Goal: Task Accomplishment & Management: Manage account settings

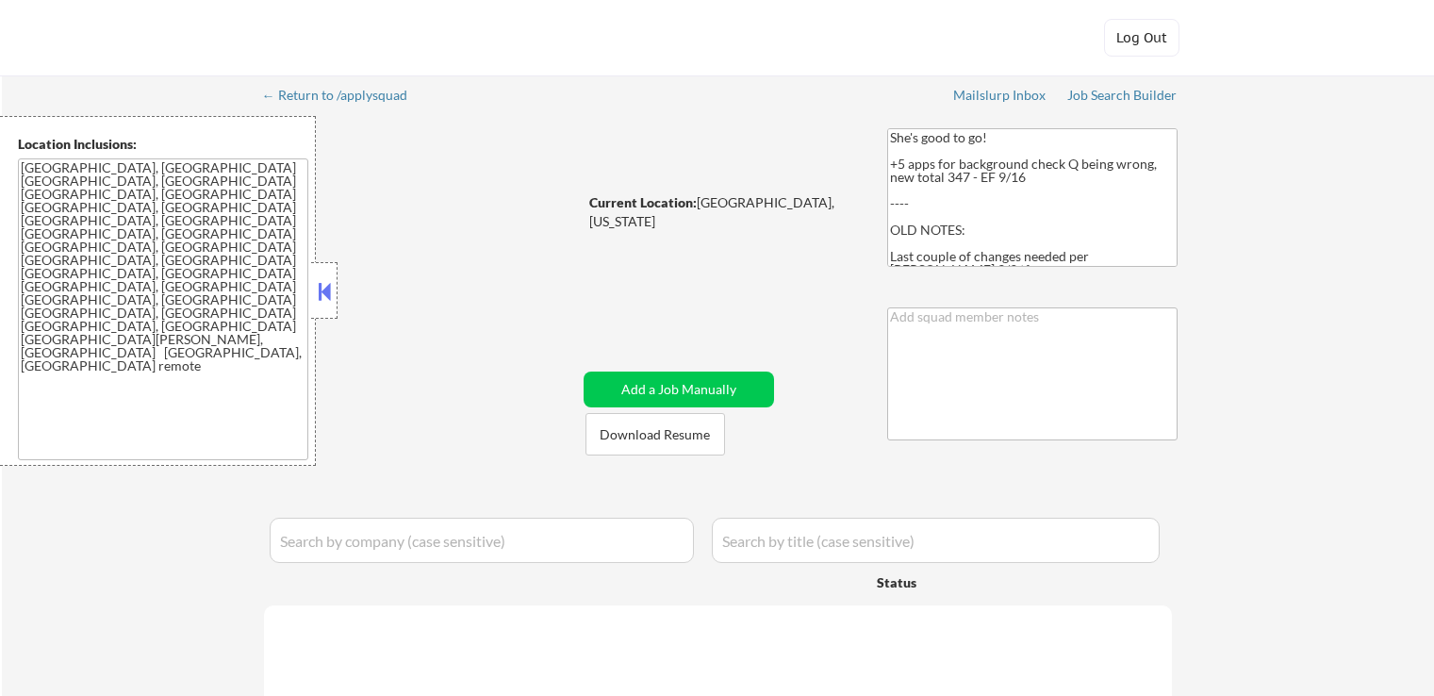
select select ""pending""
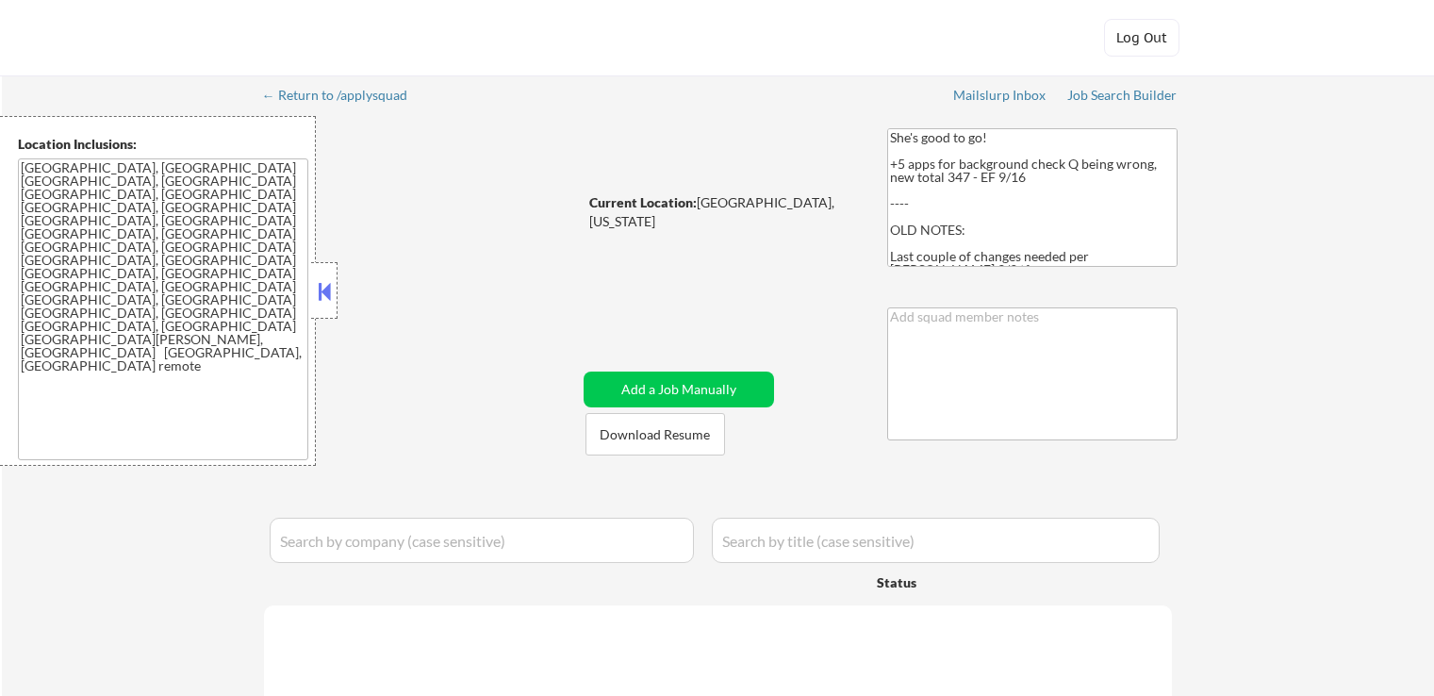
select select ""pending""
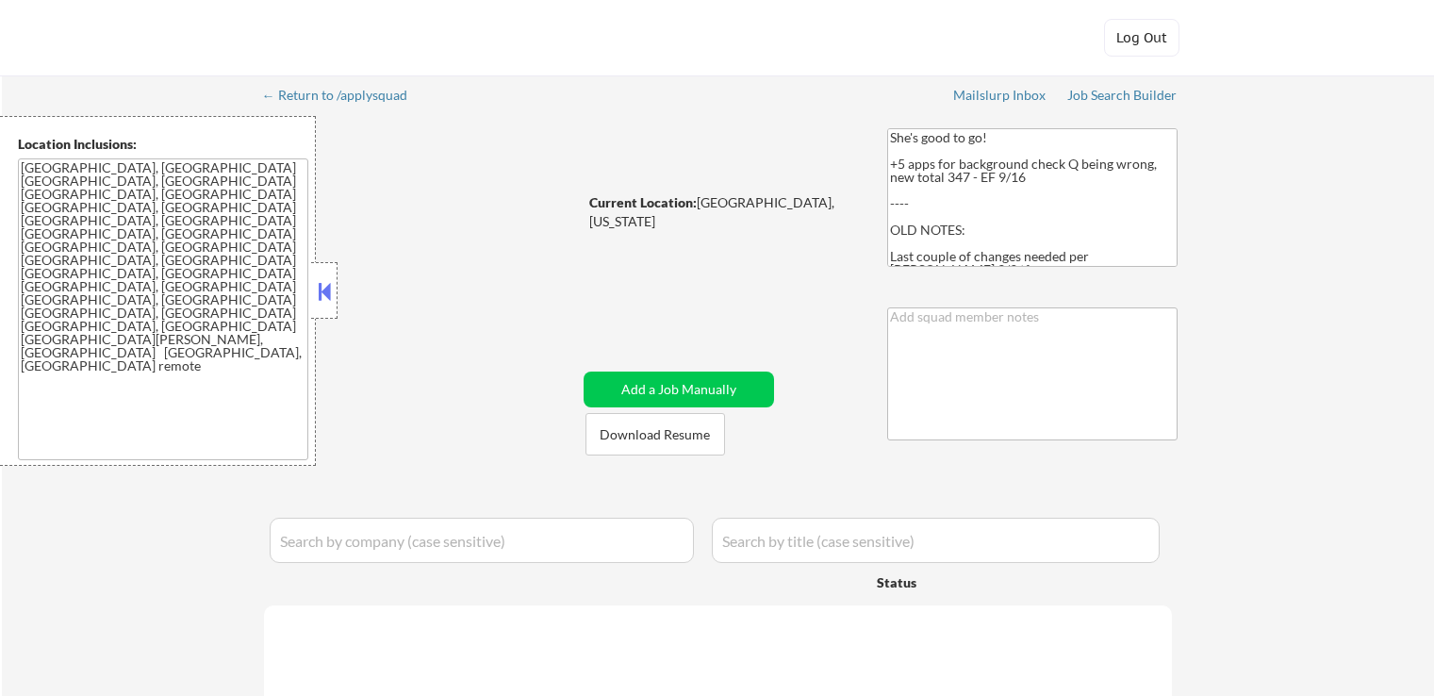
select select ""pending""
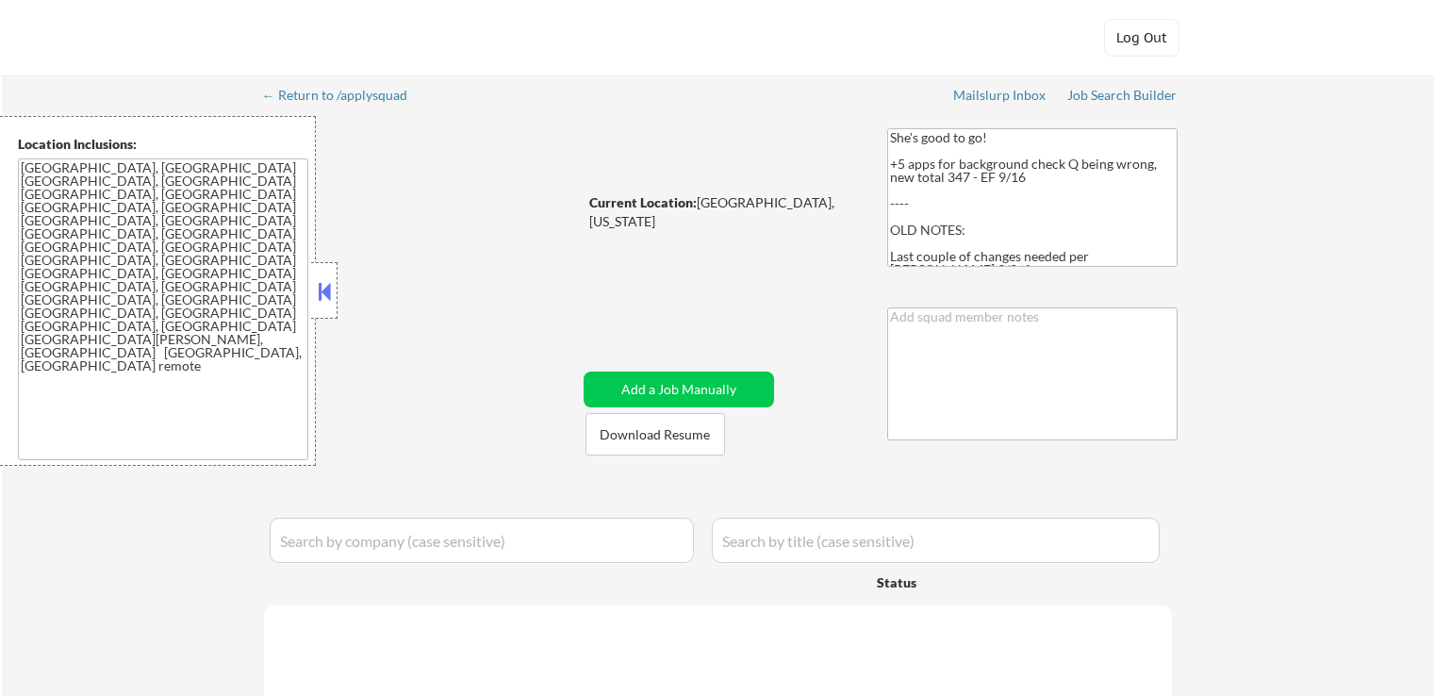
select select ""pending""
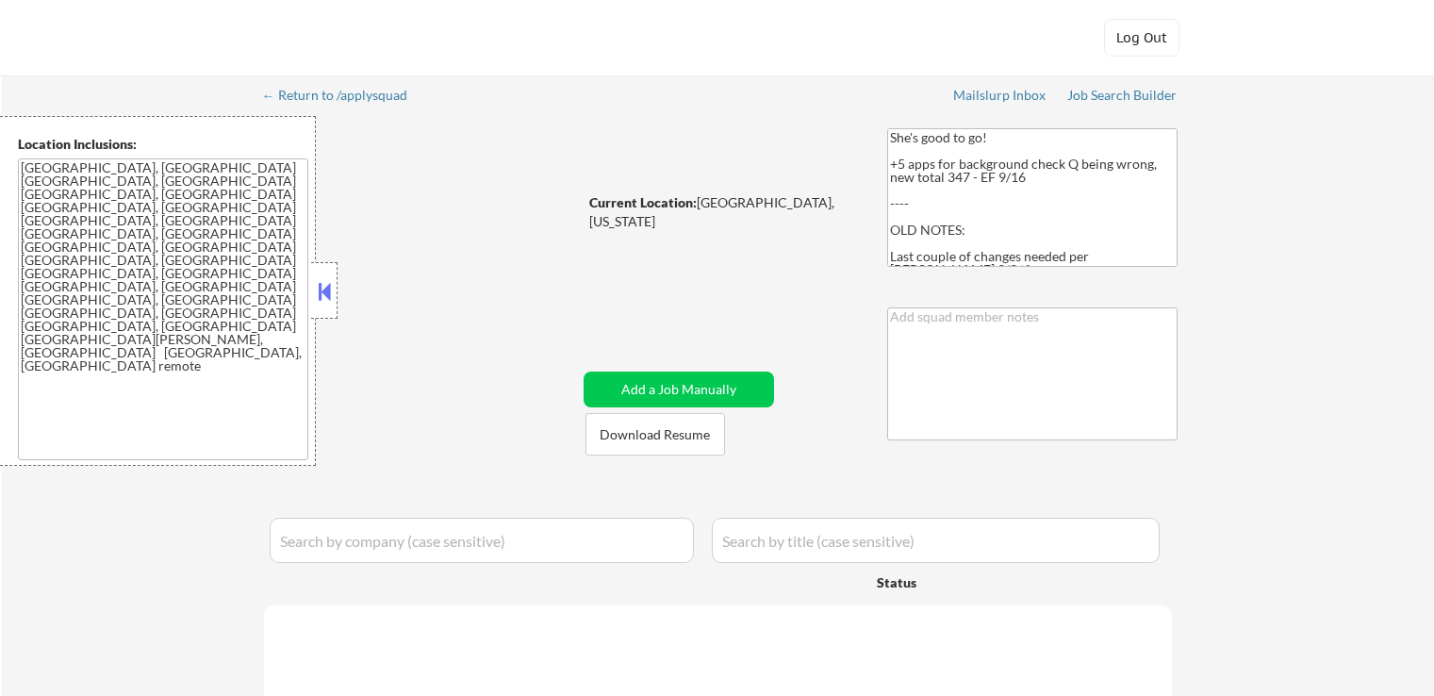
select select ""pending""
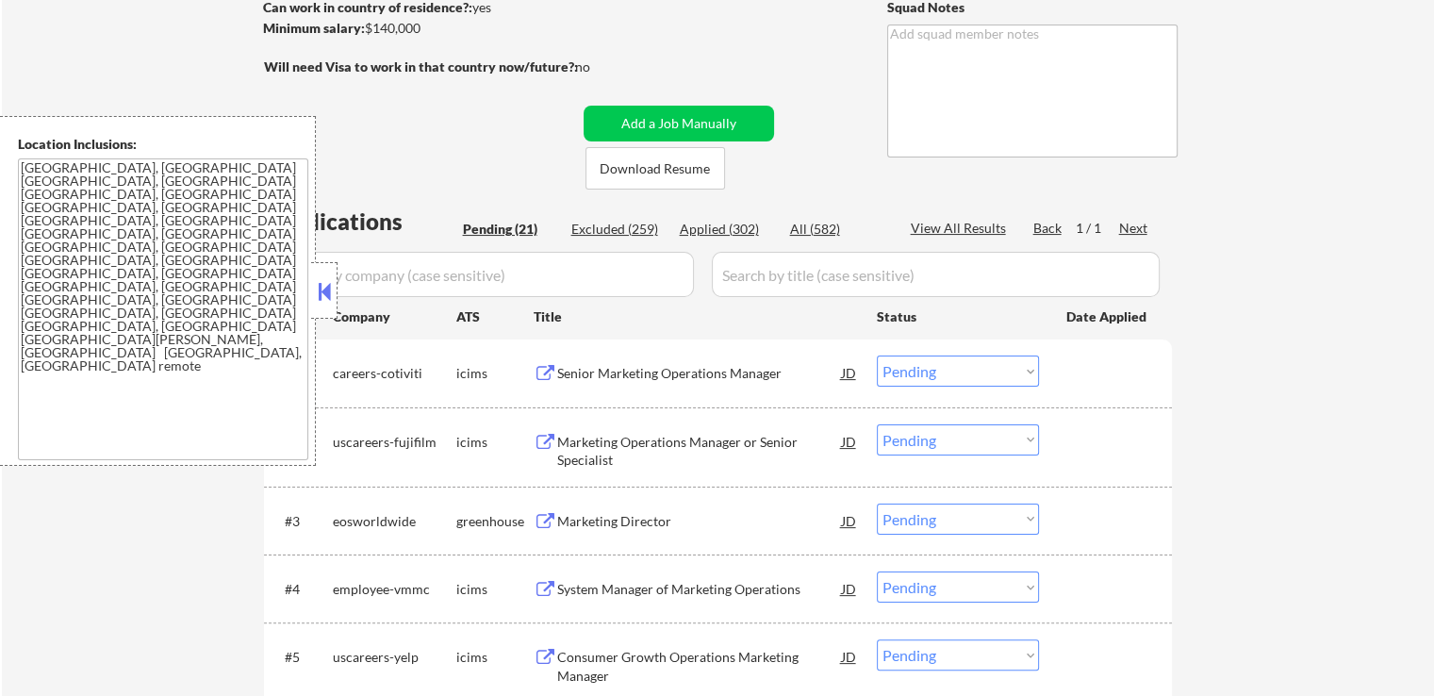
scroll to position [377, 0]
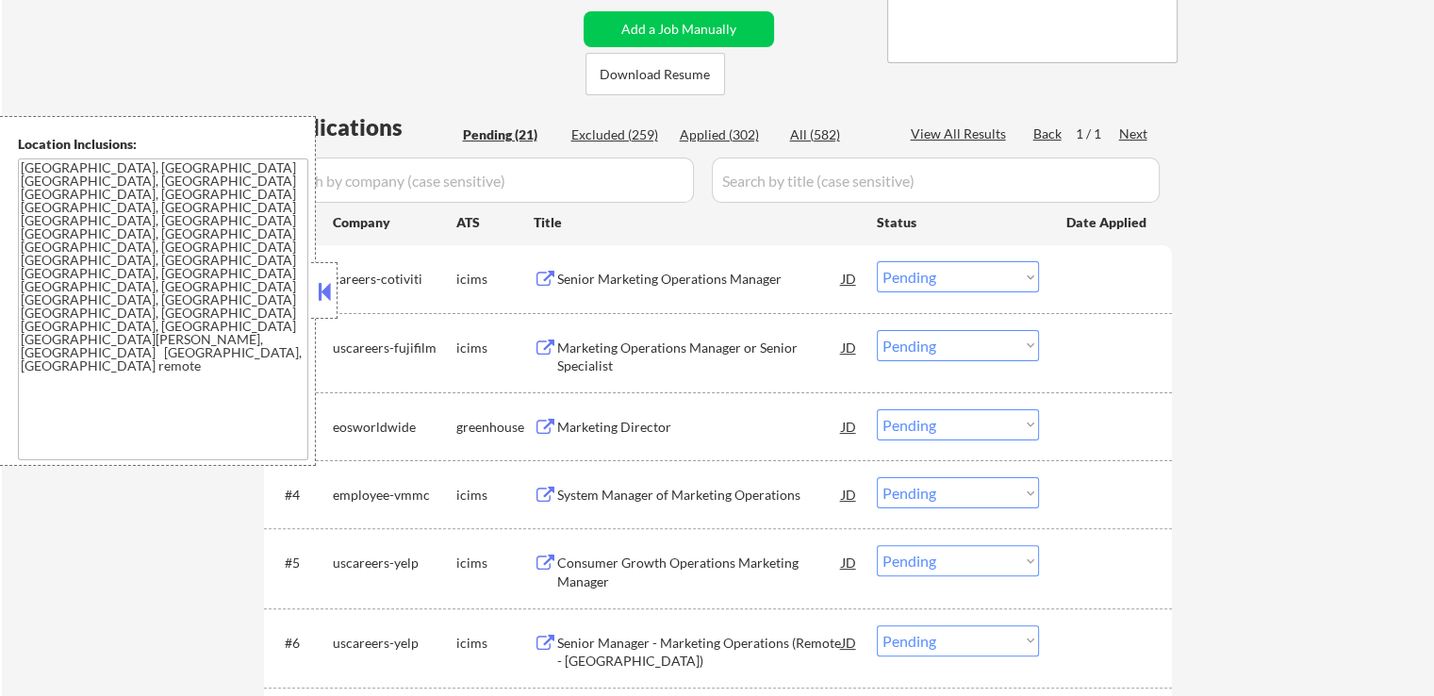
click at [568, 433] on div "Marketing Director" at bounding box center [699, 427] width 285 height 19
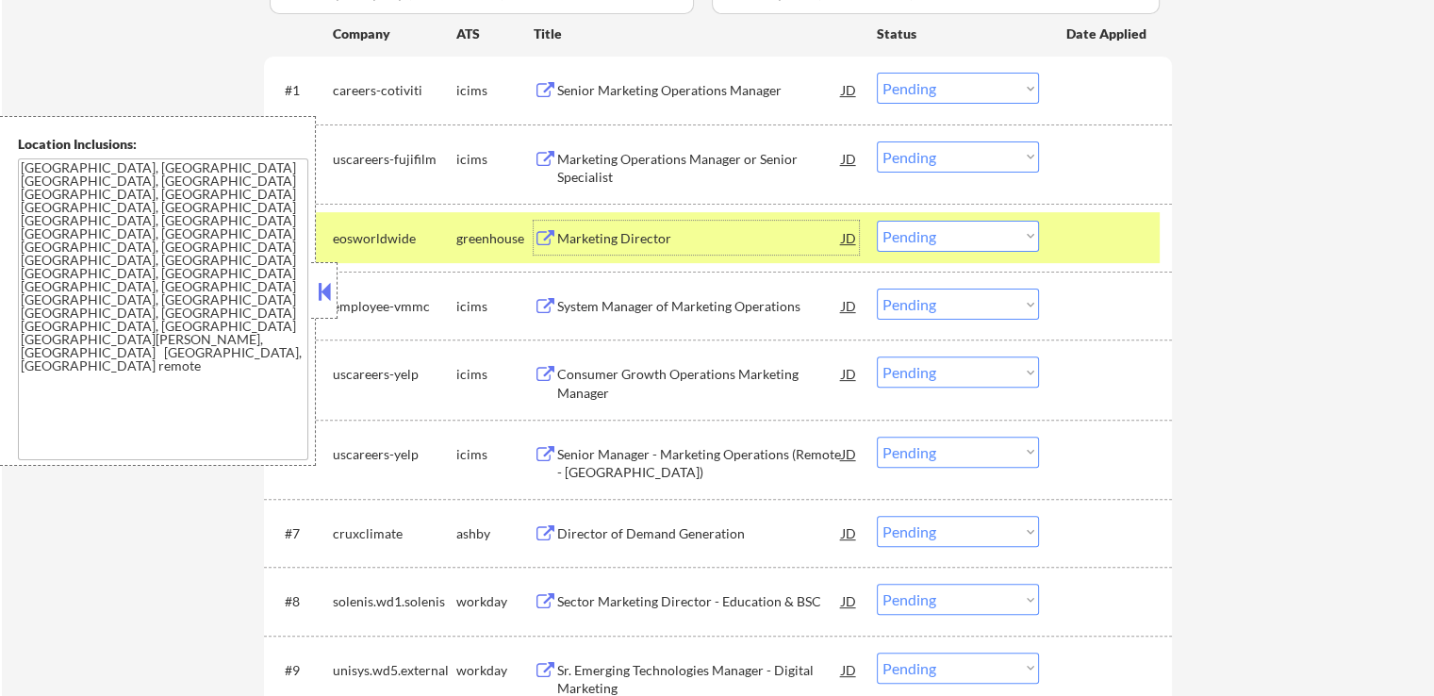
scroll to position [849, 0]
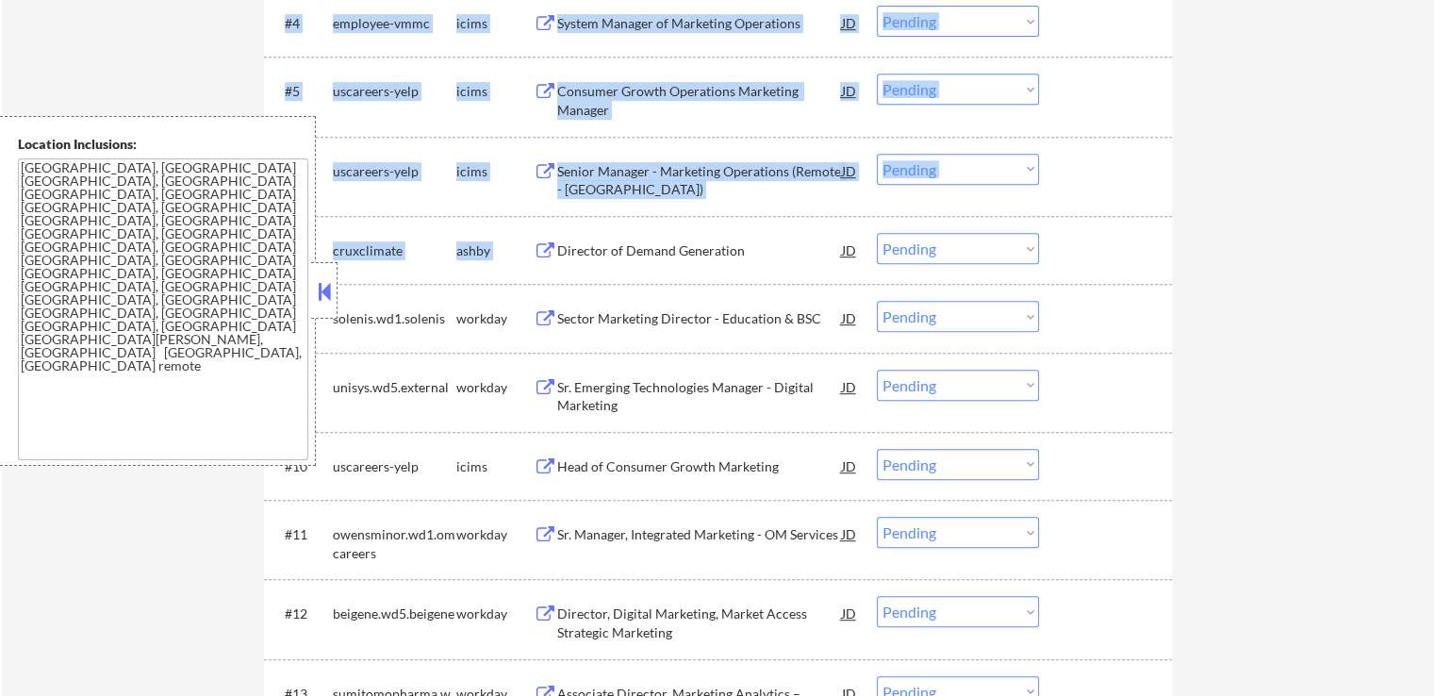
click at [561, 250] on div "Director of Demand Generation" at bounding box center [699, 250] width 285 height 19
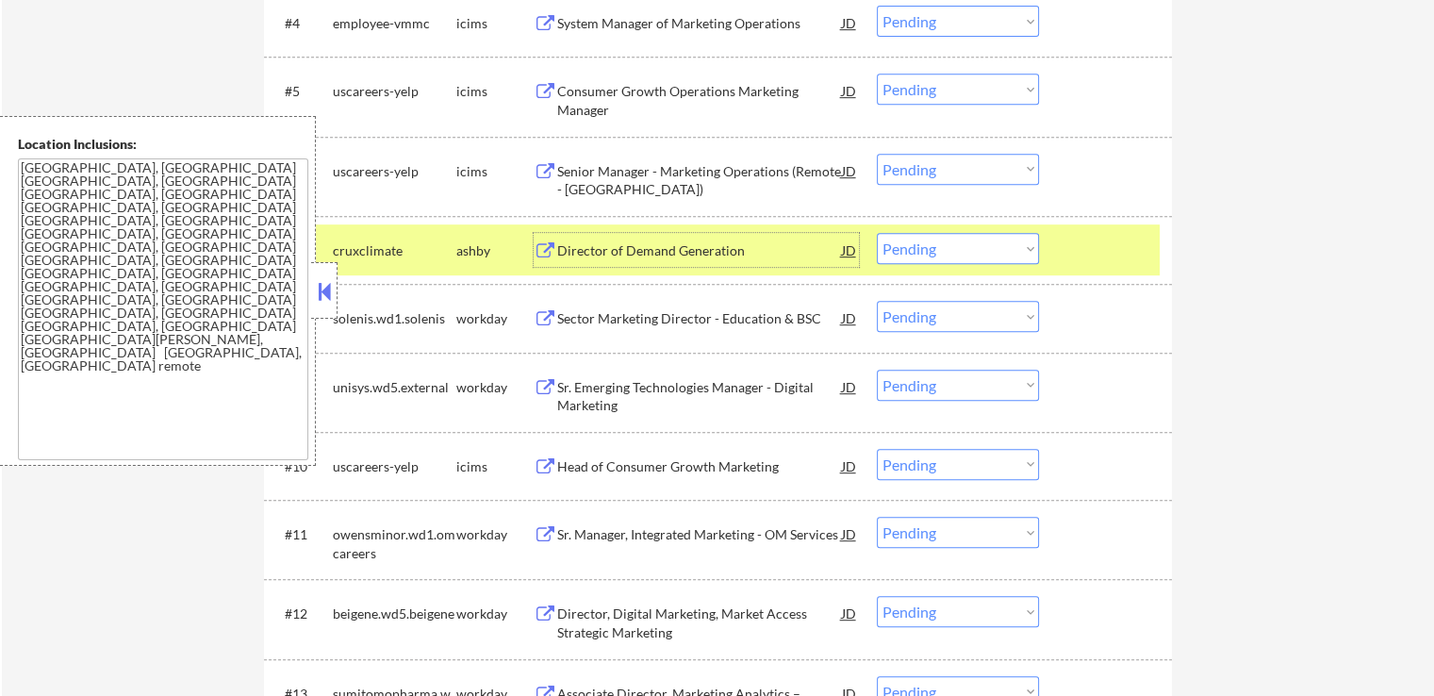
click at [602, 236] on div "Director of Demand Generation" at bounding box center [699, 250] width 285 height 34
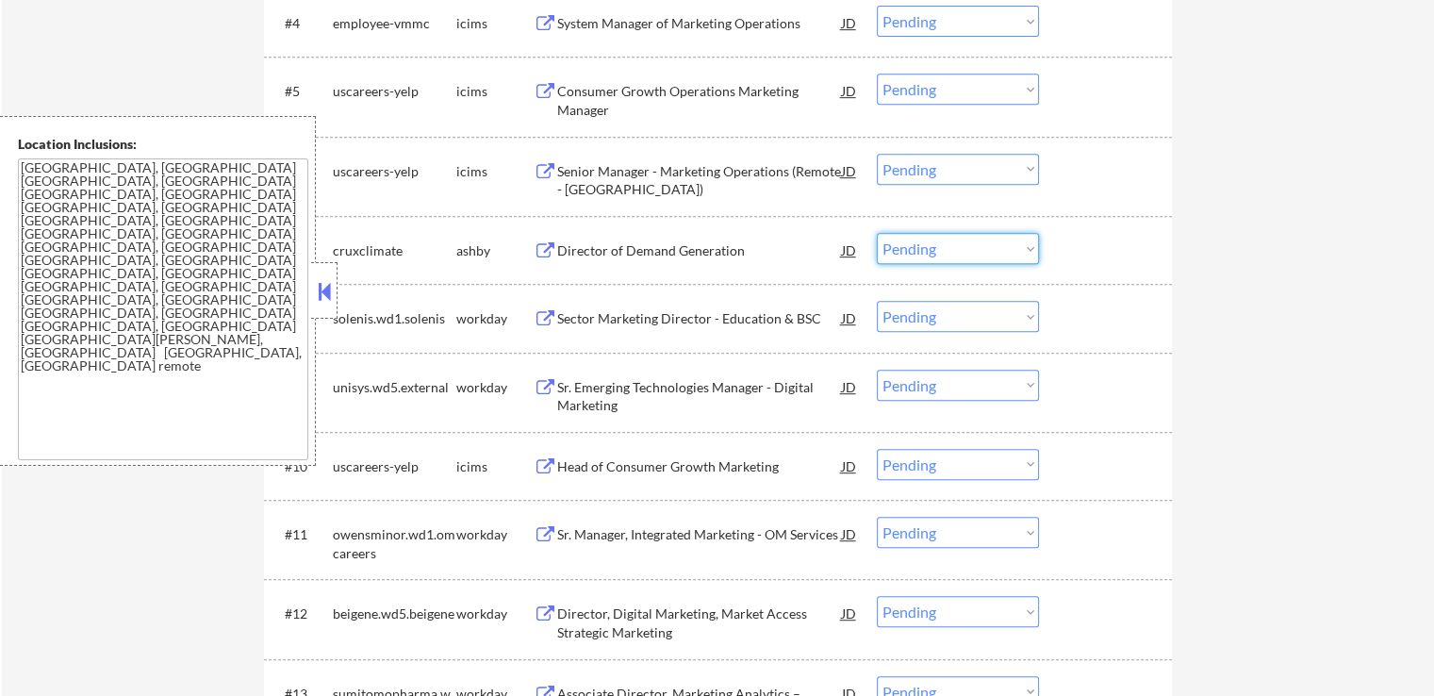
click at [920, 240] on select "Choose an option... Pending Applied Excluded (Questions) Excluded (Expired) Exc…" at bounding box center [958, 248] width 162 height 31
click at [877, 233] on select "Choose an option... Pending Applied Excluded (Questions) Excluded (Expired) Exc…" at bounding box center [958, 248] width 162 height 31
select select ""pending""
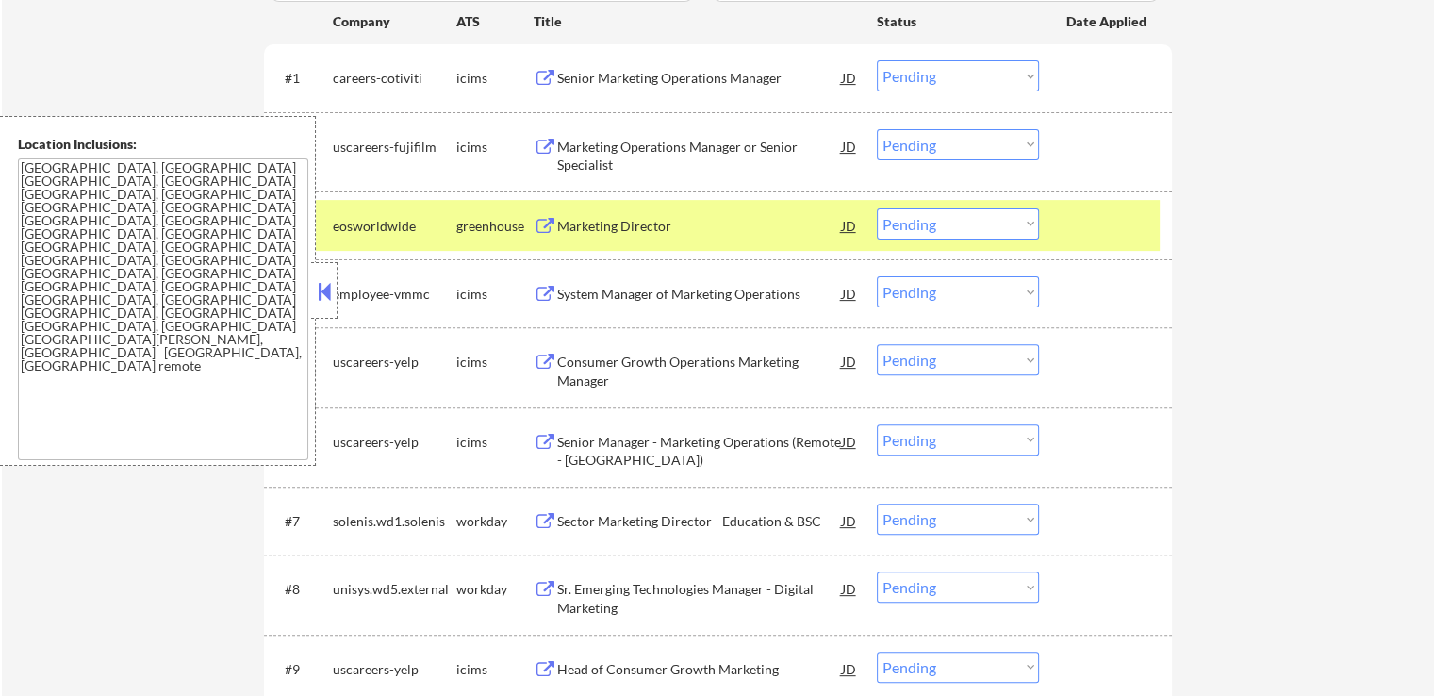
scroll to position [660, 0]
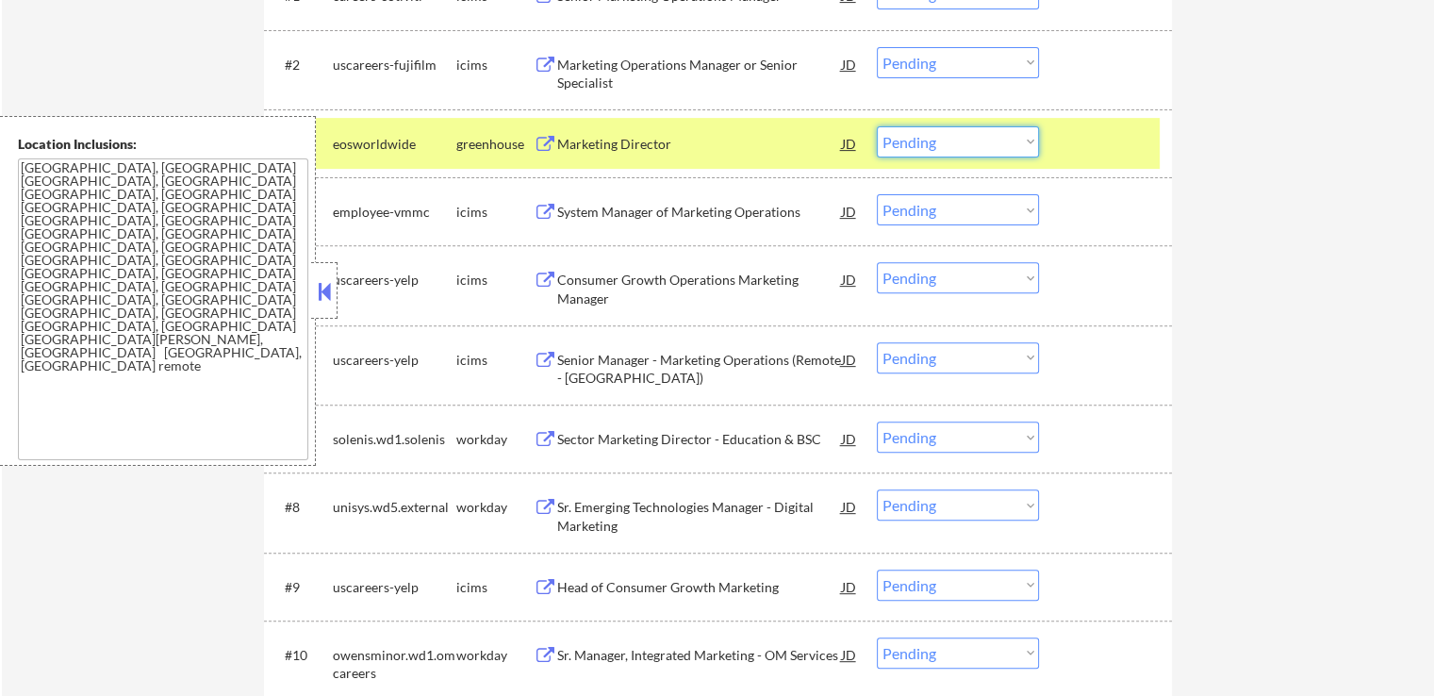
click at [939, 139] on select "Choose an option... Pending Applied Excluded (Questions) Excluded (Expired) Exc…" at bounding box center [958, 141] width 162 height 31
click at [877, 126] on select "Choose an option... Pending Applied Excluded (Questions) Excluded (Expired) Exc…" at bounding box center [958, 141] width 162 height 31
select select ""pending""
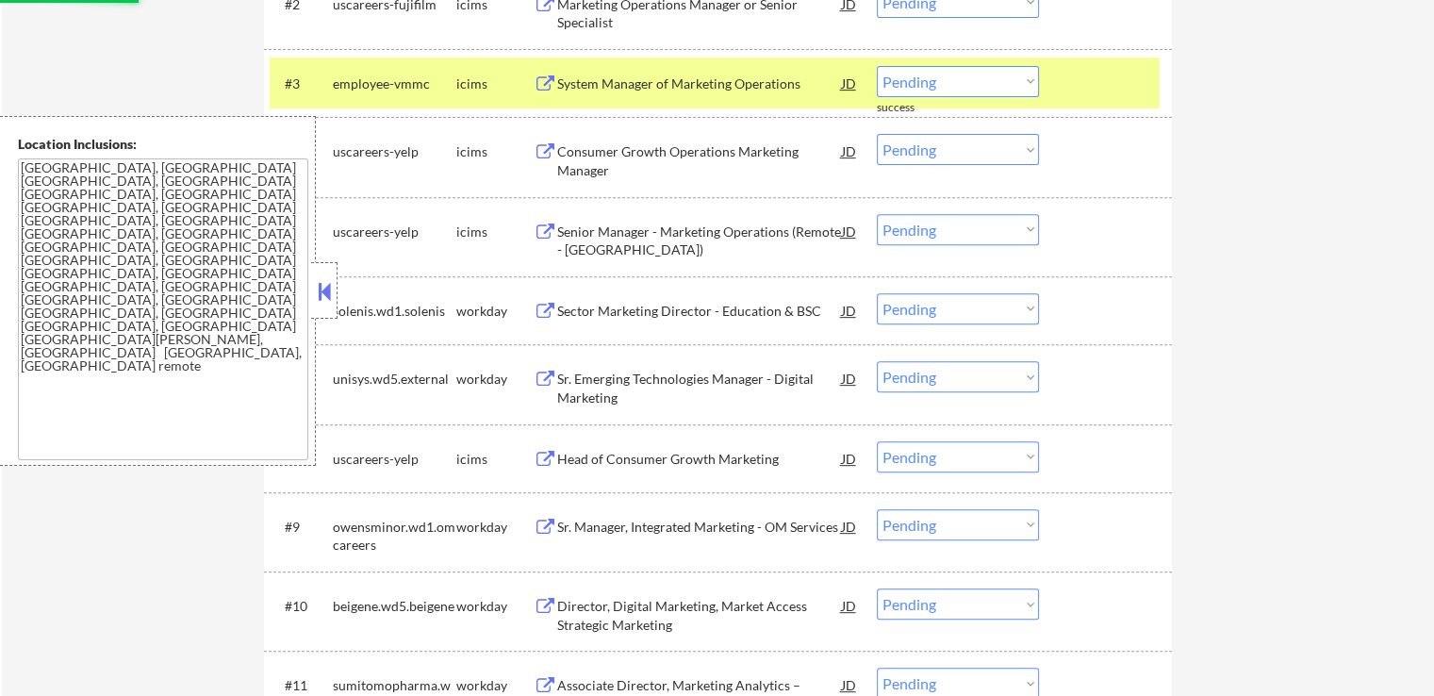
scroll to position [755, 0]
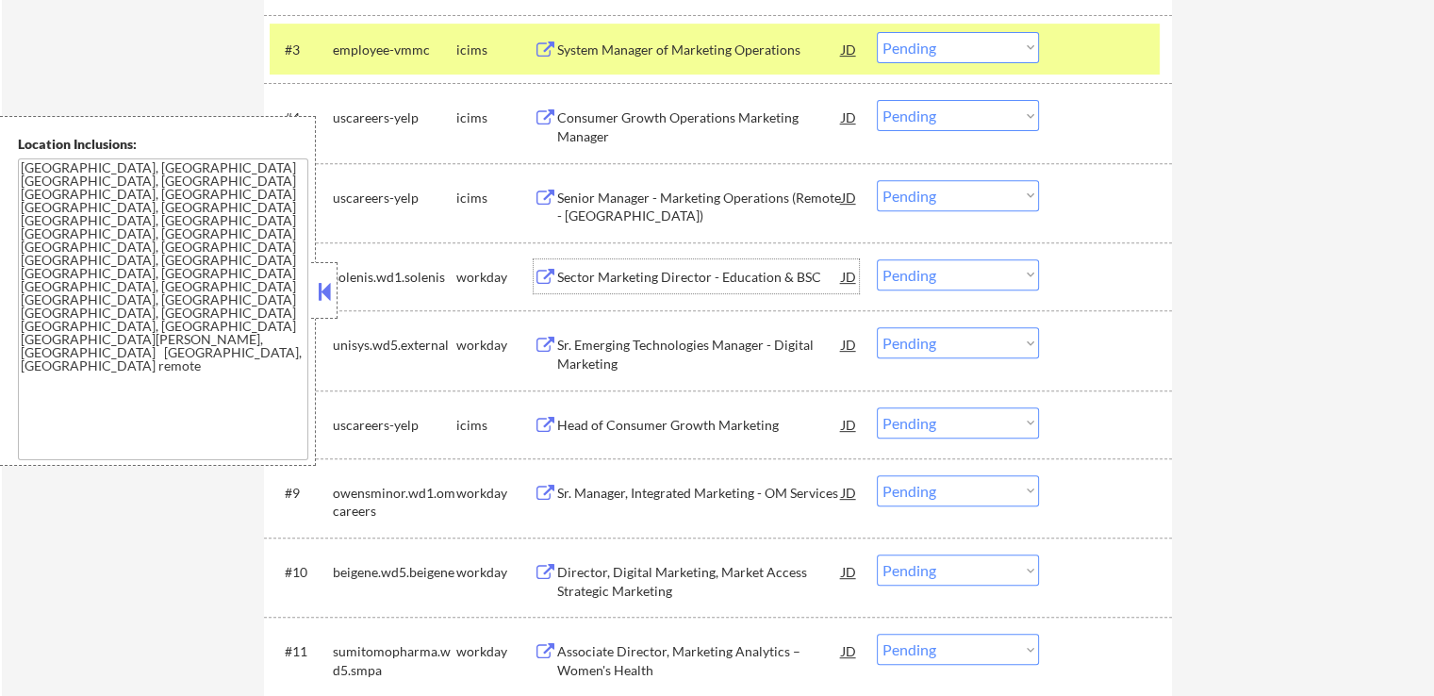
click at [577, 273] on div "Sector Marketing Director - Education & BSC" at bounding box center [699, 277] width 285 height 19
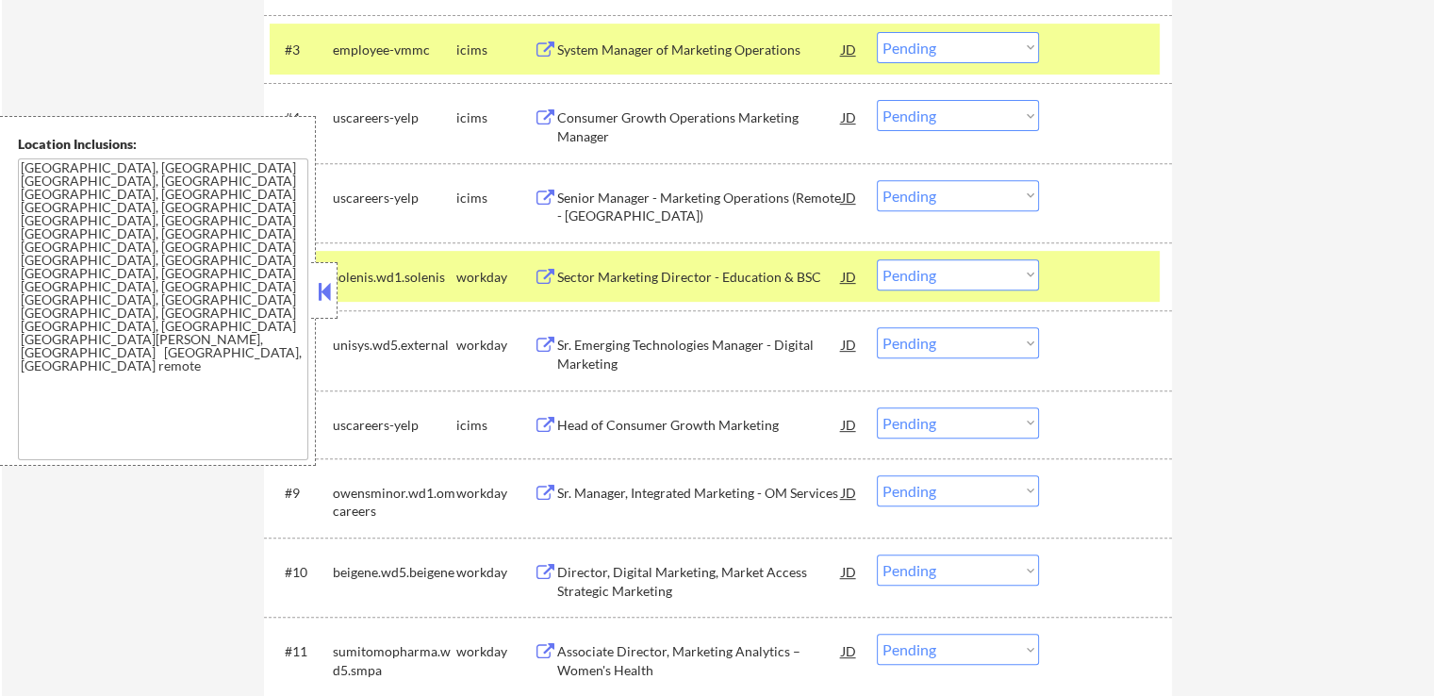
click at [572, 357] on div "Sr. Emerging Technologies Manager - Digital Marketing" at bounding box center [699, 354] width 285 height 37
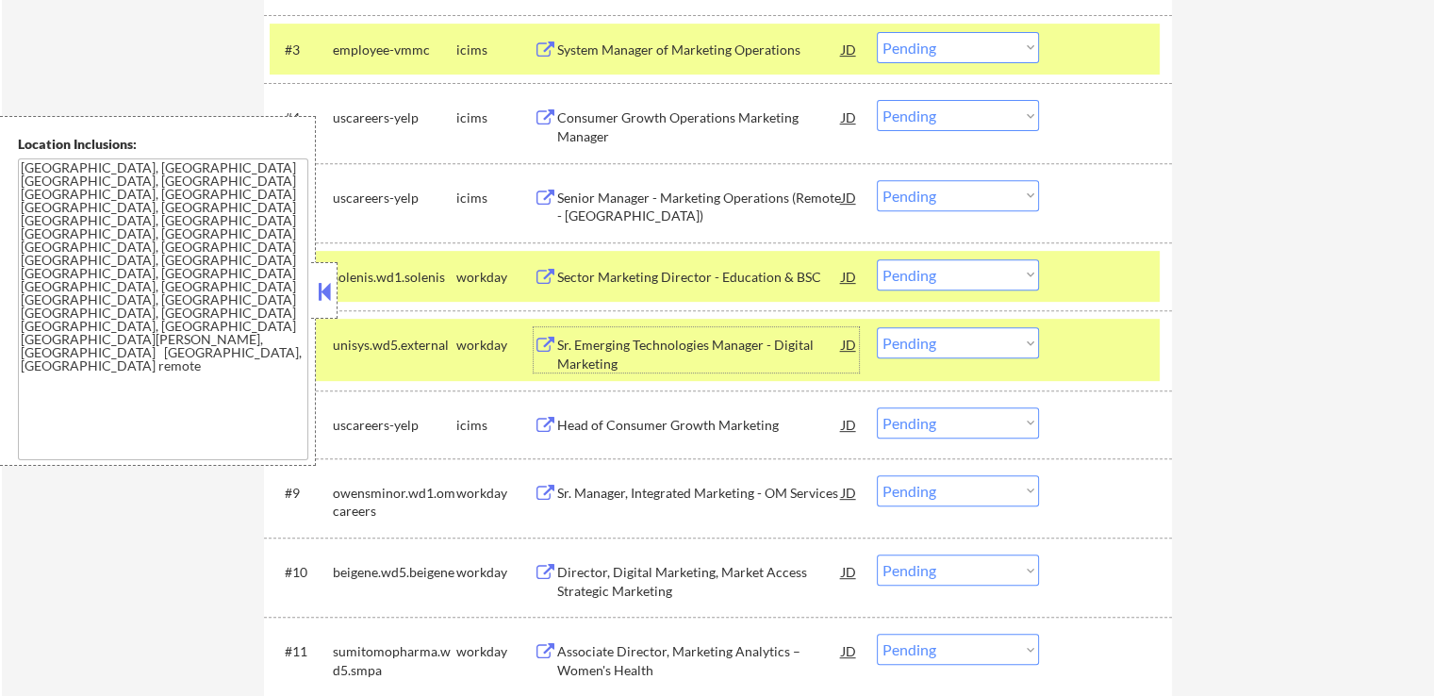
click at [926, 345] on select "Choose an option... Pending Applied Excluded (Questions) Excluded (Expired) Exc…" at bounding box center [958, 342] width 162 height 31
click at [877, 327] on select "Choose an option... Pending Applied Excluded (Questions) Excluded (Expired) Exc…" at bounding box center [958, 342] width 162 height 31
select select ""pending""
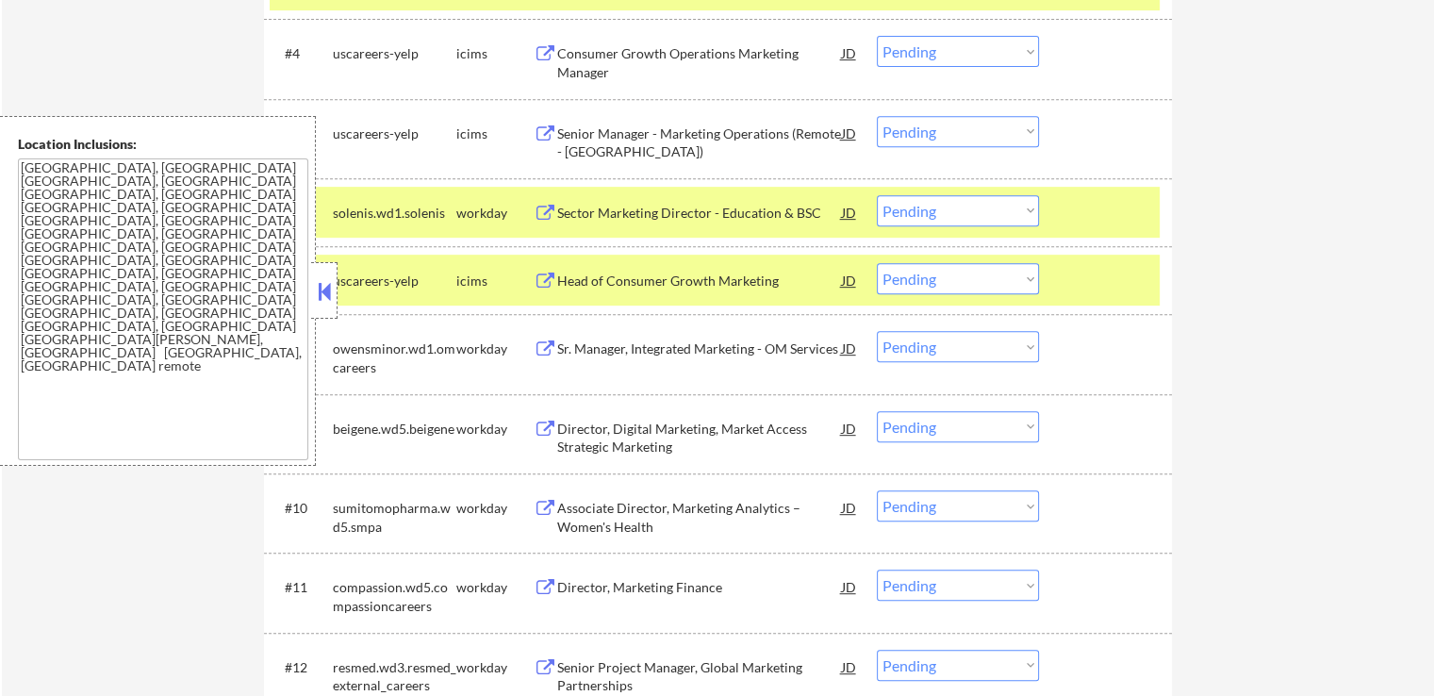
scroll to position [849, 0]
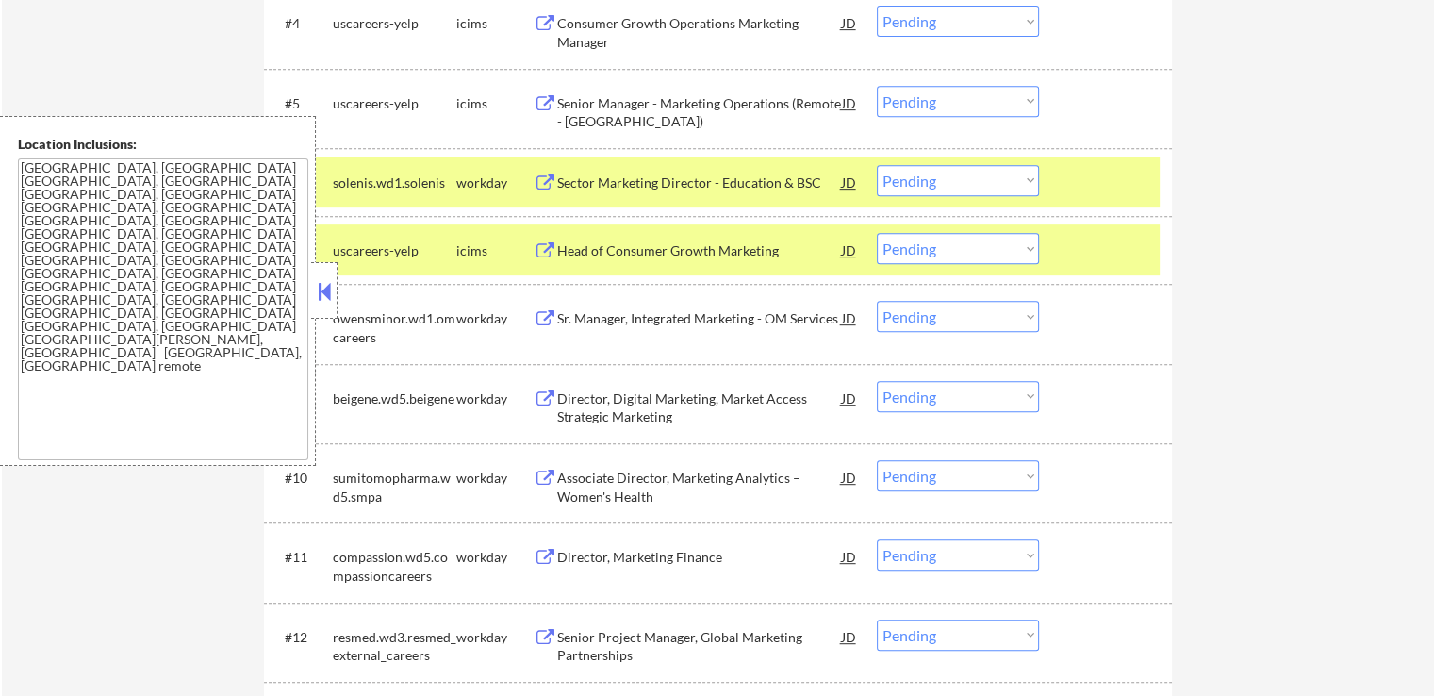
drag, startPoint x: 942, startPoint y: 179, endPoint x: 939, endPoint y: 194, distance: 15.4
click at [942, 179] on select "Choose an option... Pending Applied Excluded (Questions) Excluded (Expired) Exc…" at bounding box center [958, 180] width 162 height 31
click at [877, 165] on select "Choose an option... Pending Applied Excluded (Questions) Excluded (Expired) Exc…" at bounding box center [958, 180] width 162 height 31
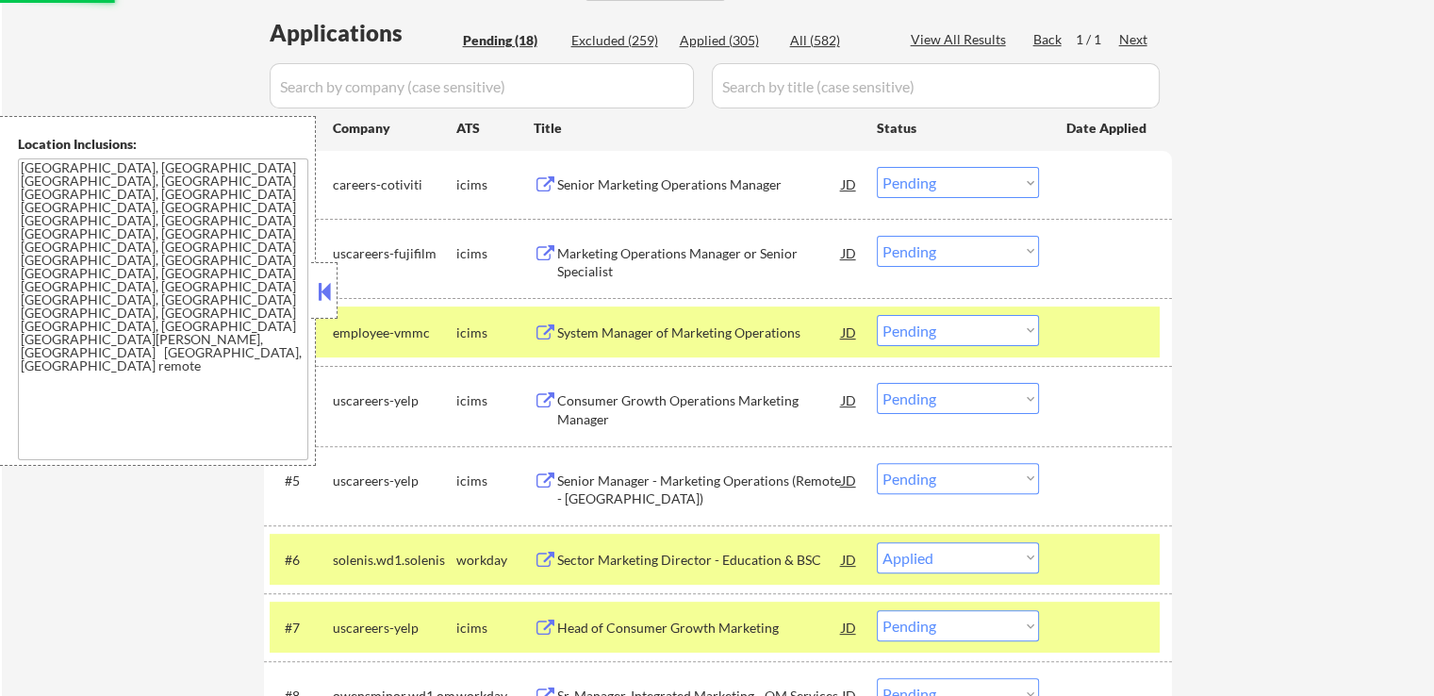
scroll to position [377, 0]
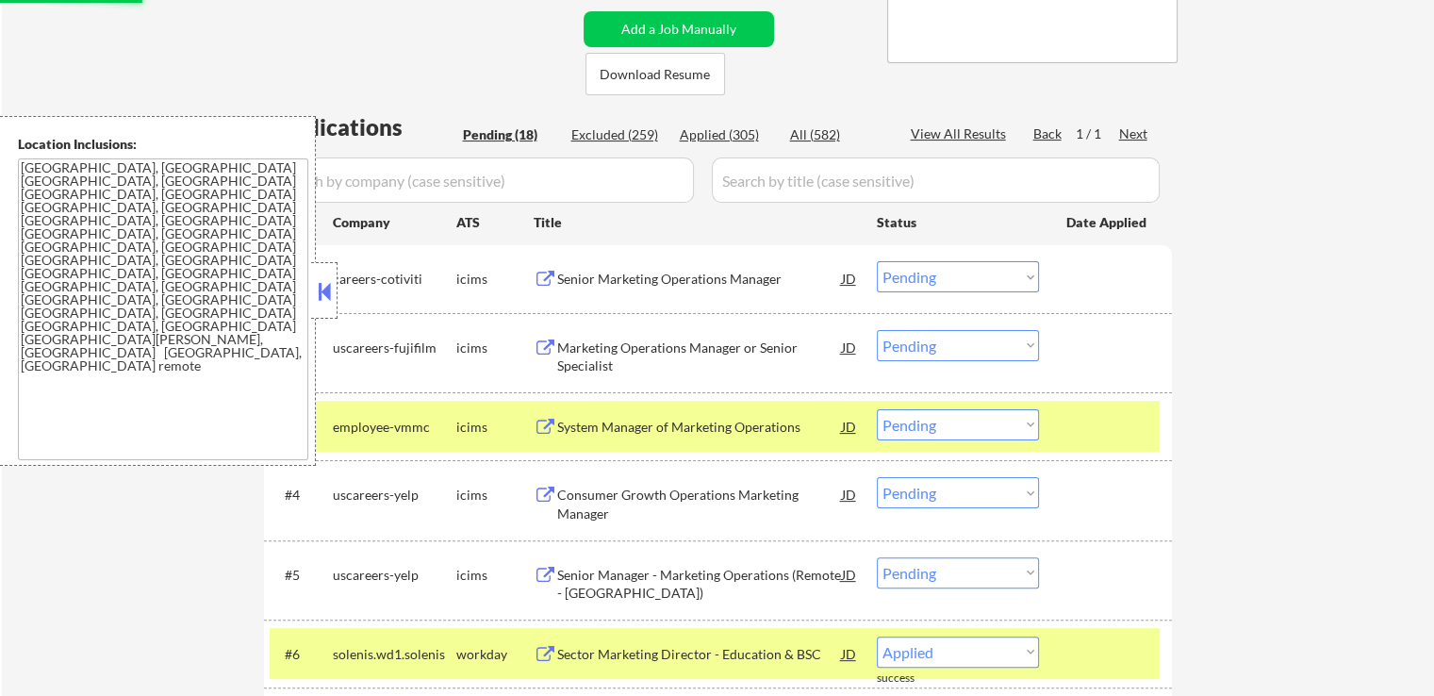
select select ""pending""
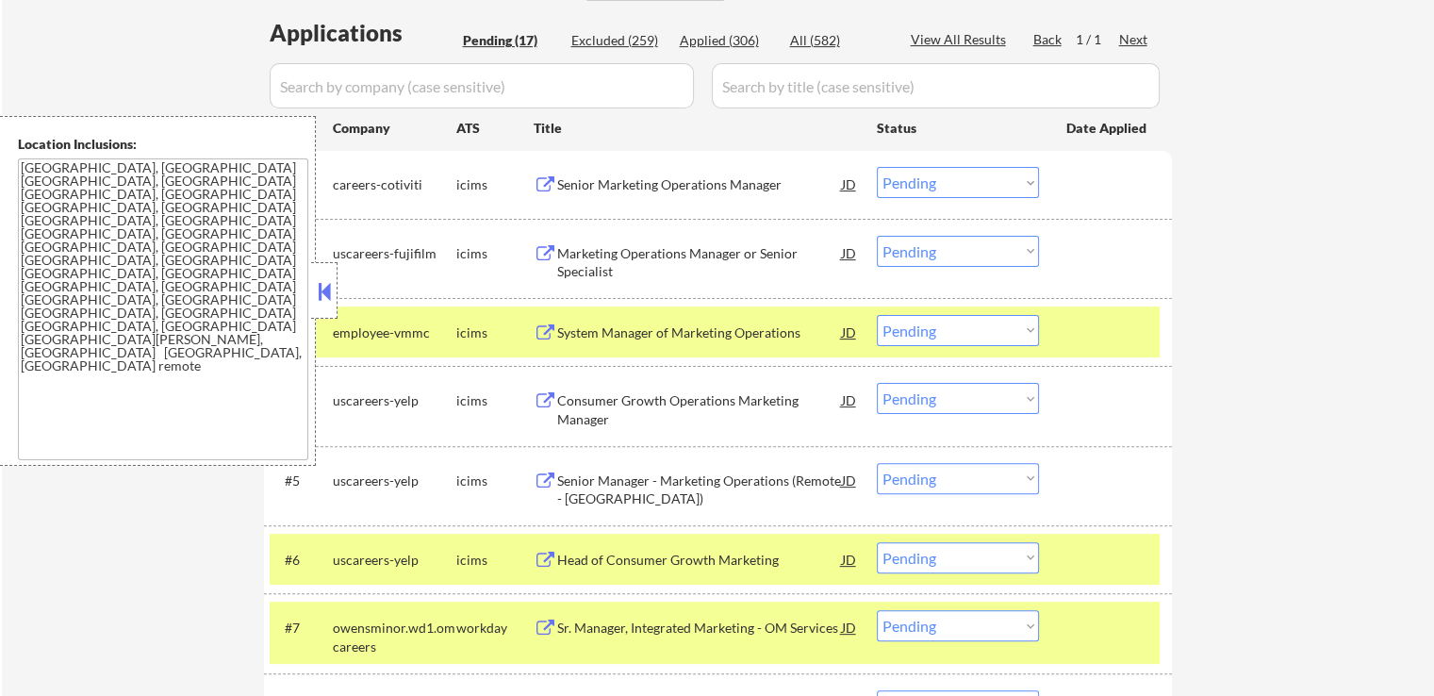
scroll to position [566, 0]
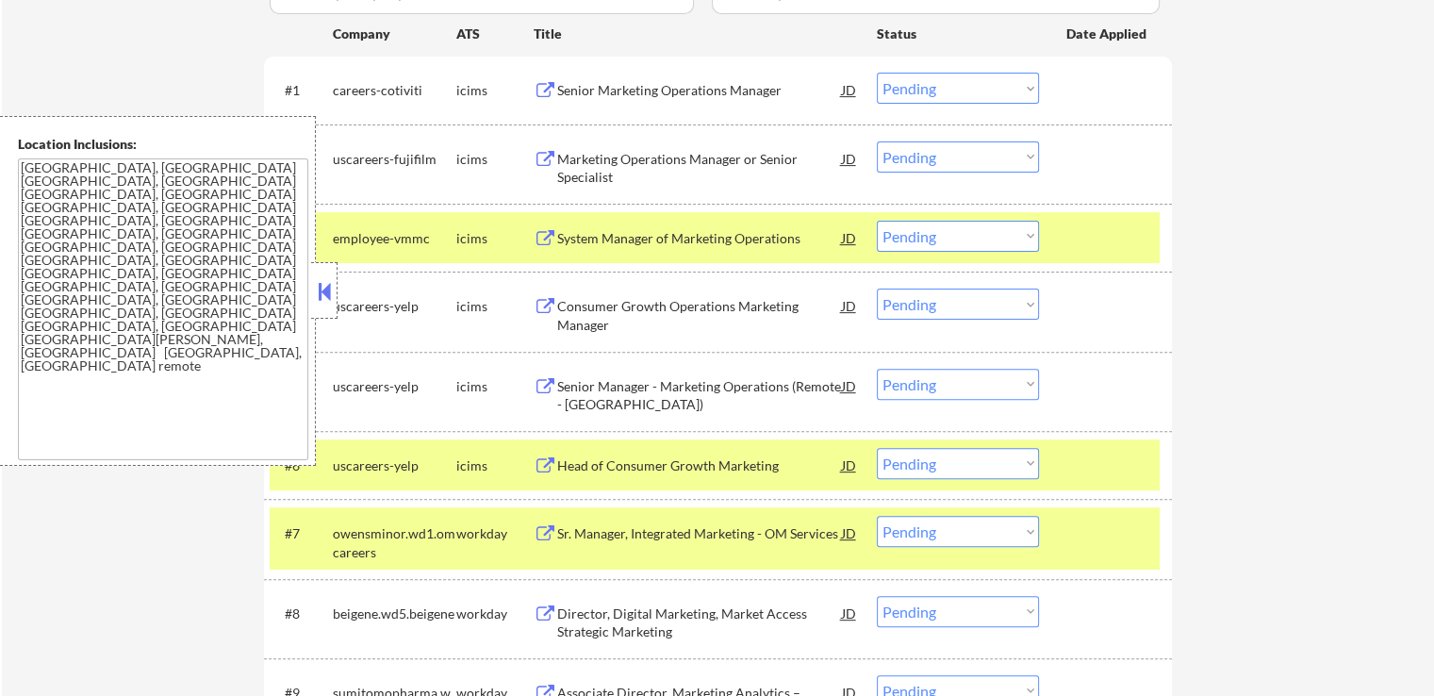
click at [609, 93] on div "Senior Marketing Operations Manager" at bounding box center [699, 90] width 285 height 19
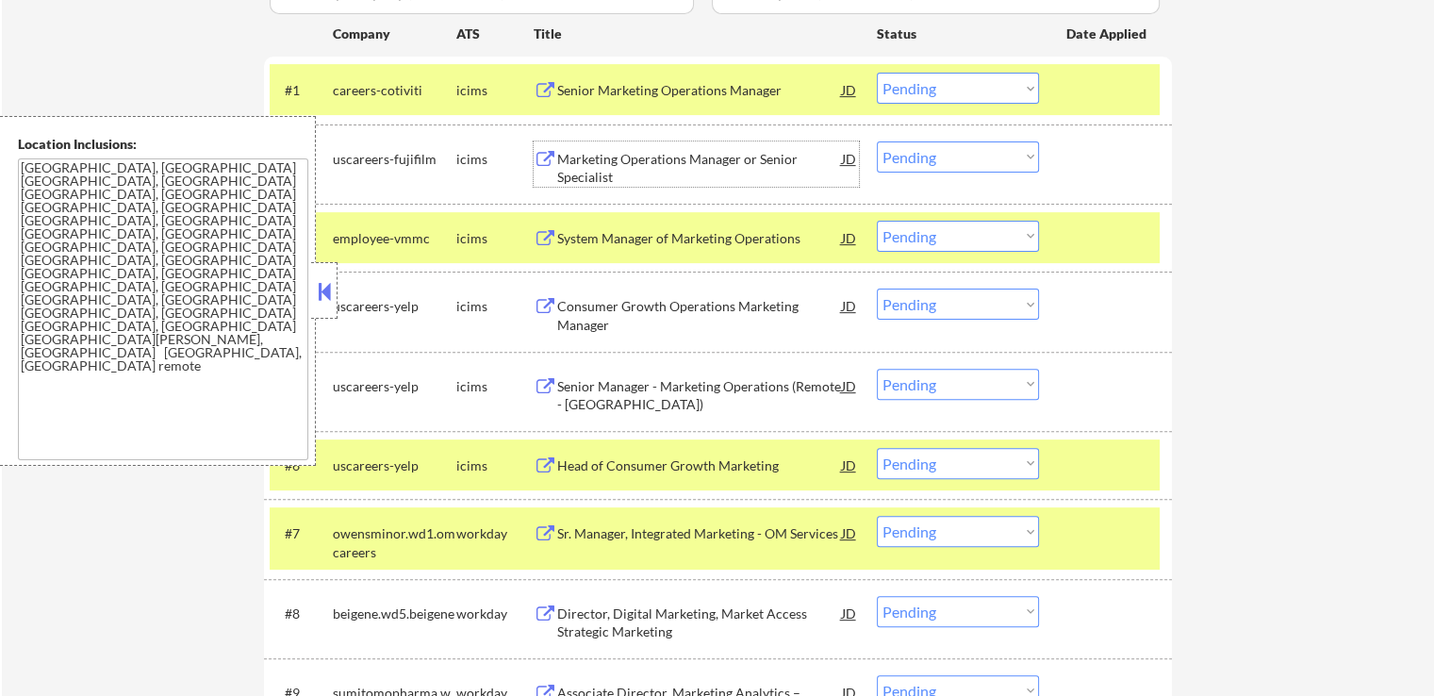
click at [590, 160] on div "Marketing Operations Manager or Senior Specialist" at bounding box center [699, 168] width 285 height 37
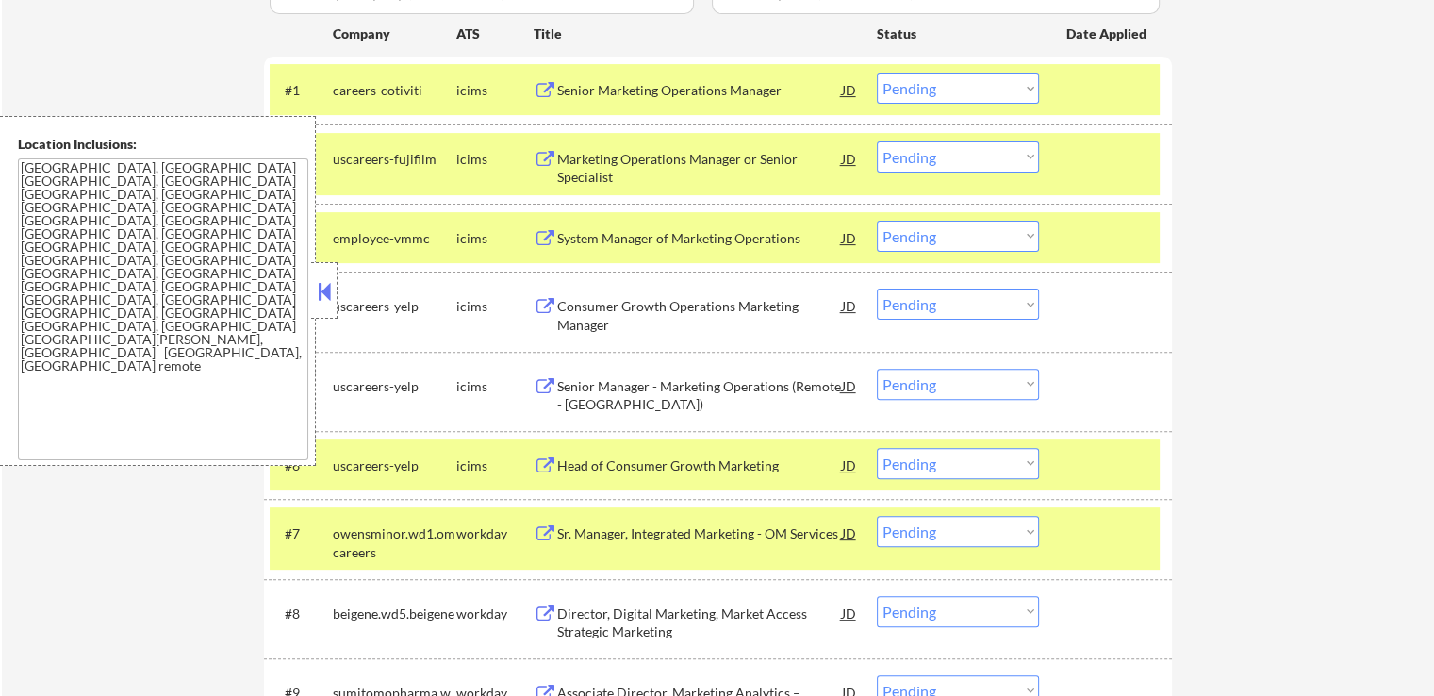
click at [600, 231] on div "System Manager of Marketing Operations" at bounding box center [699, 238] width 285 height 19
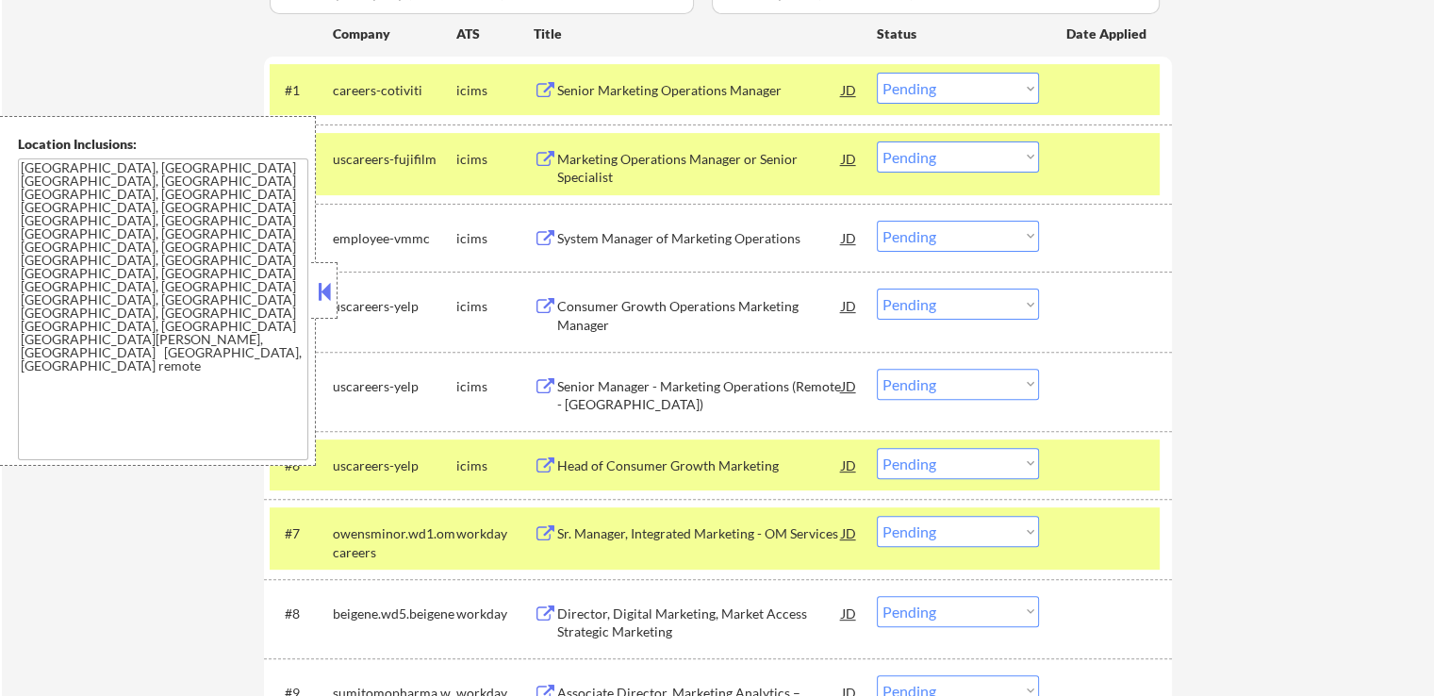
drag, startPoint x: 572, startPoint y: 300, endPoint x: 572, endPoint y: 383, distance: 83.0
click at [572, 300] on div "Consumer Growth Operations Marketing Manager" at bounding box center [699, 315] width 285 height 37
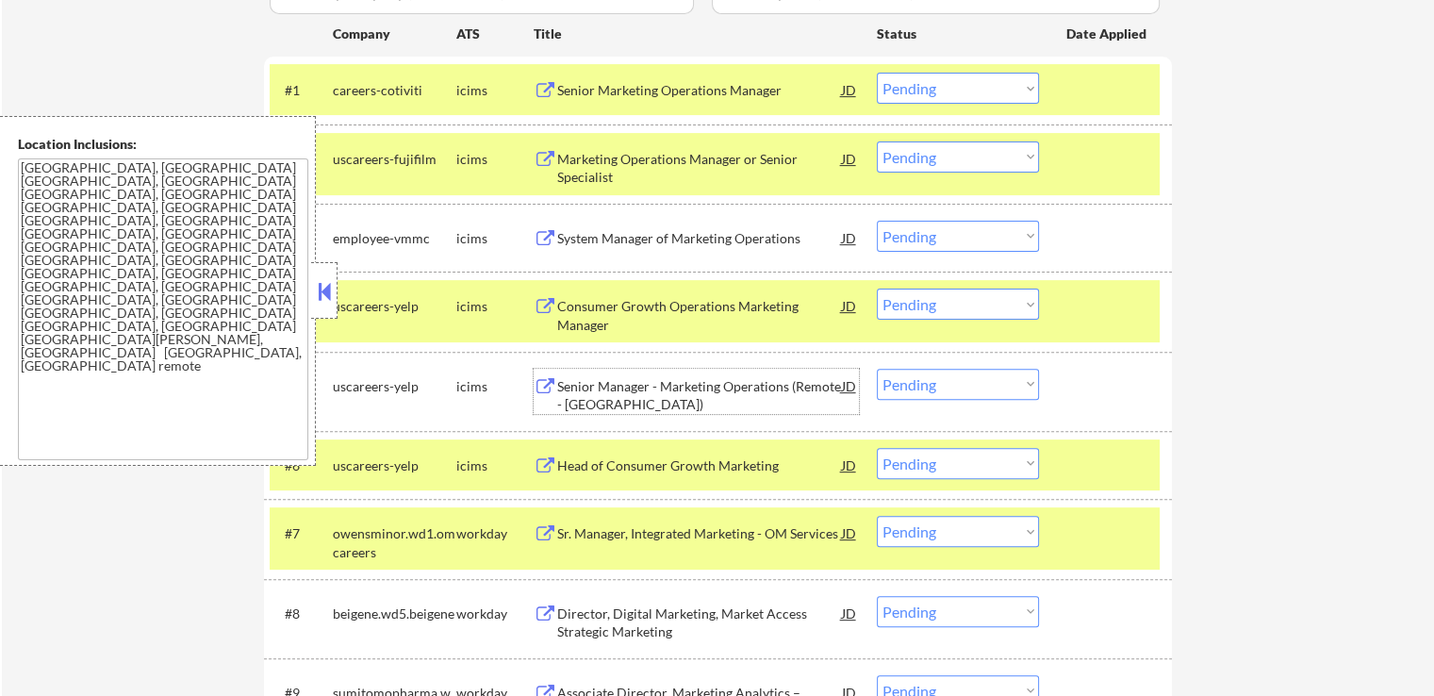
click at [572, 390] on div "Senior Manager - Marketing Operations (Remote - [GEOGRAPHIC_DATA])" at bounding box center [699, 395] width 285 height 37
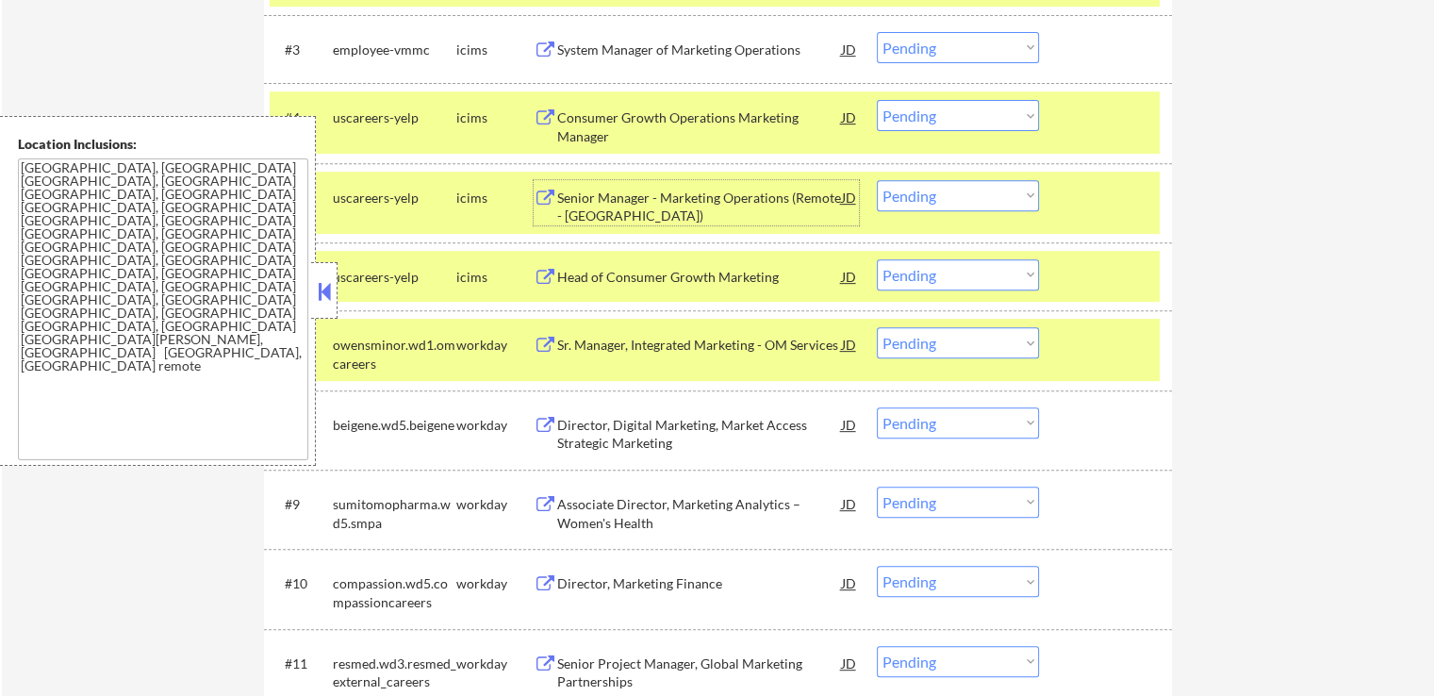
scroll to position [660, 0]
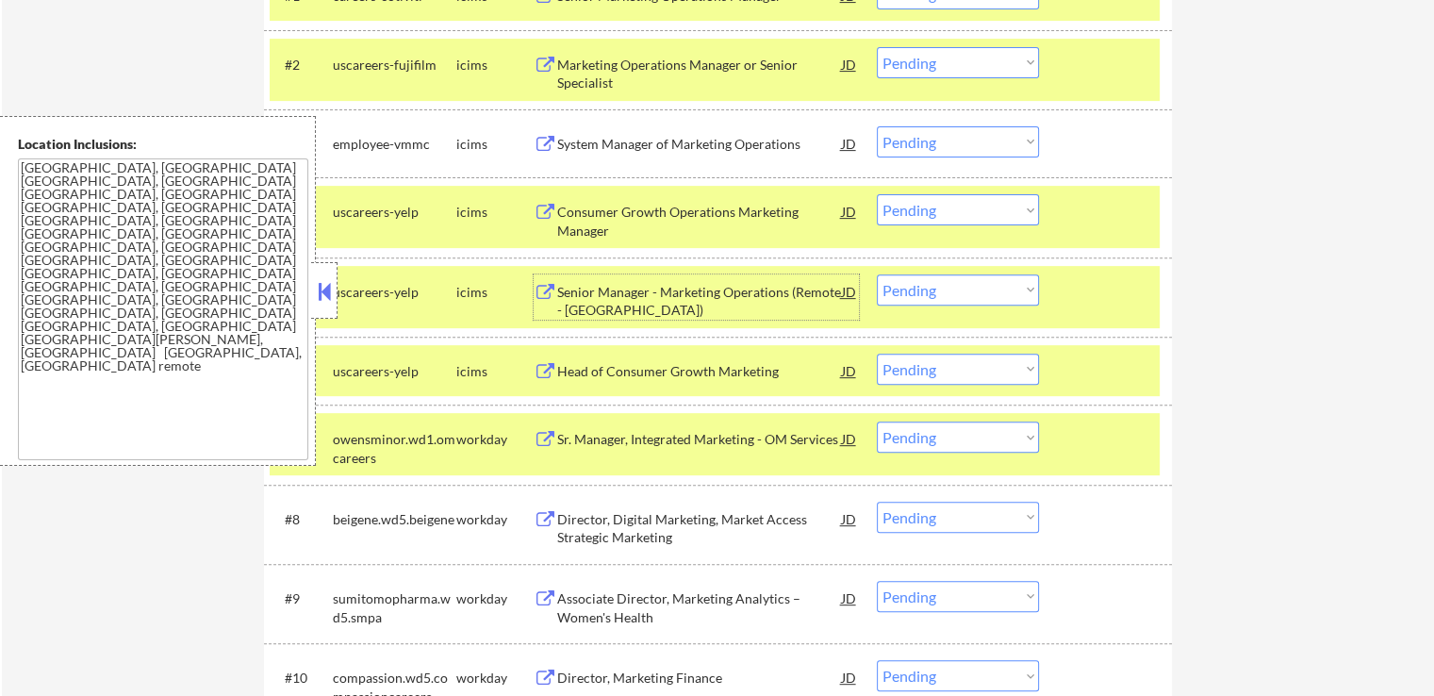
click at [565, 209] on div "Consumer Growth Operations Marketing Manager" at bounding box center [699, 221] width 285 height 37
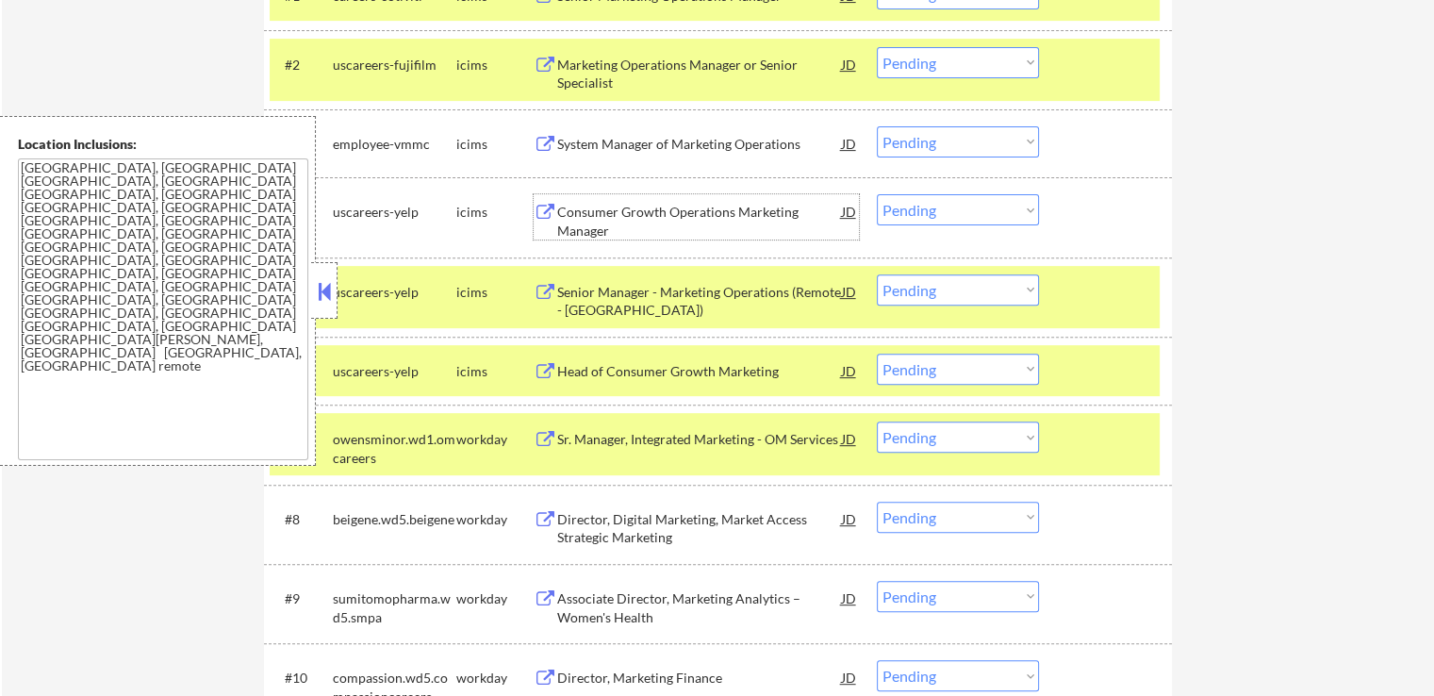
scroll to position [566, 0]
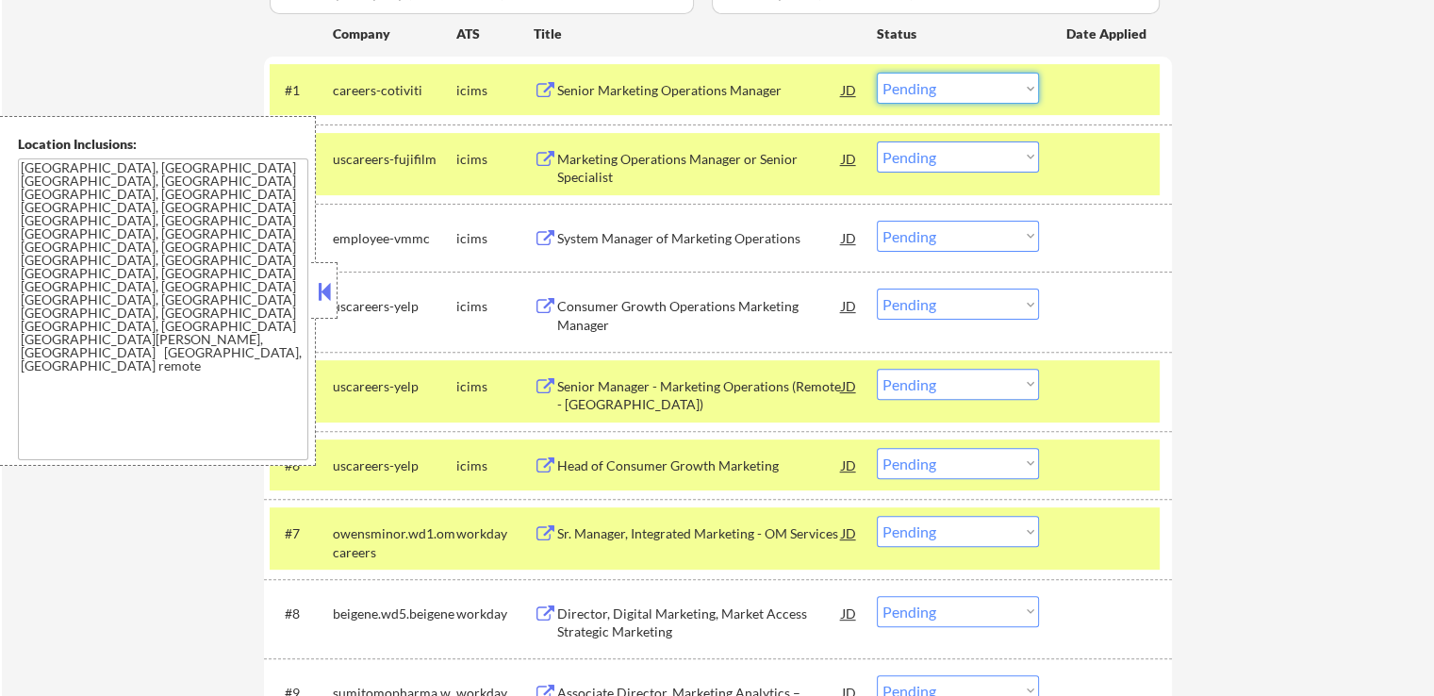
click at [922, 82] on select "Choose an option... Pending Applied Excluded (Questions) Excluded (Expired) Exc…" at bounding box center [958, 88] width 162 height 31
click at [877, 73] on select "Choose an option... Pending Applied Excluded (Questions) Excluded (Expired) Exc…" at bounding box center [958, 88] width 162 height 31
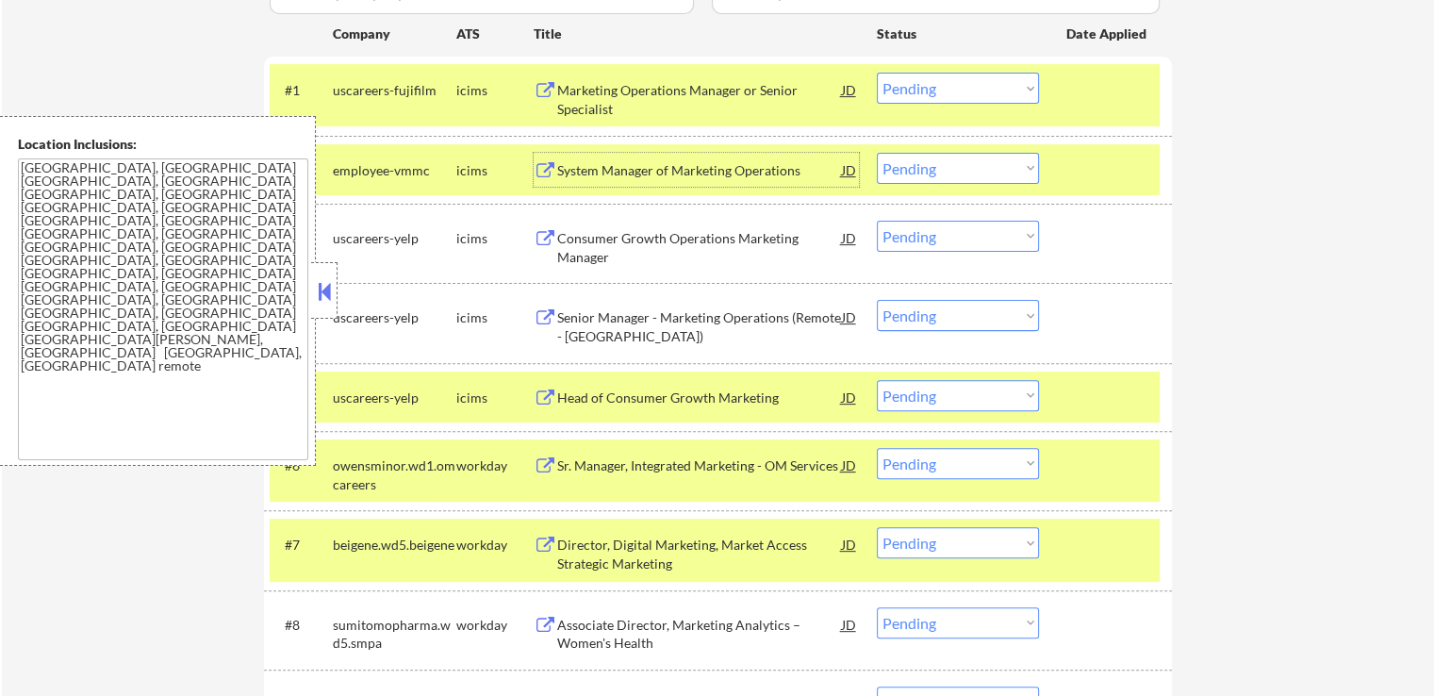
click at [591, 172] on div "System Manager of Marketing Operations" at bounding box center [699, 170] width 285 height 19
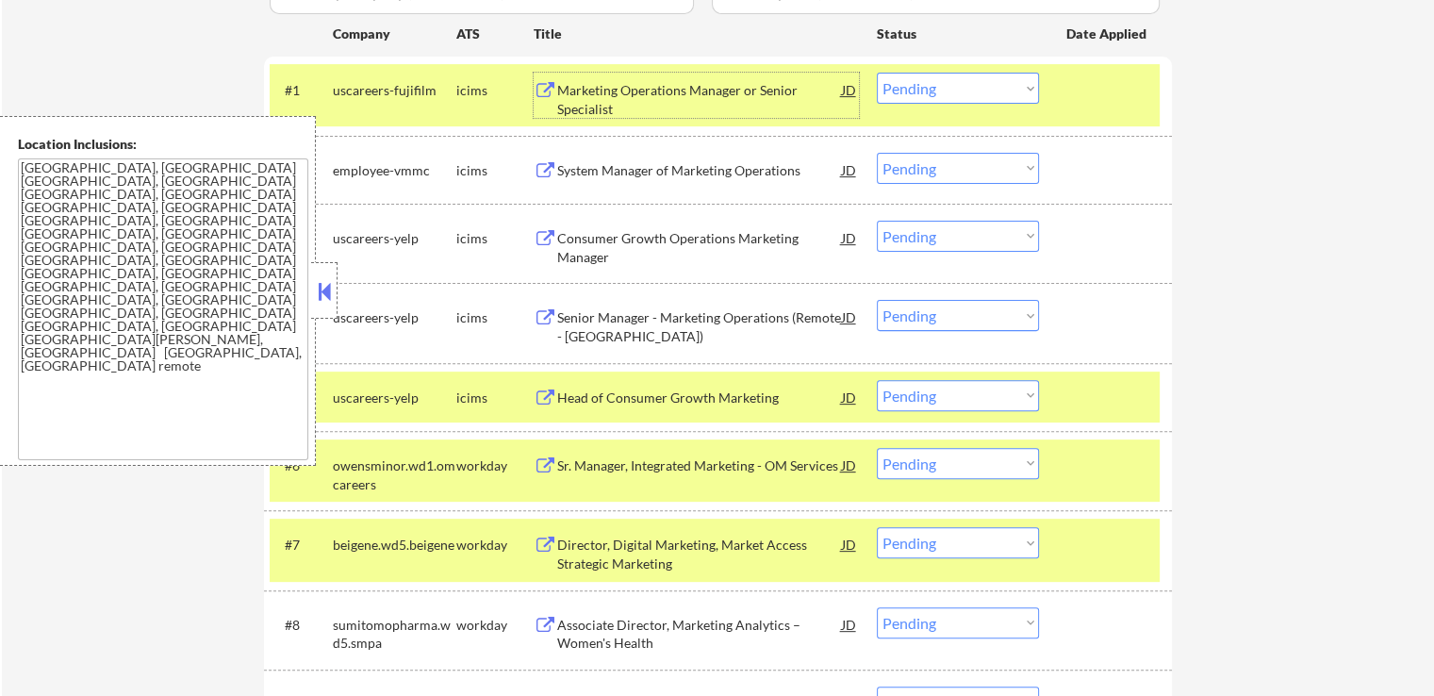
click at [708, 100] on div "Marketing Operations Manager or Senior Specialist" at bounding box center [699, 99] width 285 height 37
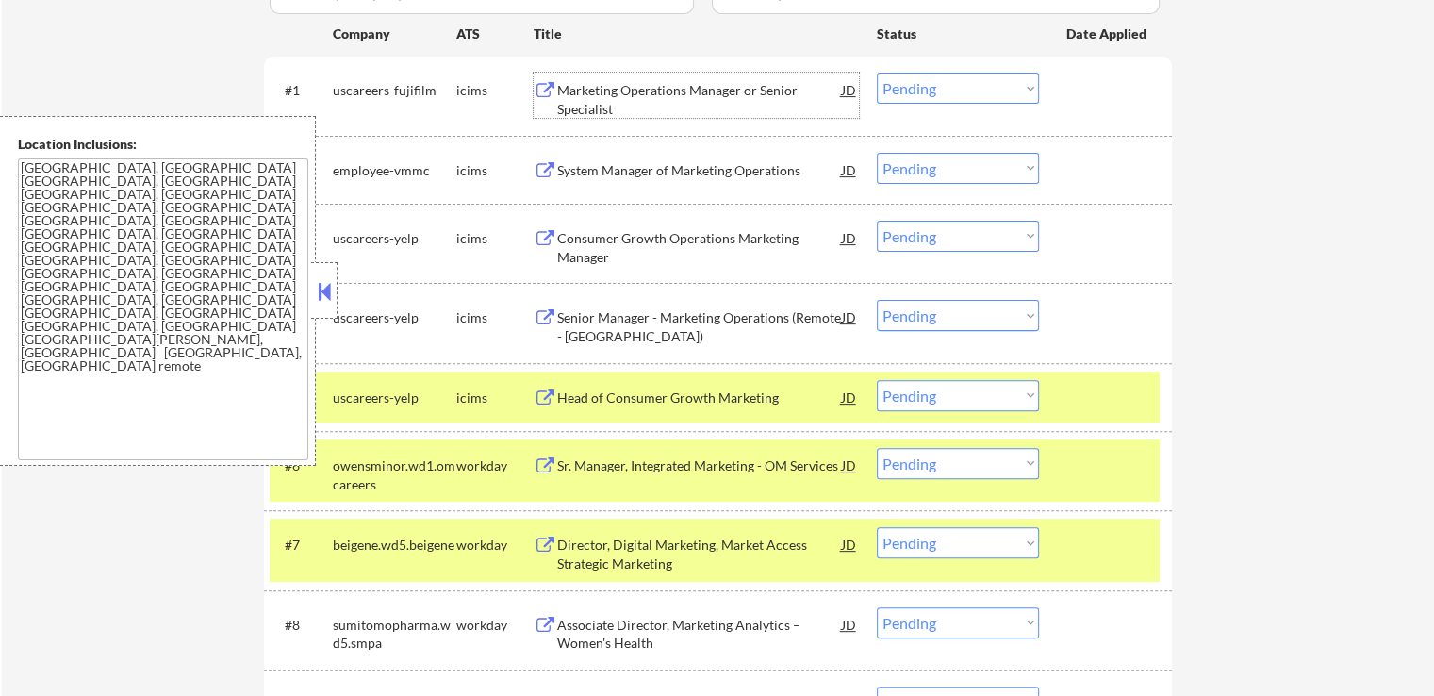
drag, startPoint x: 930, startPoint y: 84, endPoint x: 936, endPoint y: 97, distance: 14.4
click at [930, 84] on select "Choose an option... Pending Applied Excluded (Questions) Excluded (Expired) Exc…" at bounding box center [958, 88] width 162 height 31
click at [877, 73] on select "Choose an option... Pending Applied Excluded (Questions) Excluded (Expired) Exc…" at bounding box center [958, 88] width 162 height 31
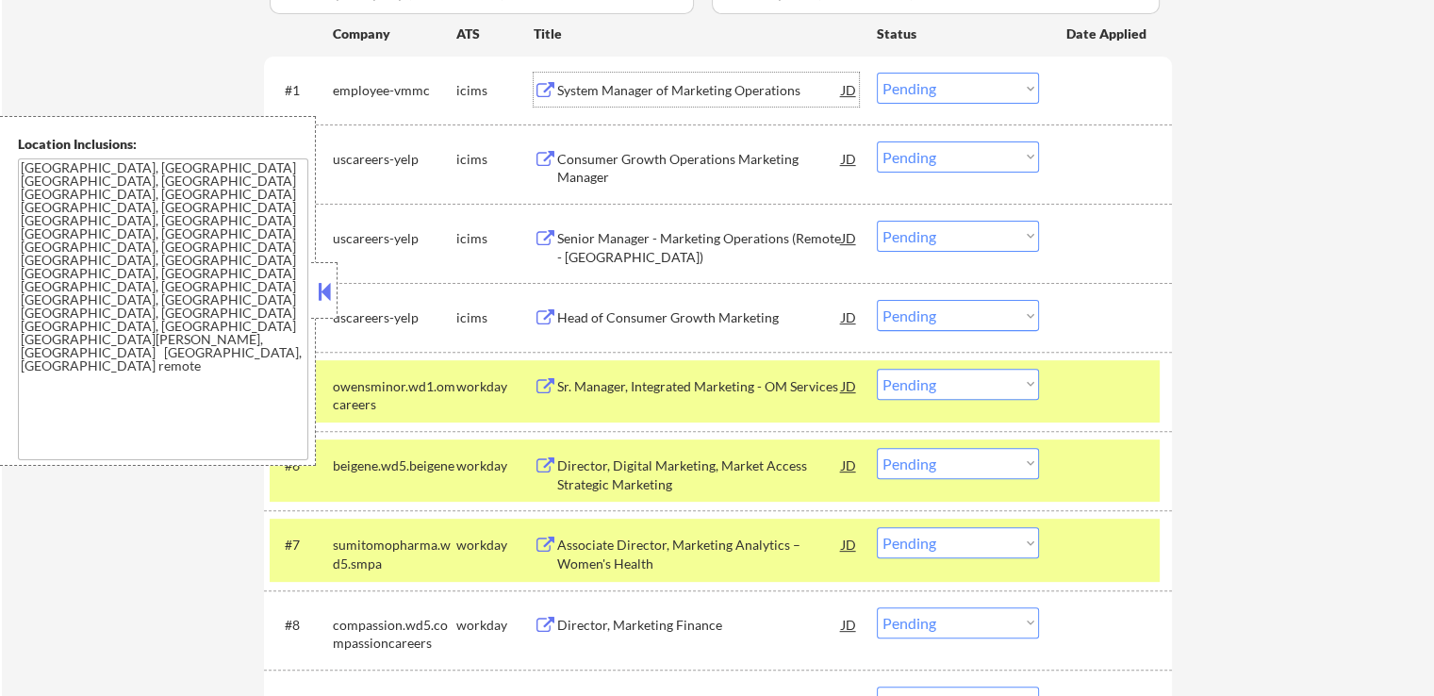
click at [605, 88] on div "System Manager of Marketing Operations" at bounding box center [699, 90] width 285 height 19
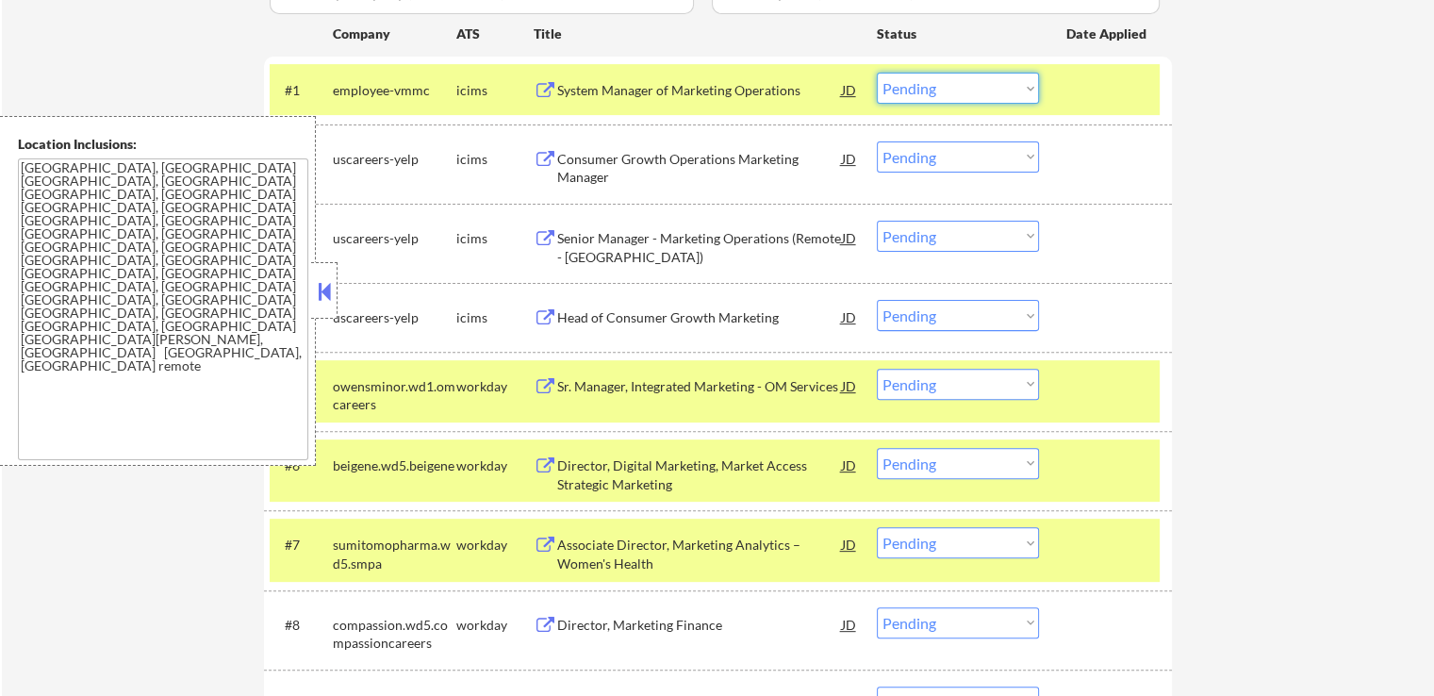
click at [932, 94] on select "Choose an option... Pending Applied Excluded (Questions) Excluded (Expired) Exc…" at bounding box center [958, 88] width 162 height 31
click at [877, 73] on select "Choose an option... Pending Applied Excluded (Questions) Excluded (Expired) Exc…" at bounding box center [958, 88] width 162 height 31
select select ""pending""
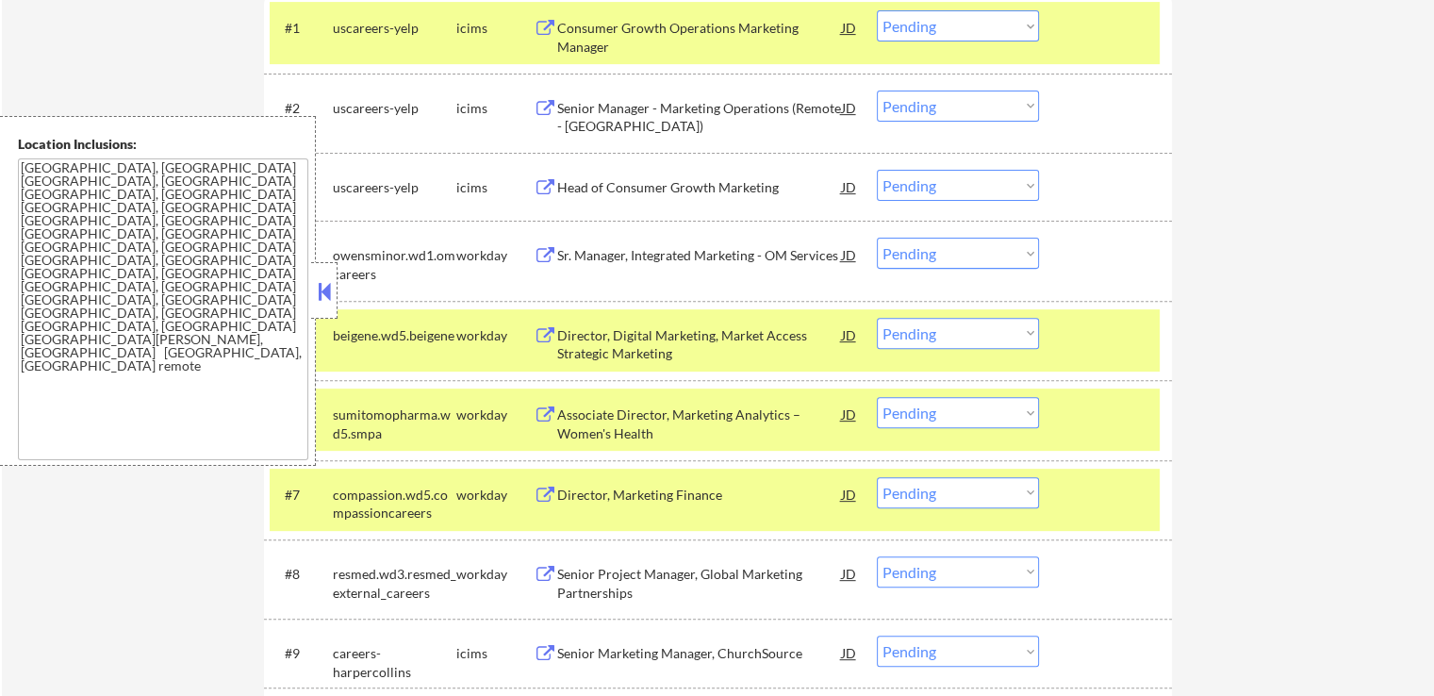
scroll to position [660, 0]
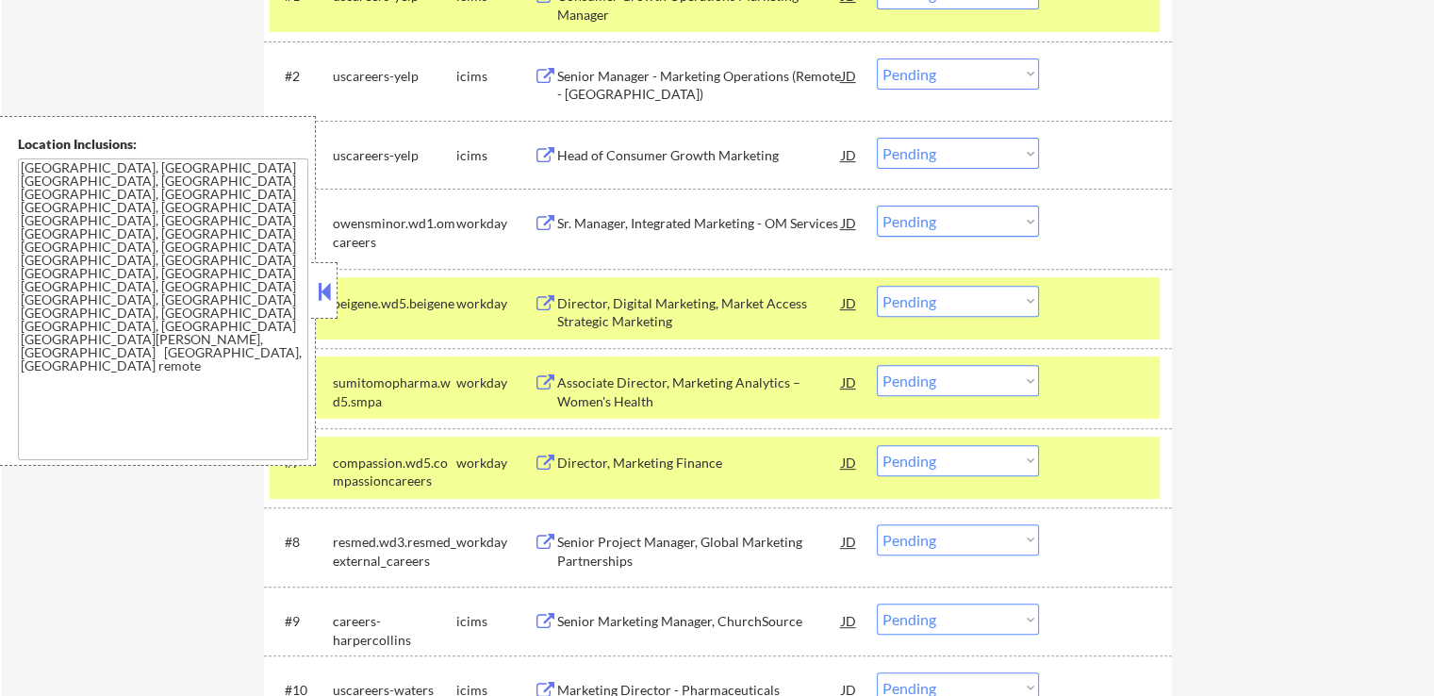
drag, startPoint x: 1080, startPoint y: 302, endPoint x: 1089, endPoint y: 379, distance: 77.9
click at [1082, 302] on div at bounding box center [1108, 303] width 83 height 34
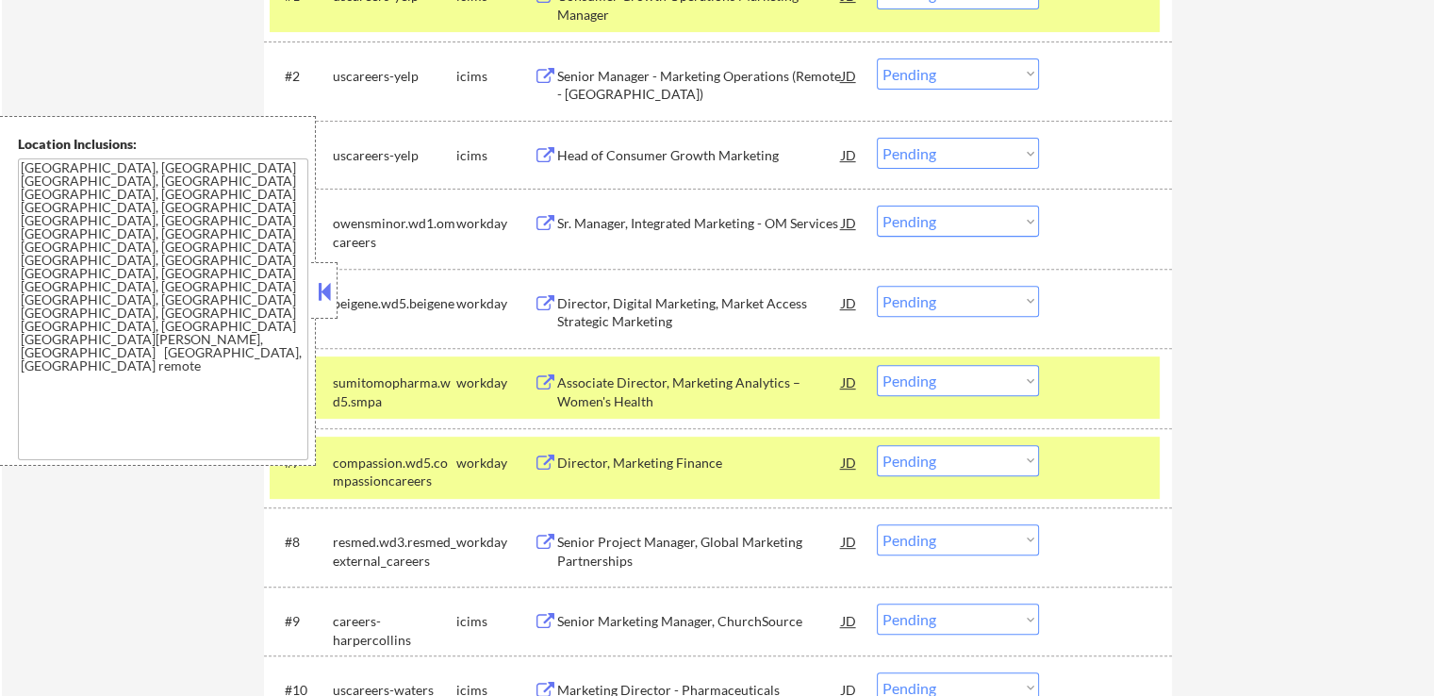
drag, startPoint x: 1091, startPoint y: 394, endPoint x: 1098, endPoint y: 420, distance: 26.3
click at [1091, 396] on div at bounding box center [1108, 382] width 83 height 34
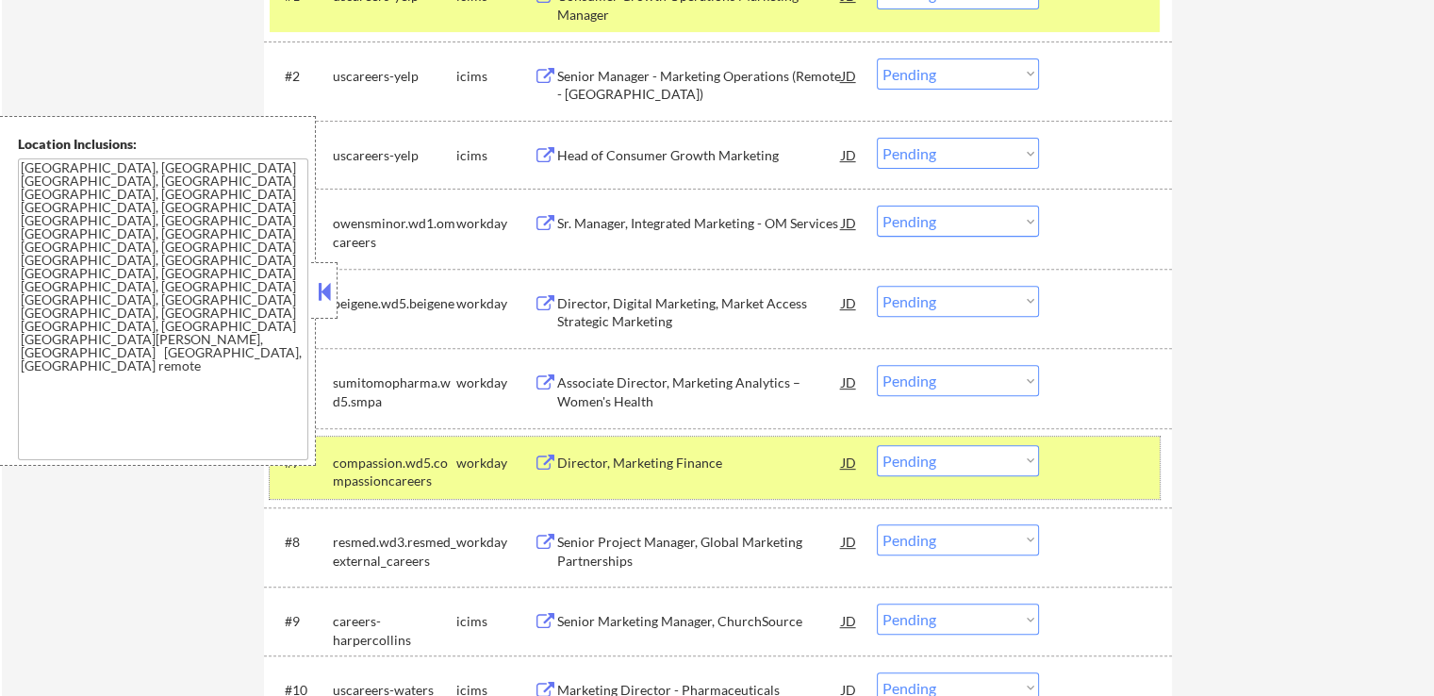
click at [1102, 460] on div at bounding box center [1108, 462] width 83 height 34
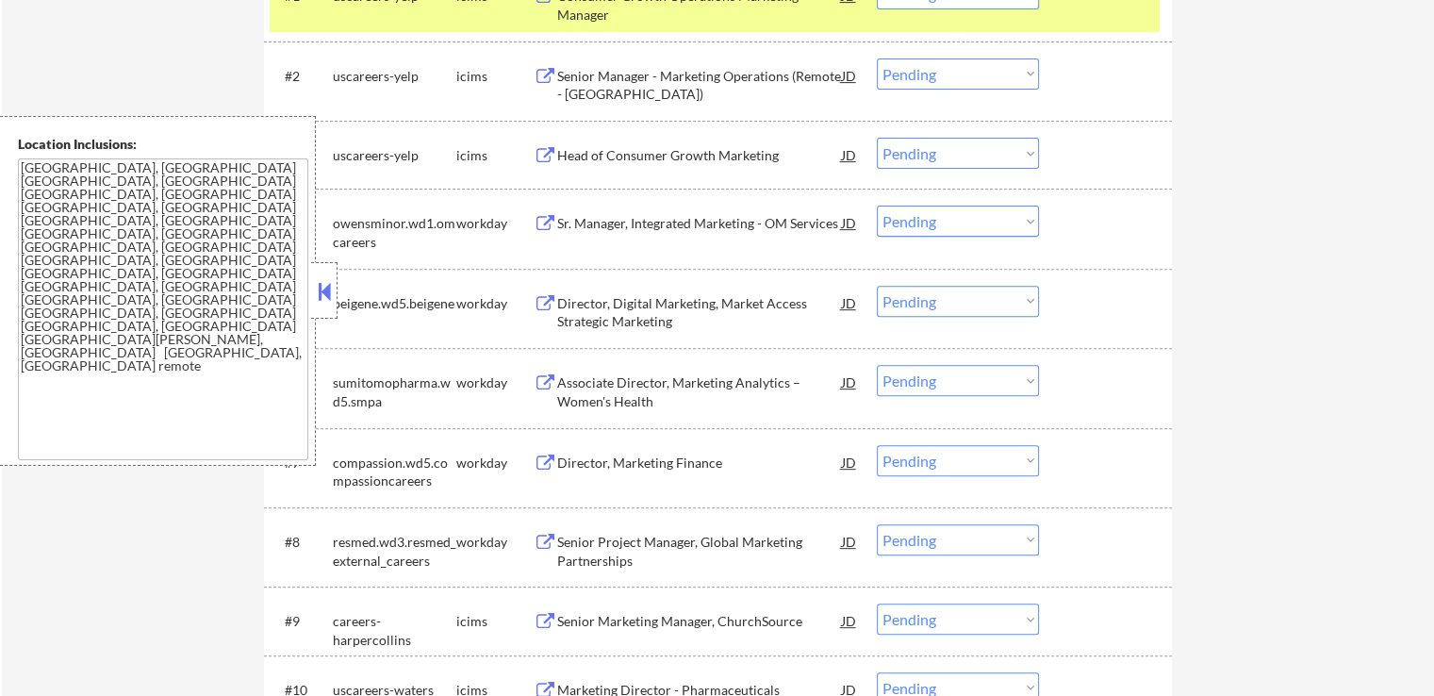
click at [621, 224] on div "Sr. Manager, Integrated Marketing - OM Services" at bounding box center [699, 223] width 285 height 19
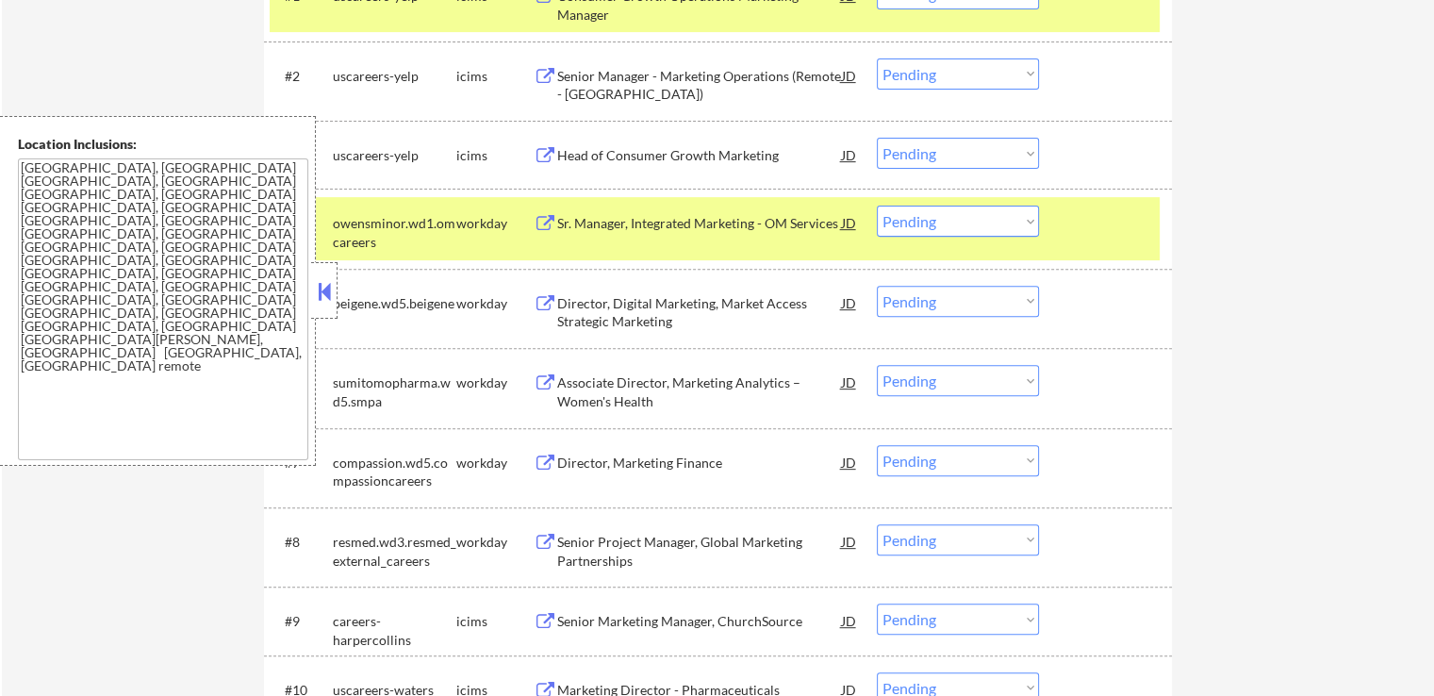
click at [592, 317] on div "Director, Digital Marketing, Market Access Strategic Marketing" at bounding box center [699, 312] width 285 height 37
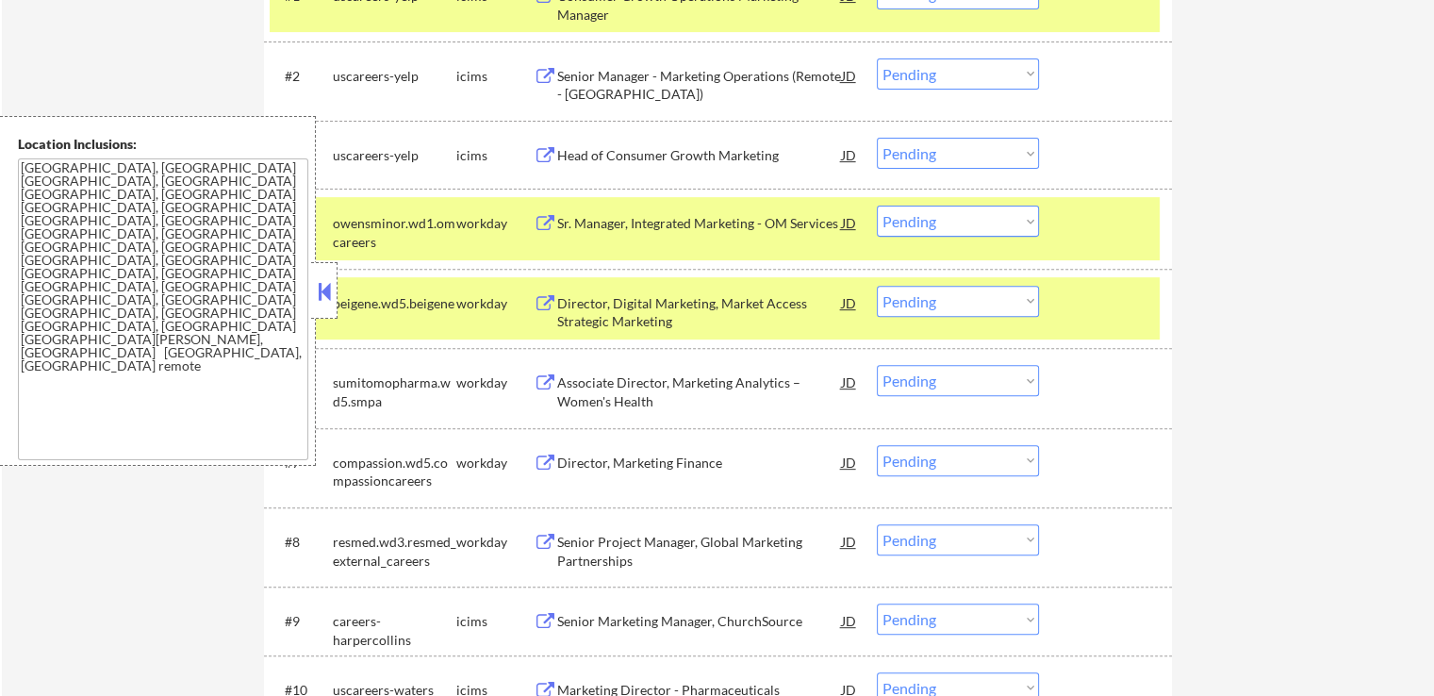
click at [600, 384] on div "Associate Director, Marketing Analytics – Women's Health" at bounding box center [699, 391] width 285 height 37
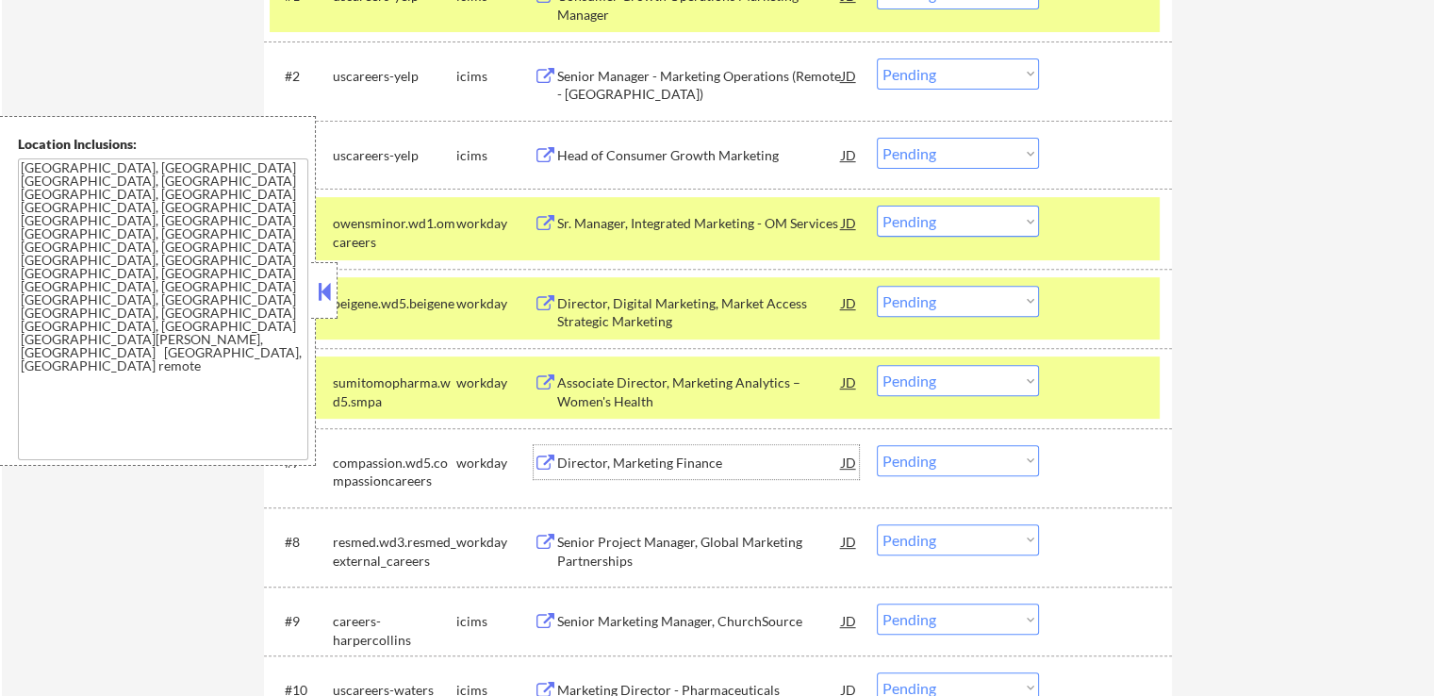
click at [590, 457] on div "Director, Marketing Finance" at bounding box center [699, 463] width 285 height 19
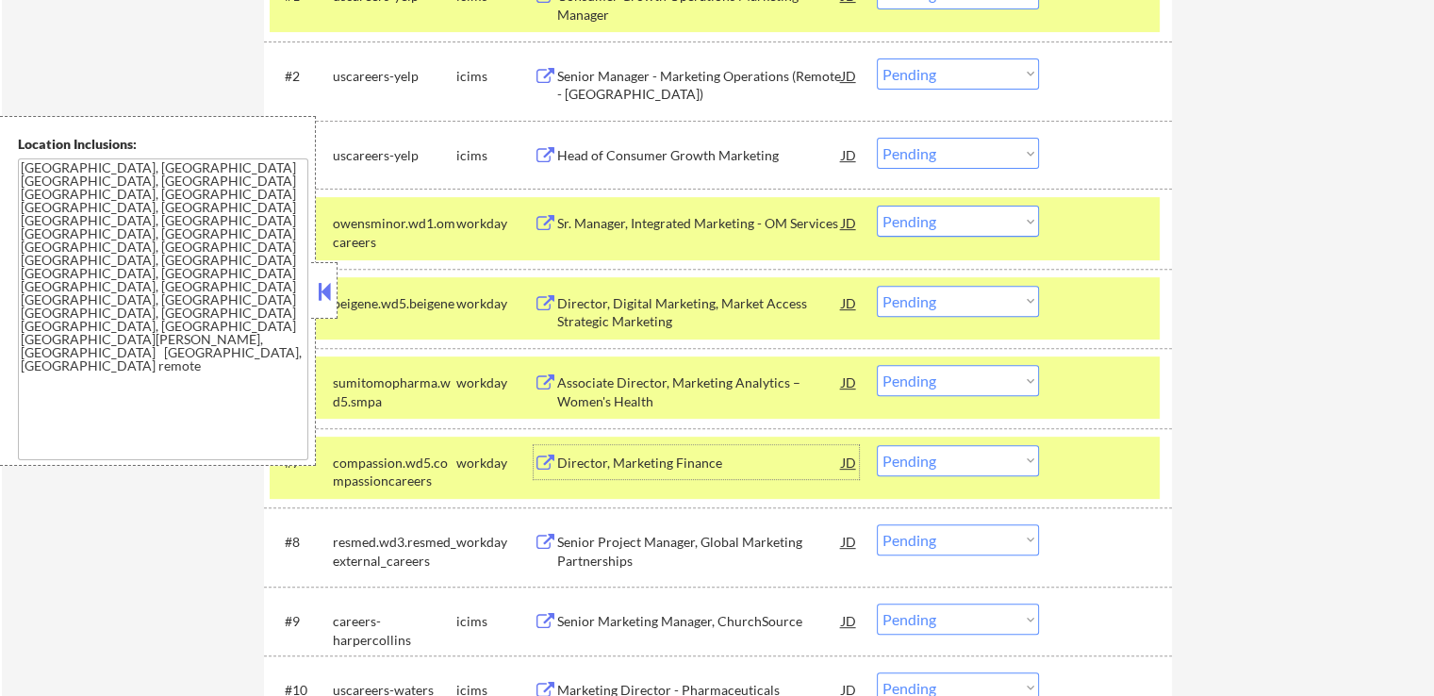
click at [954, 226] on select "Choose an option... Pending Applied Excluded (Questions) Excluded (Expired) Exc…" at bounding box center [958, 221] width 162 height 31
click at [877, 206] on select "Choose an option... Pending Applied Excluded (Questions) Excluded (Expired) Exc…" at bounding box center [958, 221] width 162 height 31
click at [318, 290] on button at bounding box center [324, 291] width 21 height 28
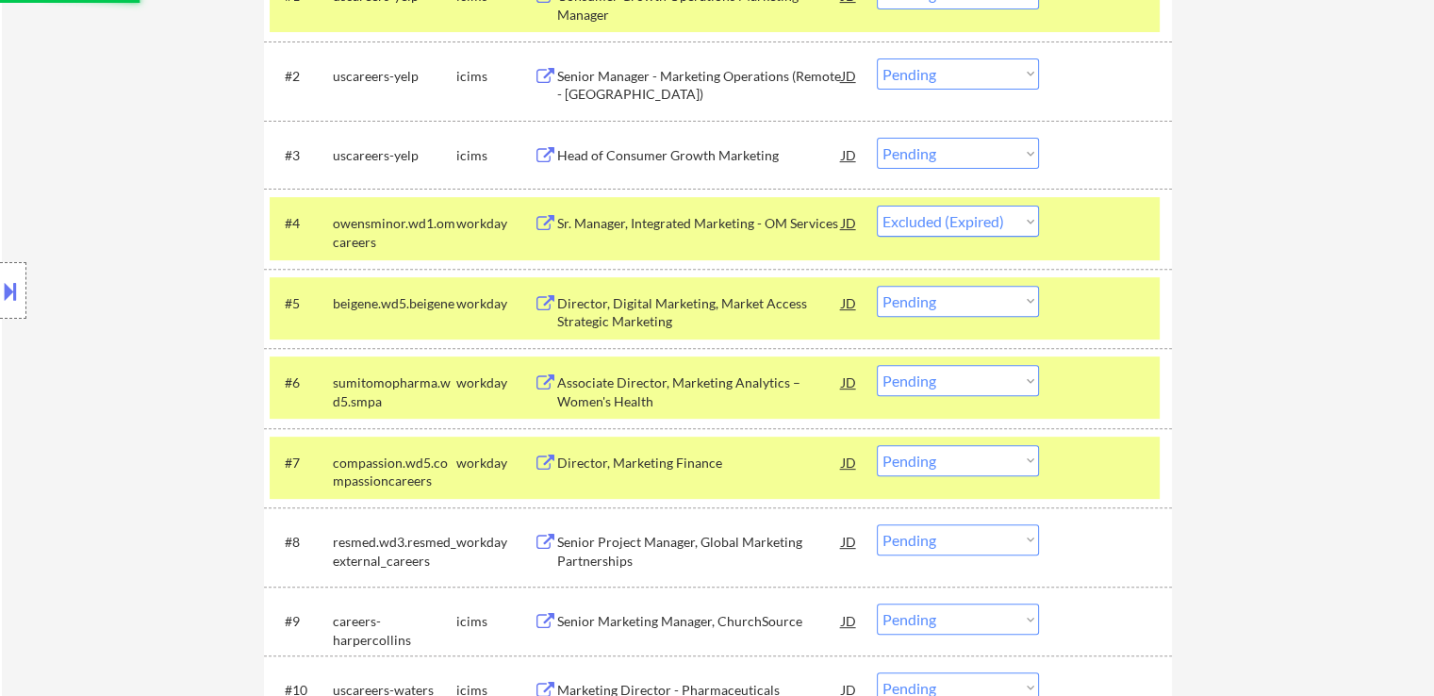
select select ""pending""
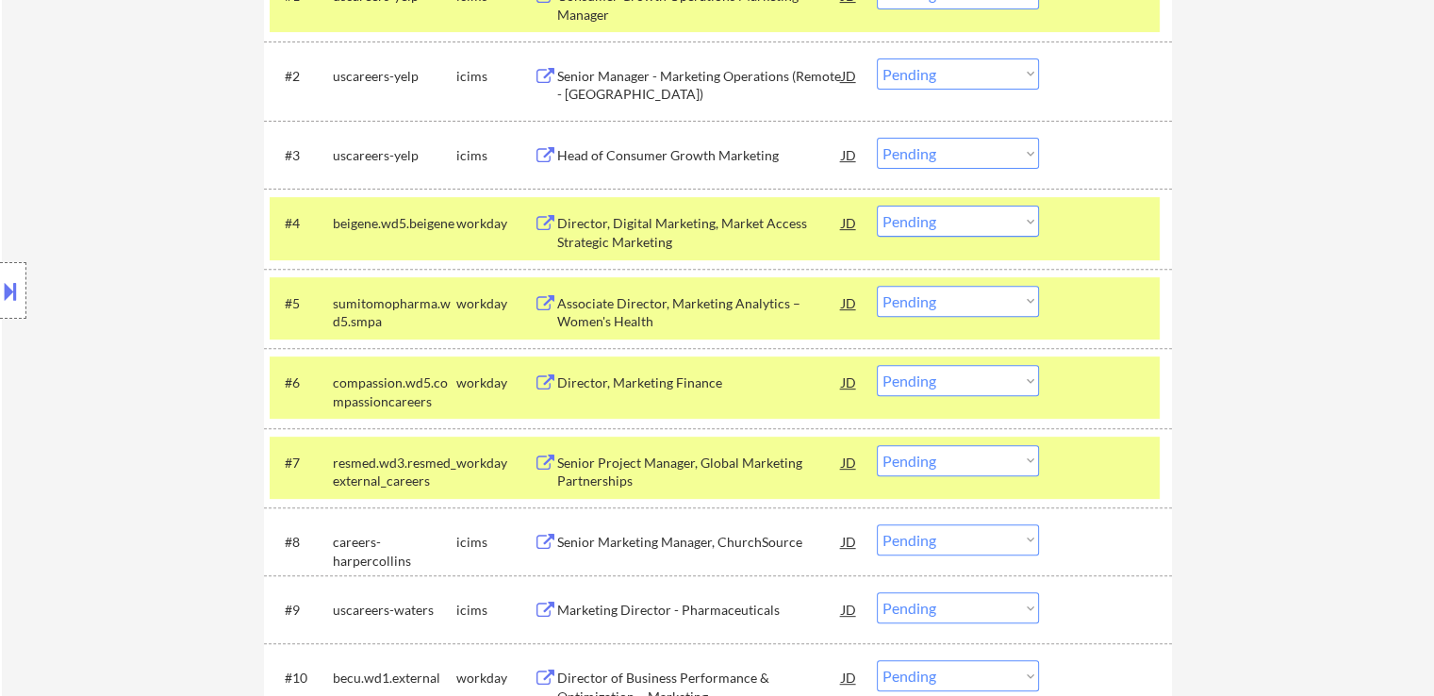
drag, startPoint x: 935, startPoint y: 370, endPoint x: 944, endPoint y: 393, distance: 25.4
click at [935, 370] on select "Choose an option... Pending Applied Excluded (Questions) Excluded (Expired) Exc…" at bounding box center [958, 380] width 162 height 31
click at [877, 365] on select "Choose an option... Pending Applied Excluded (Questions) Excluded (Expired) Exc…" at bounding box center [958, 380] width 162 height 31
click at [626, 473] on div "Senior Project Manager, Global Marketing Partnerships" at bounding box center [699, 472] width 285 height 37
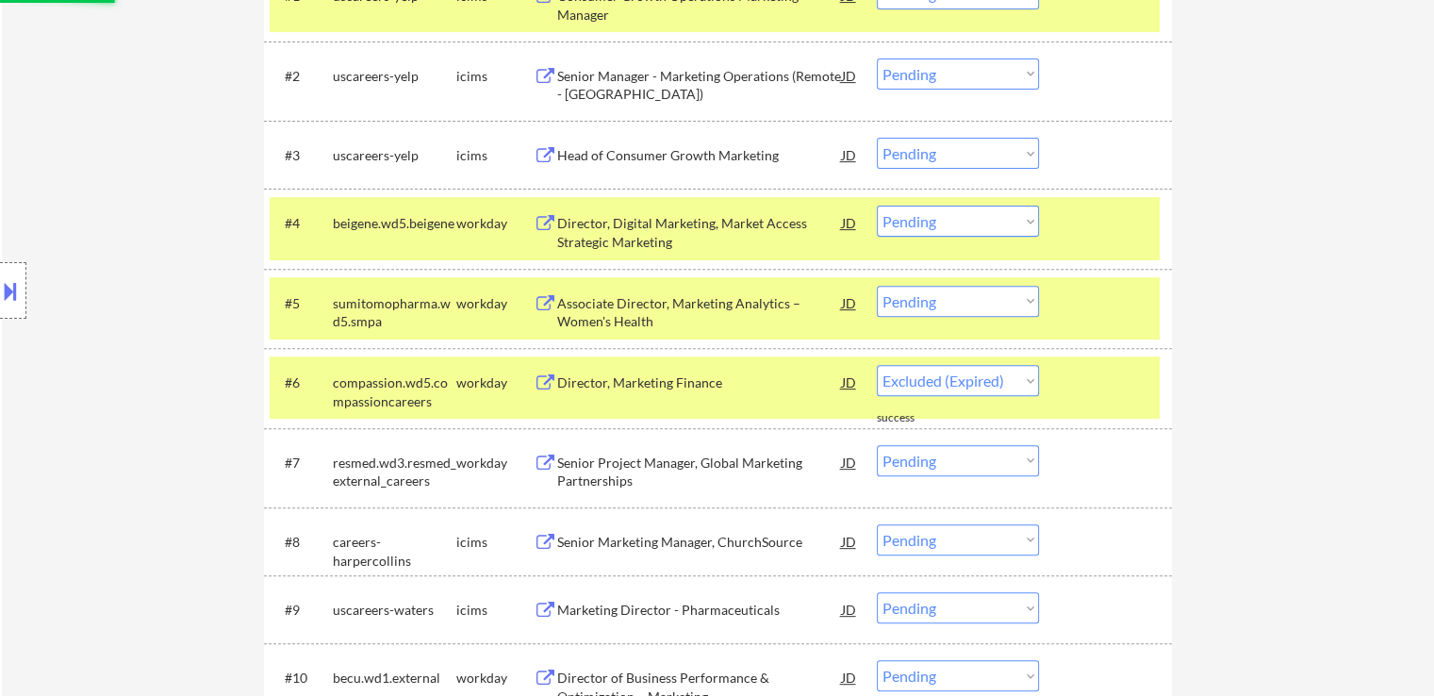
select select ""pending""
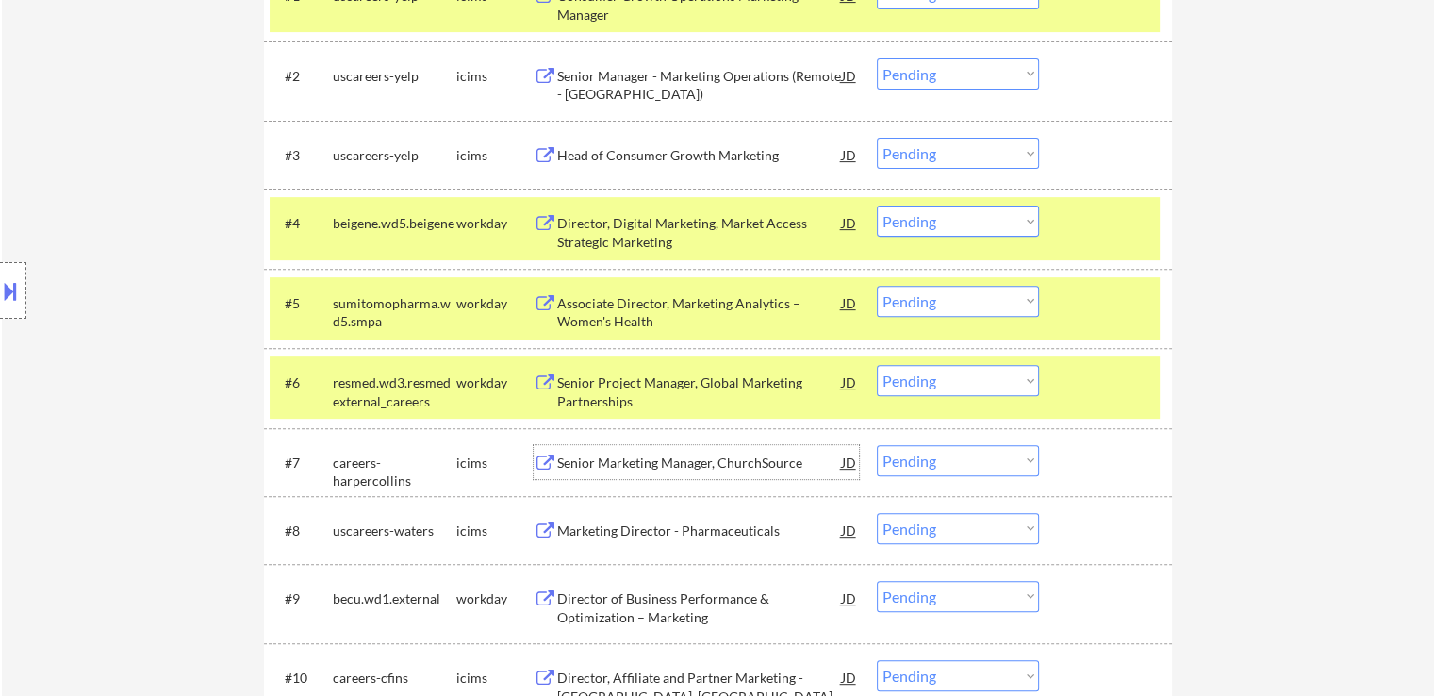
click at [937, 288] on select "Choose an option... Pending Applied Excluded (Questions) Excluded (Expired) Exc…" at bounding box center [958, 301] width 162 height 31
click at [877, 286] on select "Choose an option... Pending Applied Excluded (Questions) Excluded (Expired) Exc…" at bounding box center [958, 301] width 162 height 31
select select ""pending""
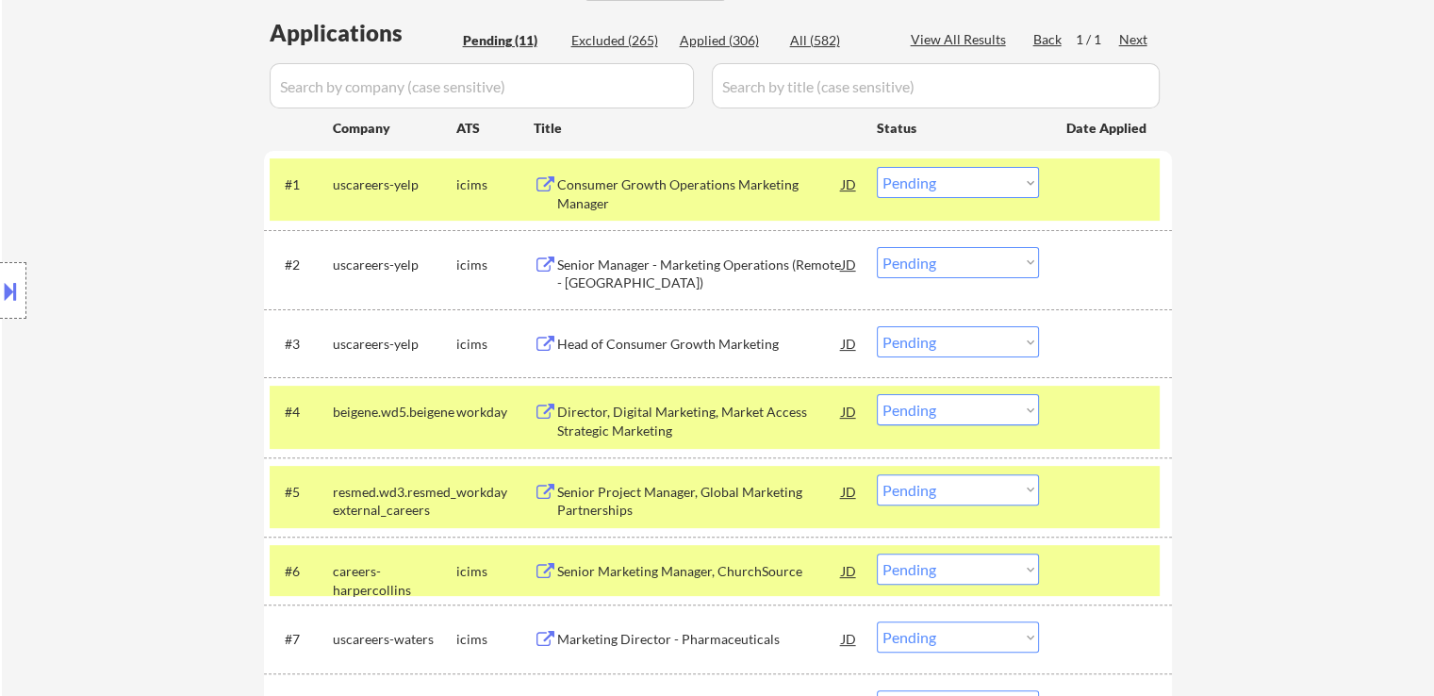
scroll to position [566, 0]
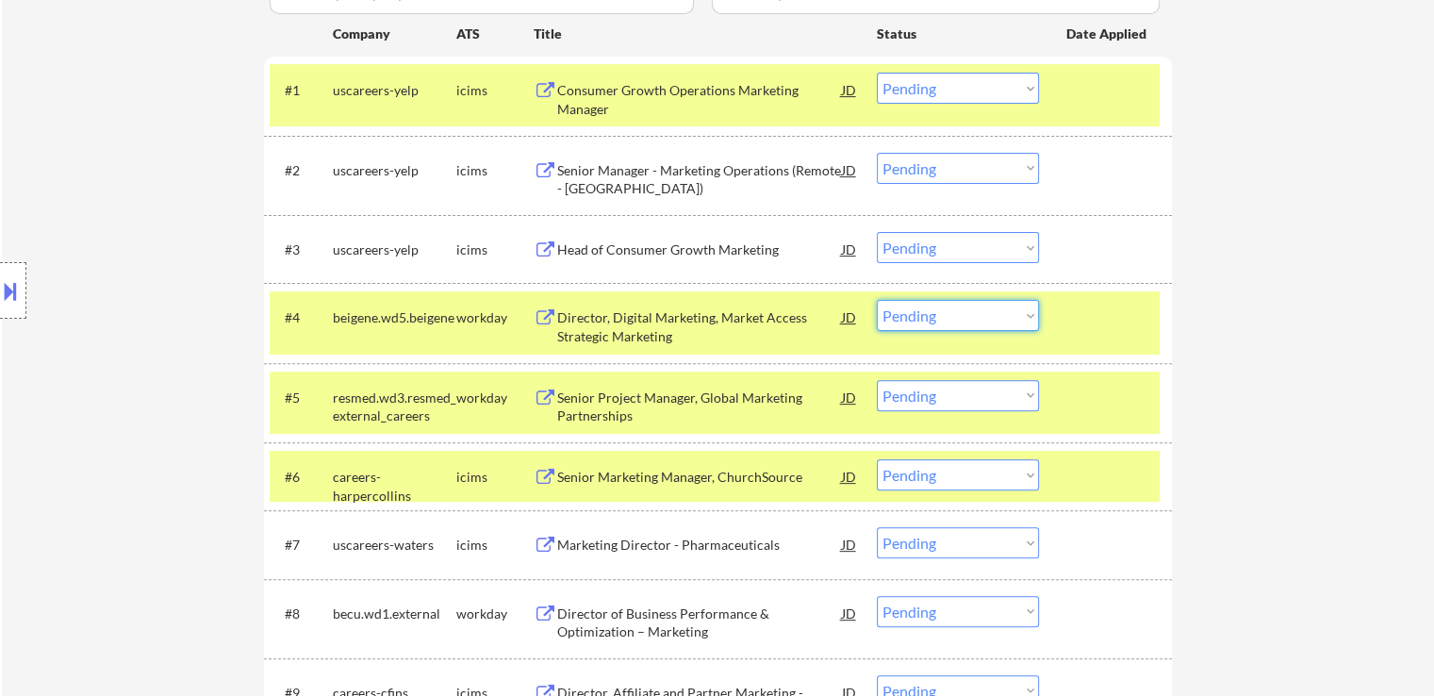
click at [942, 320] on select "Choose an option... Pending Applied Excluded (Questions) Excluded (Expired) Exc…" at bounding box center [958, 315] width 162 height 31
click at [877, 300] on select "Choose an option... Pending Applied Excluded (Questions) Excluded (Expired) Exc…" at bounding box center [958, 315] width 162 height 31
select select ""pending""
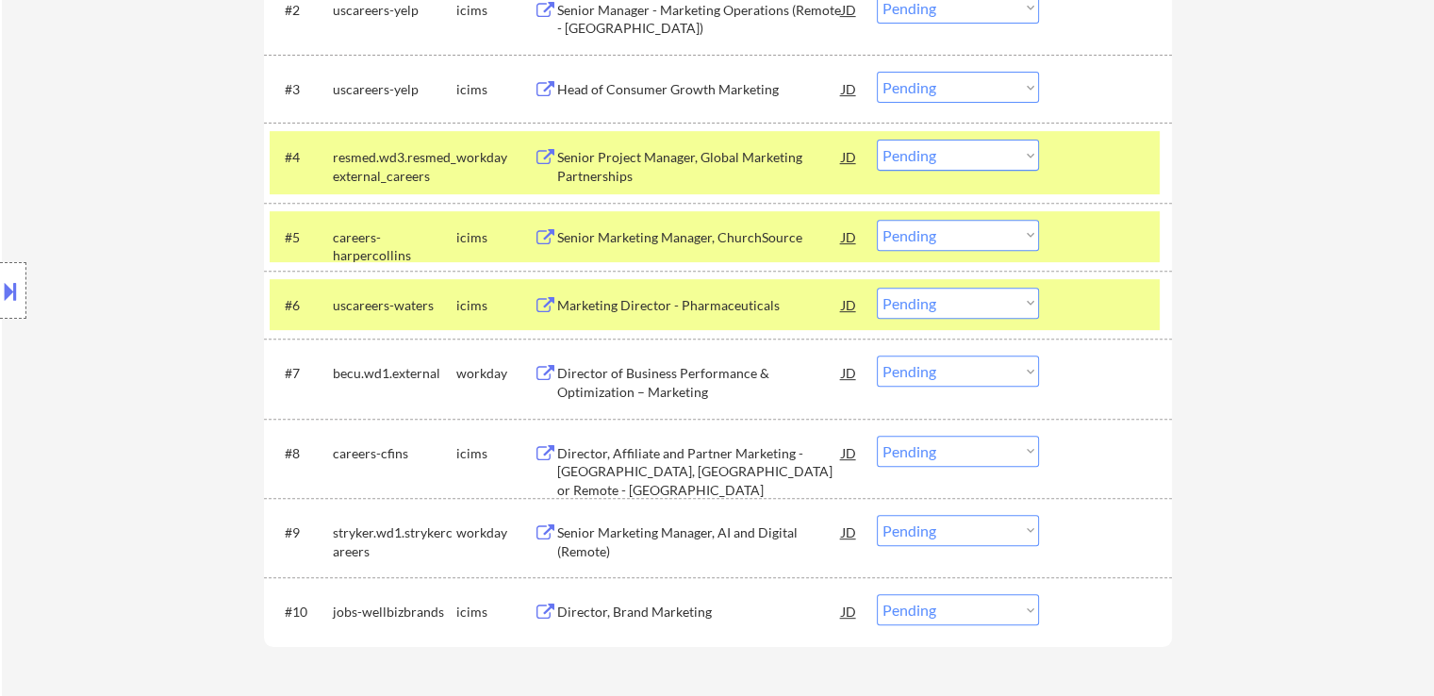
scroll to position [849, 0]
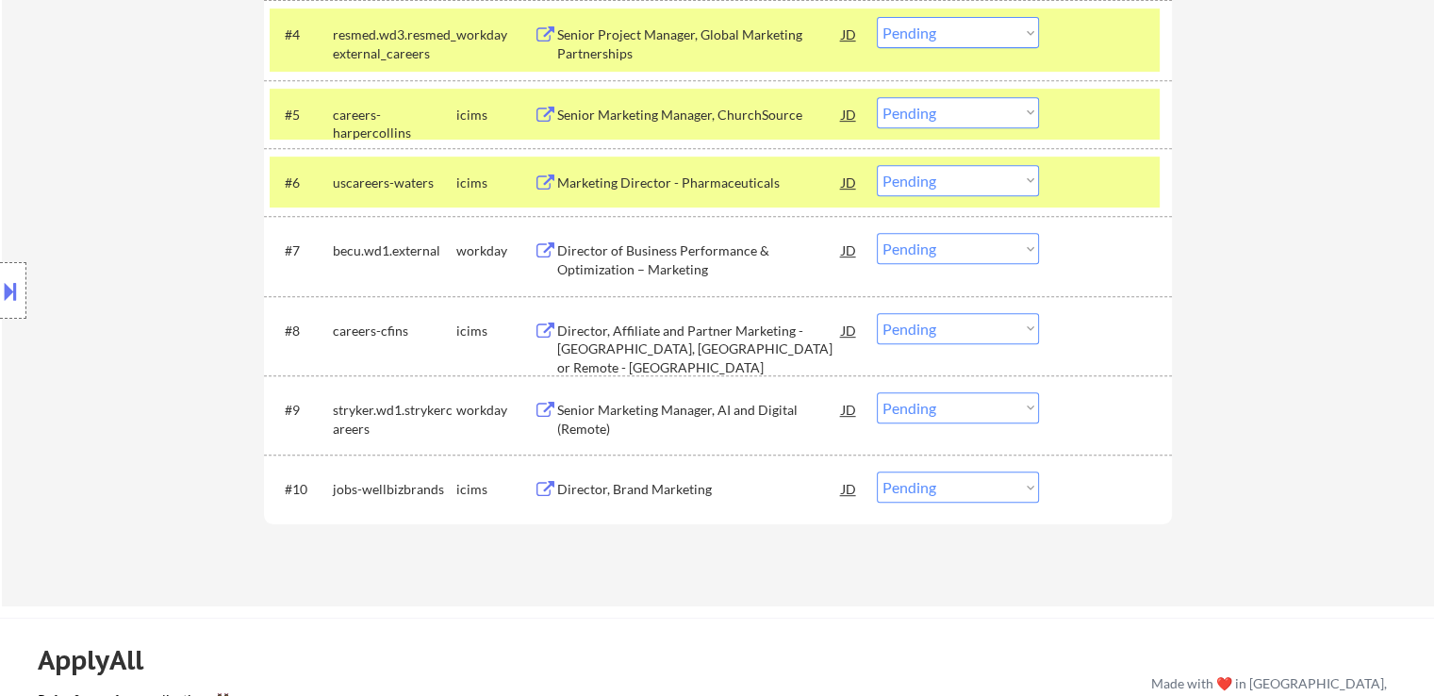
click at [605, 99] on div "Senior Marketing Manager, ChurchSource" at bounding box center [699, 114] width 285 height 34
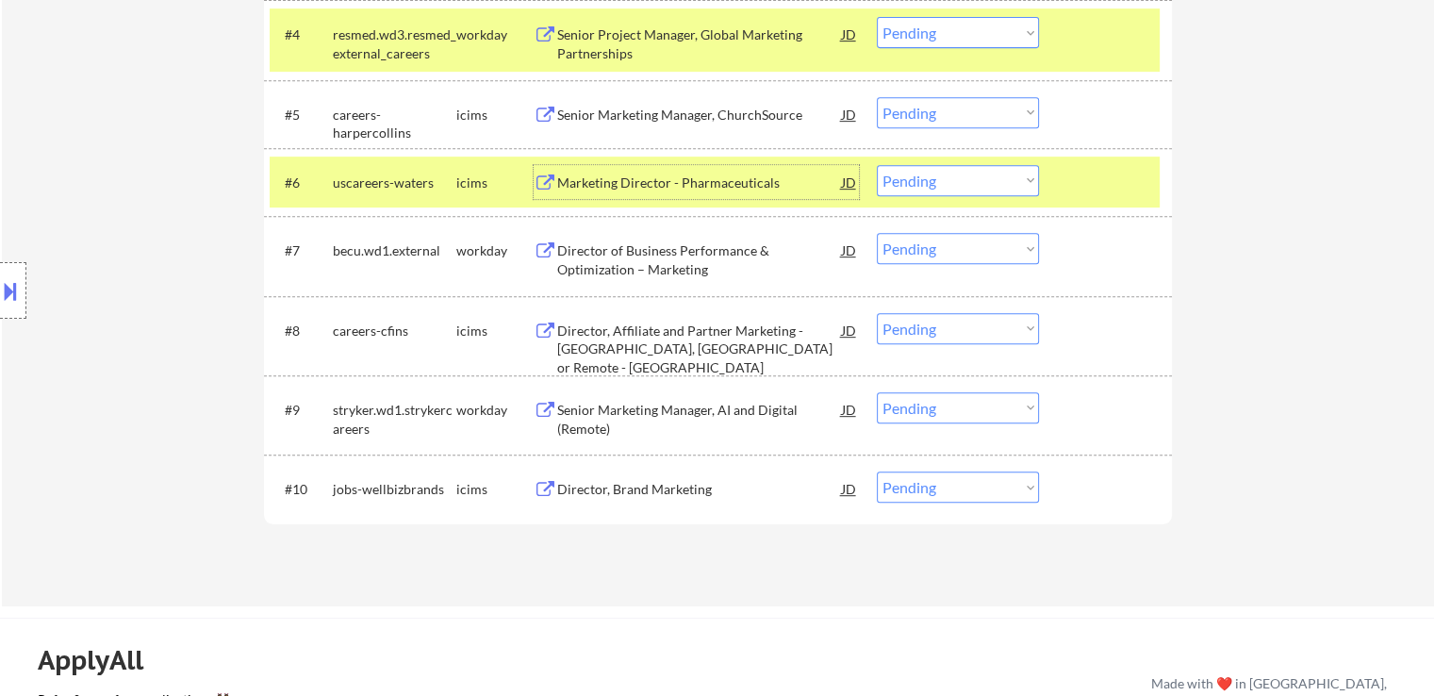
click at [592, 171] on div "Marketing Director - Pharmaceuticals" at bounding box center [699, 182] width 285 height 34
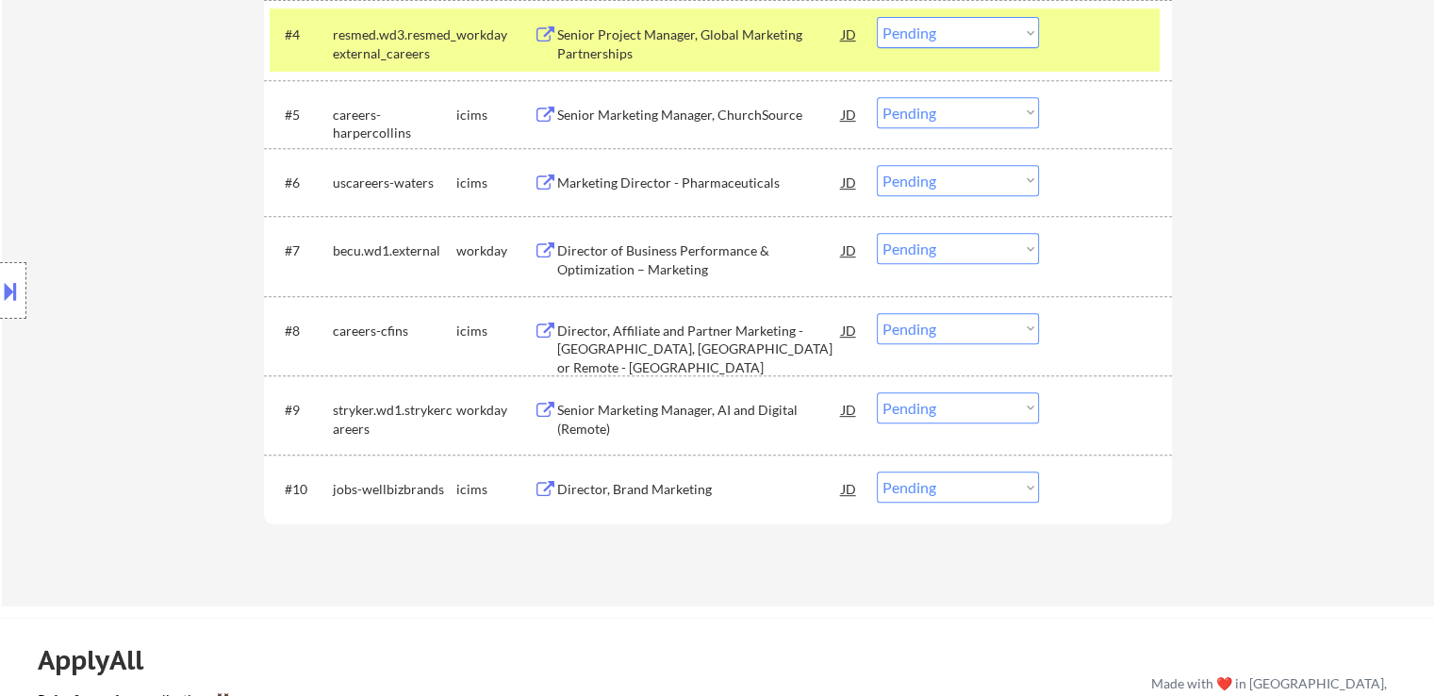
click at [596, 244] on div "Director of Business Performance & Optimization – Marketing" at bounding box center [699, 259] width 285 height 37
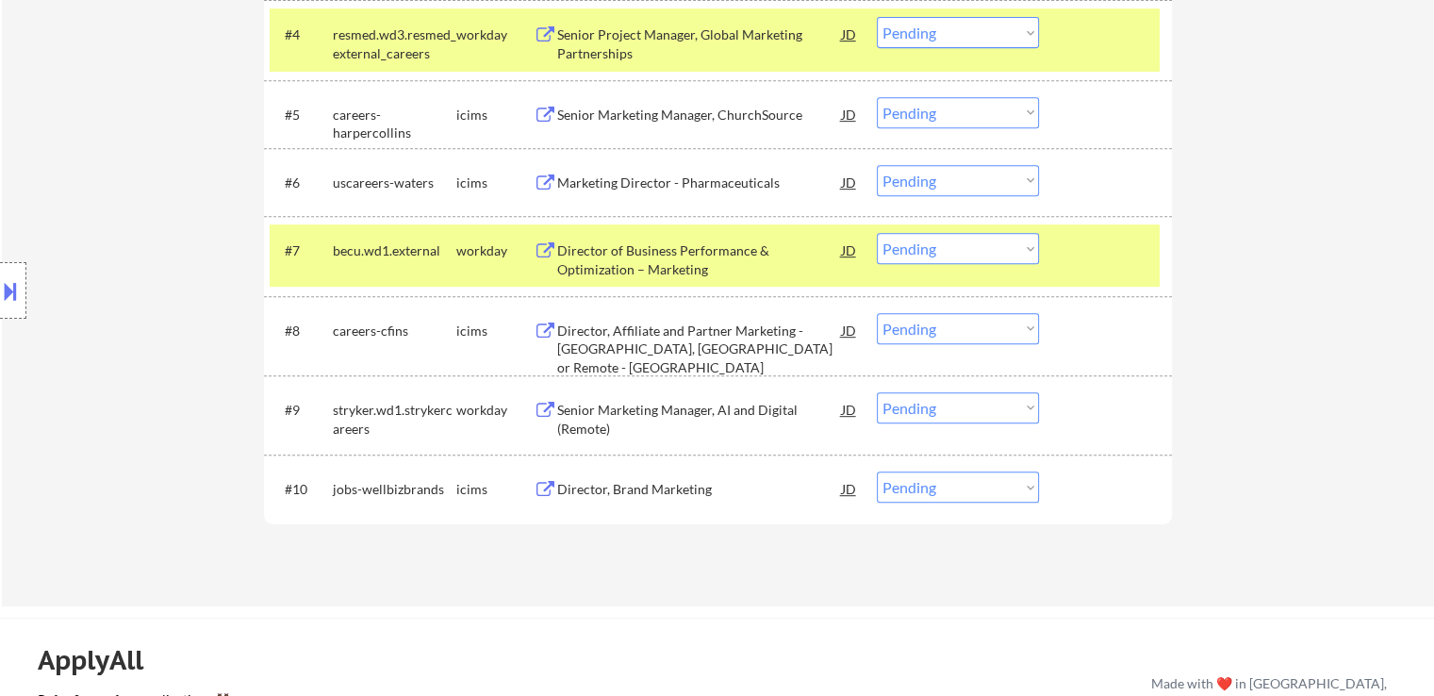
click at [594, 313] on div "Director, Affiliate and Partner Marketing - [GEOGRAPHIC_DATA], [GEOGRAPHIC_DATA…" at bounding box center [699, 335] width 285 height 45
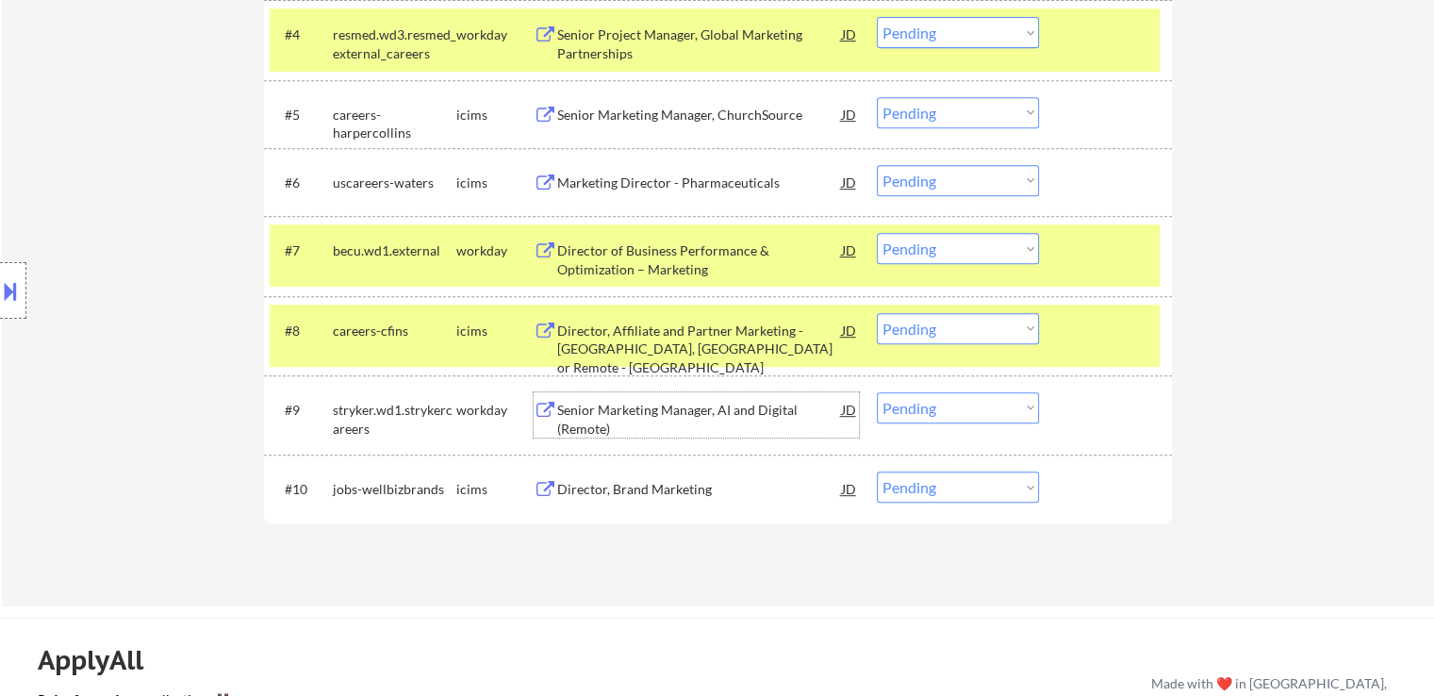
click at [623, 411] on div "Senior Marketing Manager, AI and Digital (Remote)" at bounding box center [699, 419] width 285 height 37
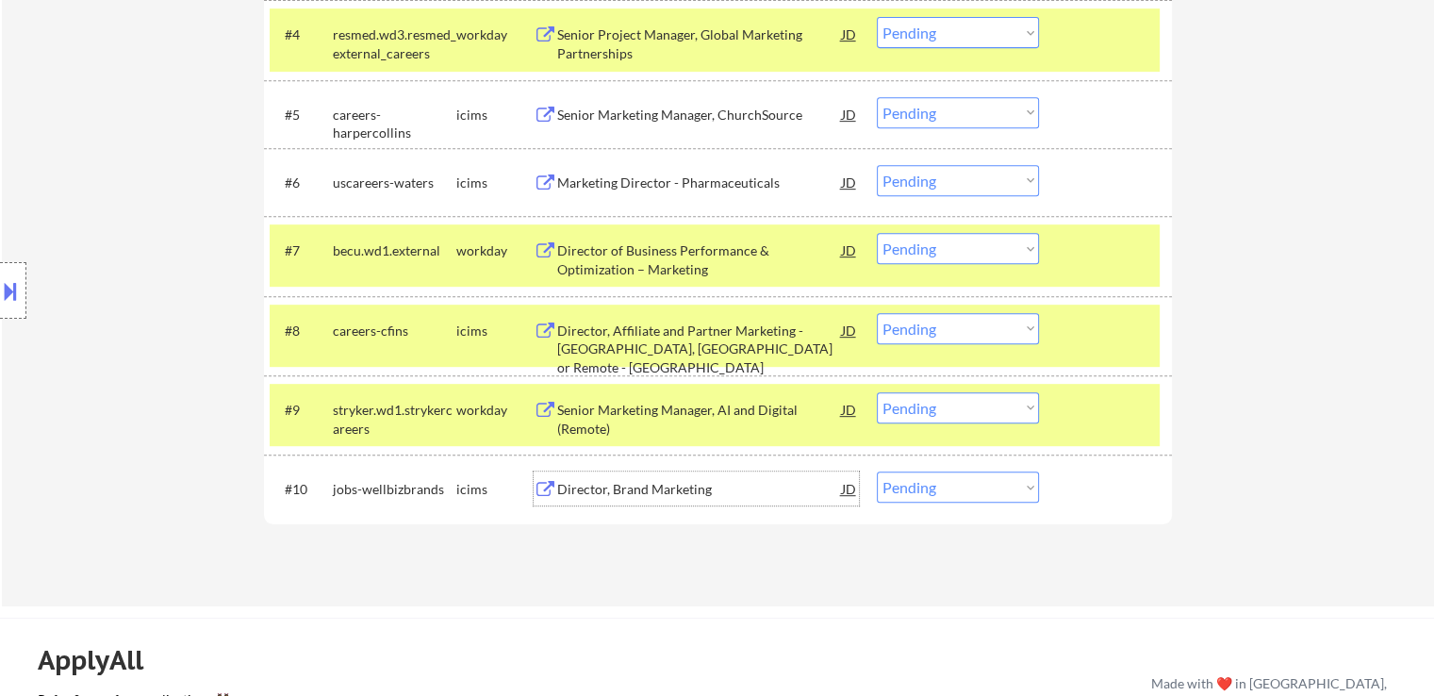
click at [600, 497] on div "Director, Brand Marketing" at bounding box center [699, 489] width 285 height 19
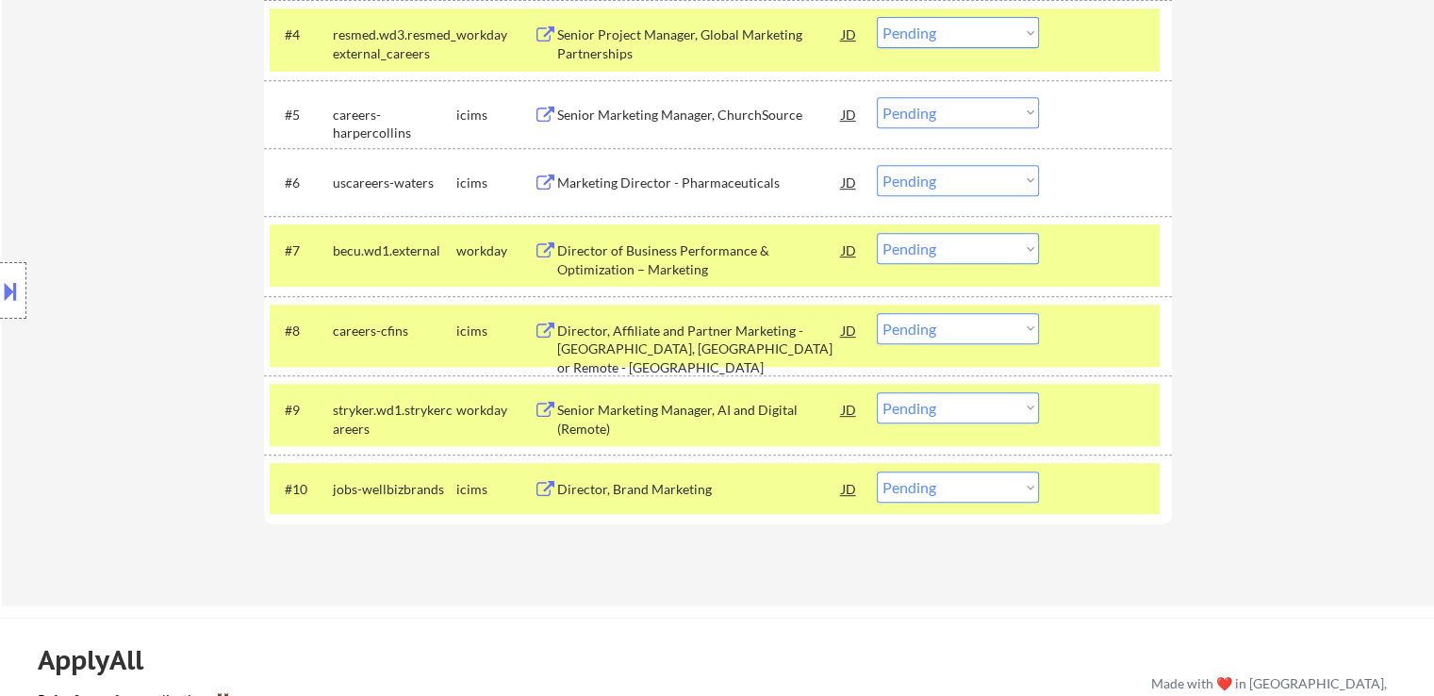
drag, startPoint x: 929, startPoint y: 330, endPoint x: 935, endPoint y: 340, distance: 11.0
click at [930, 332] on select "Choose an option... Pending Applied Excluded (Questions) Excluded (Expired) Exc…" at bounding box center [958, 328] width 162 height 31
click at [877, 313] on select "Choose an option... Pending Applied Excluded (Questions) Excluded (Expired) Exc…" at bounding box center [958, 328] width 162 height 31
select select ""pending""
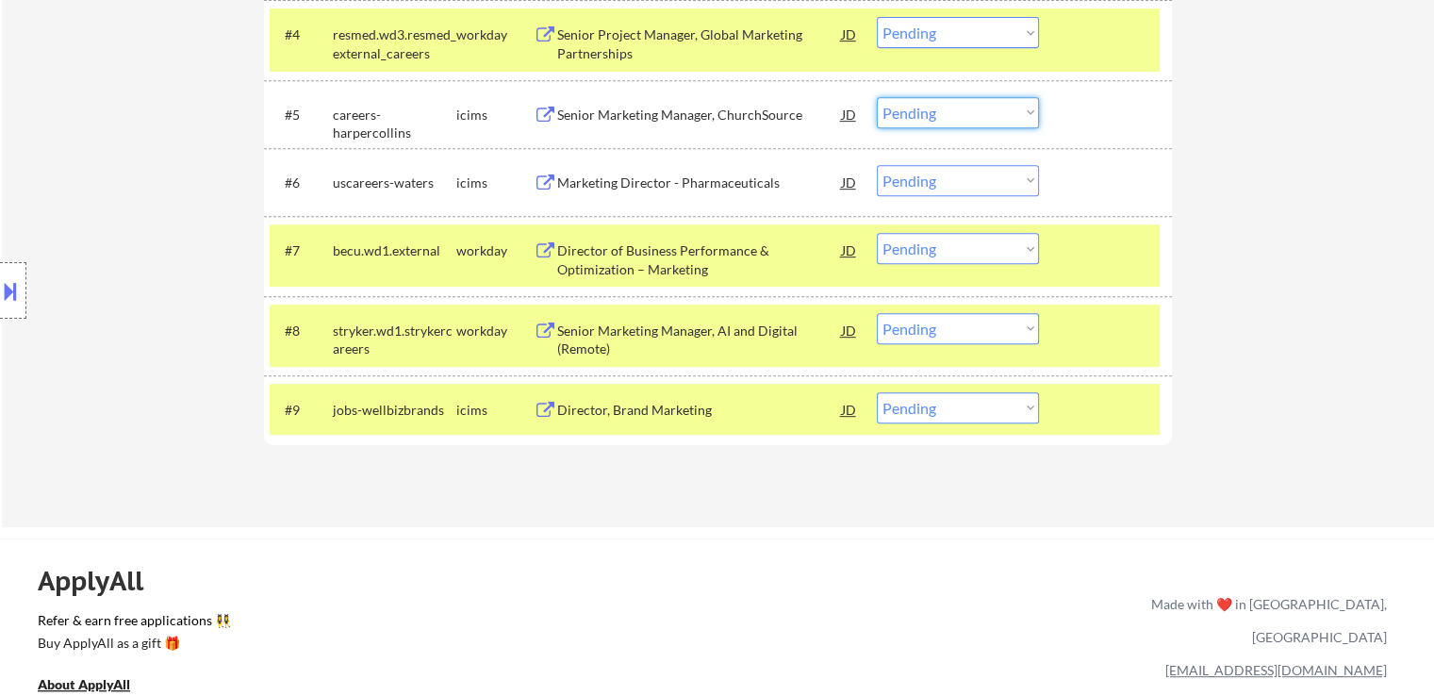
click at [947, 112] on select "Choose an option... Pending Applied Excluded (Questions) Excluded (Expired) Exc…" at bounding box center [958, 112] width 162 height 31
click at [877, 97] on select "Choose an option... Pending Applied Excluded (Questions) Excluded (Expired) Exc…" at bounding box center [958, 112] width 162 height 31
select select ""pending""
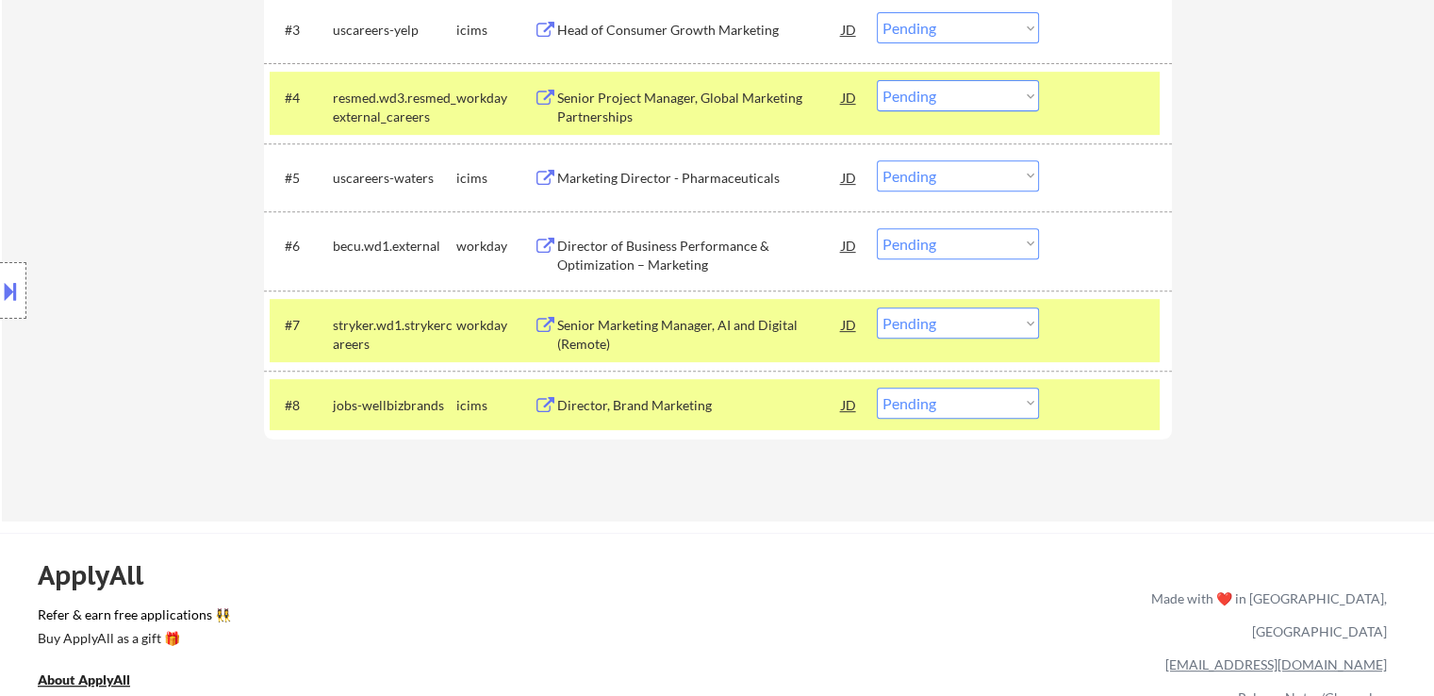
scroll to position [755, 0]
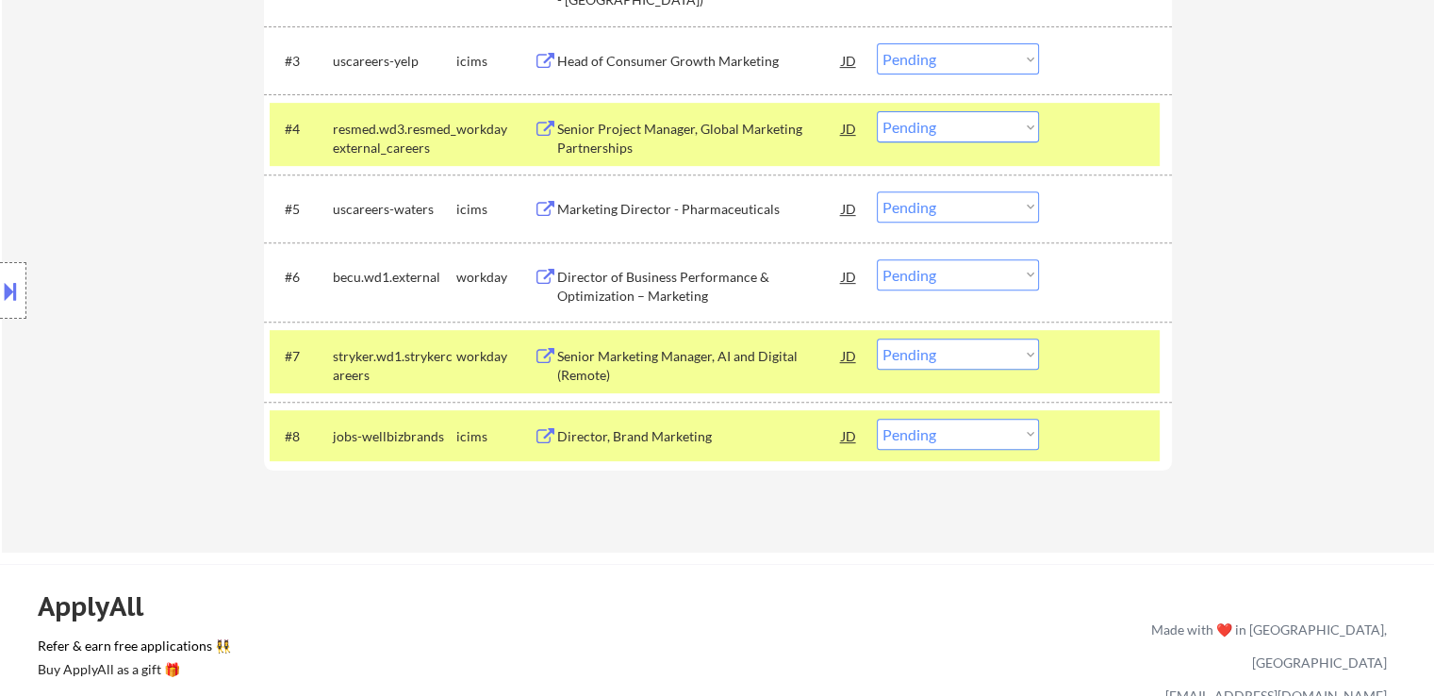
click at [924, 111] on select "Choose an option... Pending Applied Excluded (Questions) Excluded (Expired) Exc…" at bounding box center [958, 126] width 162 height 31
click at [877, 111] on select "Choose an option... Pending Applied Excluded (Questions) Excluded (Expired) Exc…" at bounding box center [958, 126] width 162 height 31
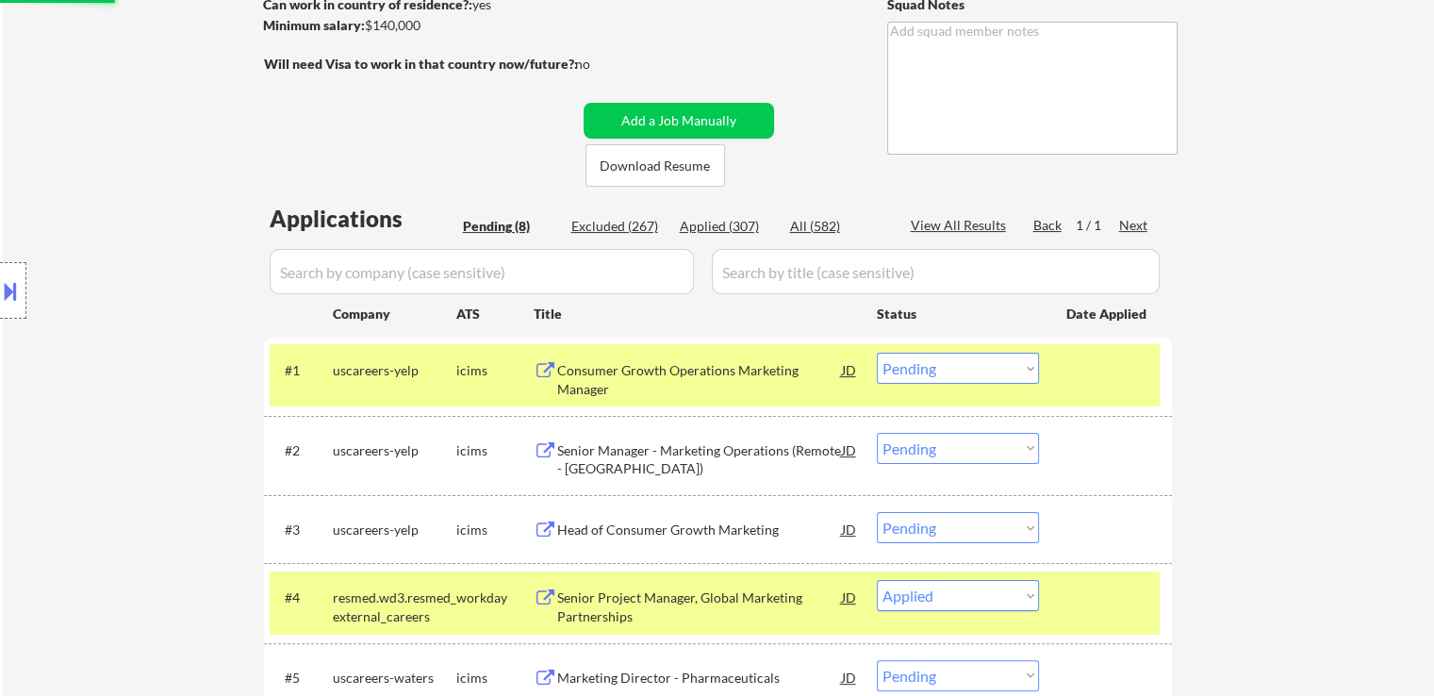
scroll to position [283, 0]
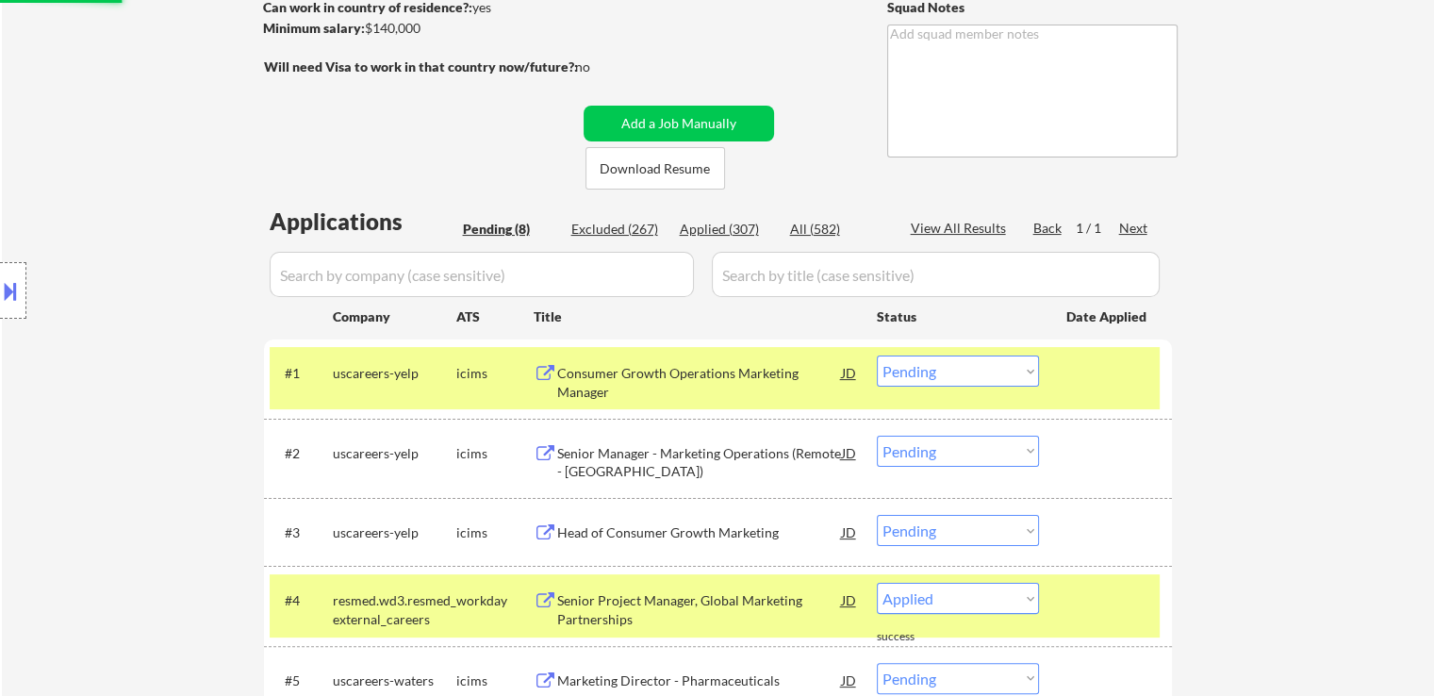
select select ""pending""
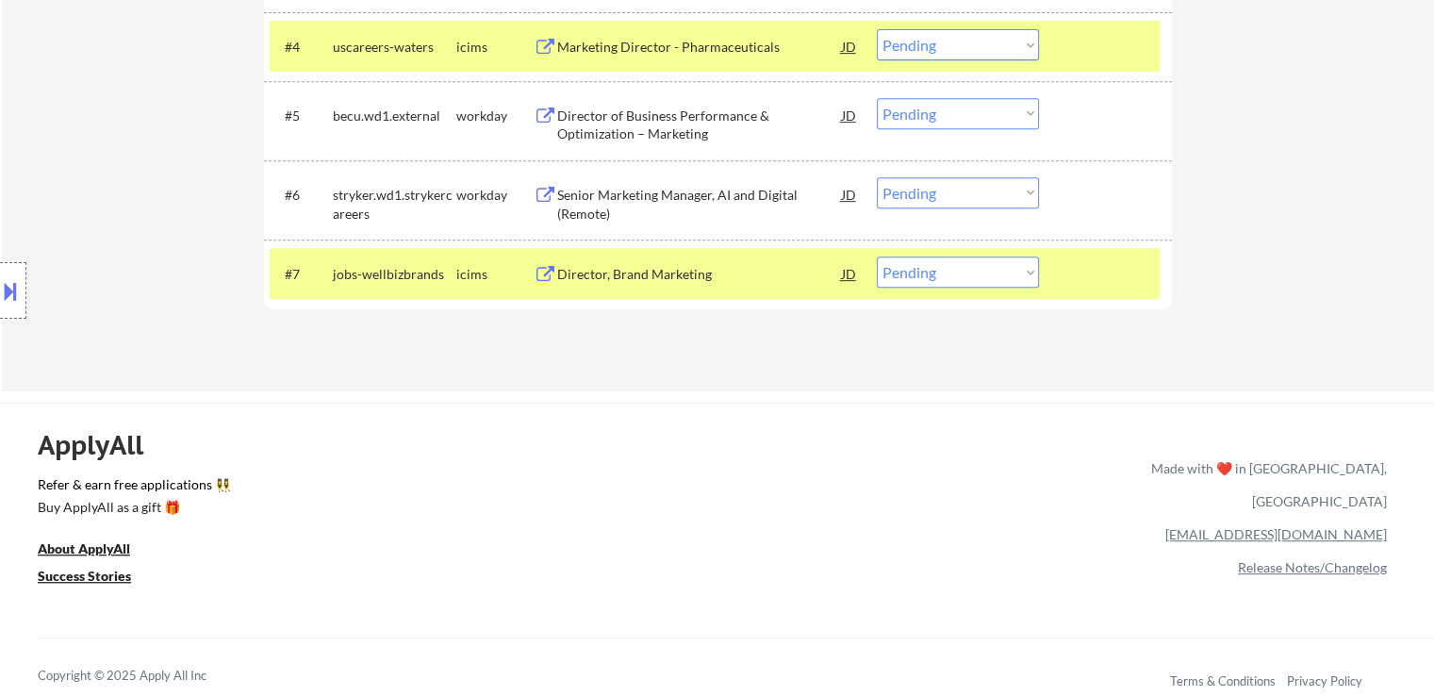
scroll to position [849, 0]
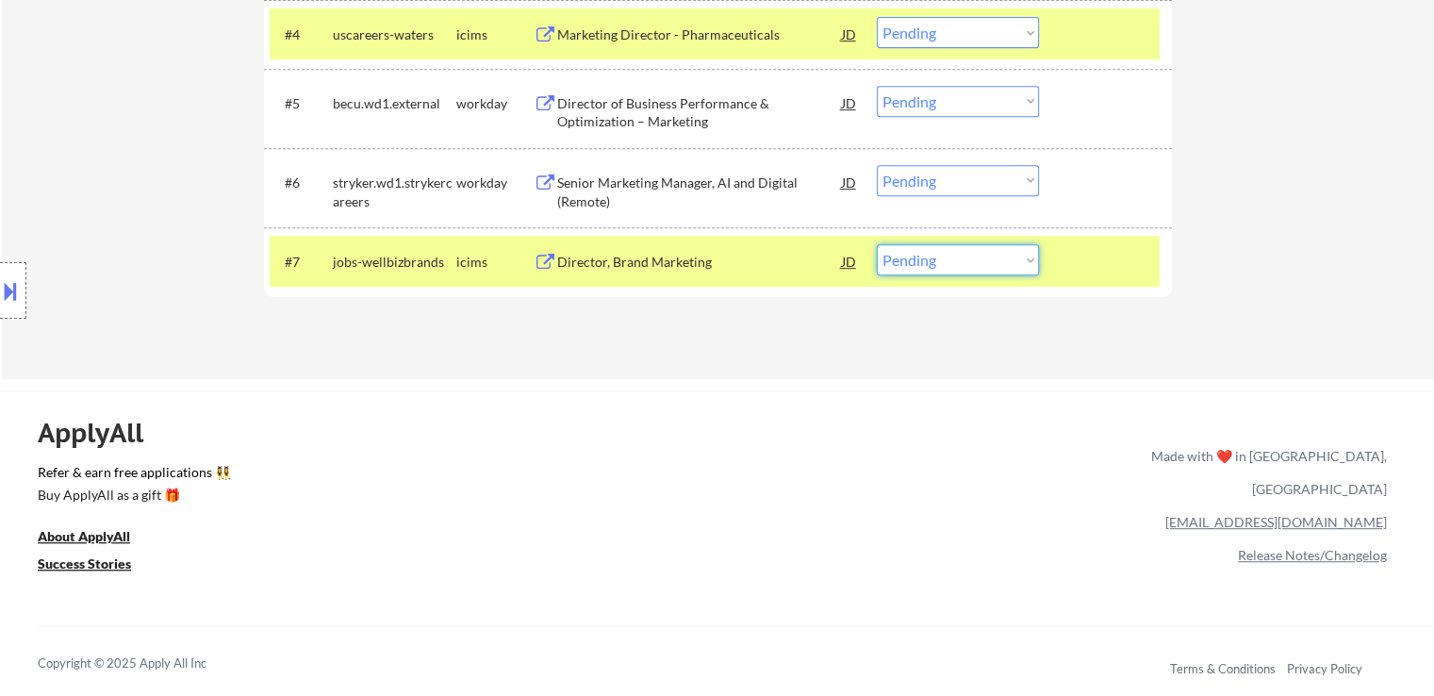
click at [941, 261] on select "Choose an option... Pending Applied Excluded (Questions) Excluded (Expired) Exc…" at bounding box center [958, 259] width 162 height 31
select select ""excluded__salary_""
click at [877, 244] on select "Choose an option... Pending Applied Excluded (Questions) Excluded (Expired) Exc…" at bounding box center [958, 259] width 162 height 31
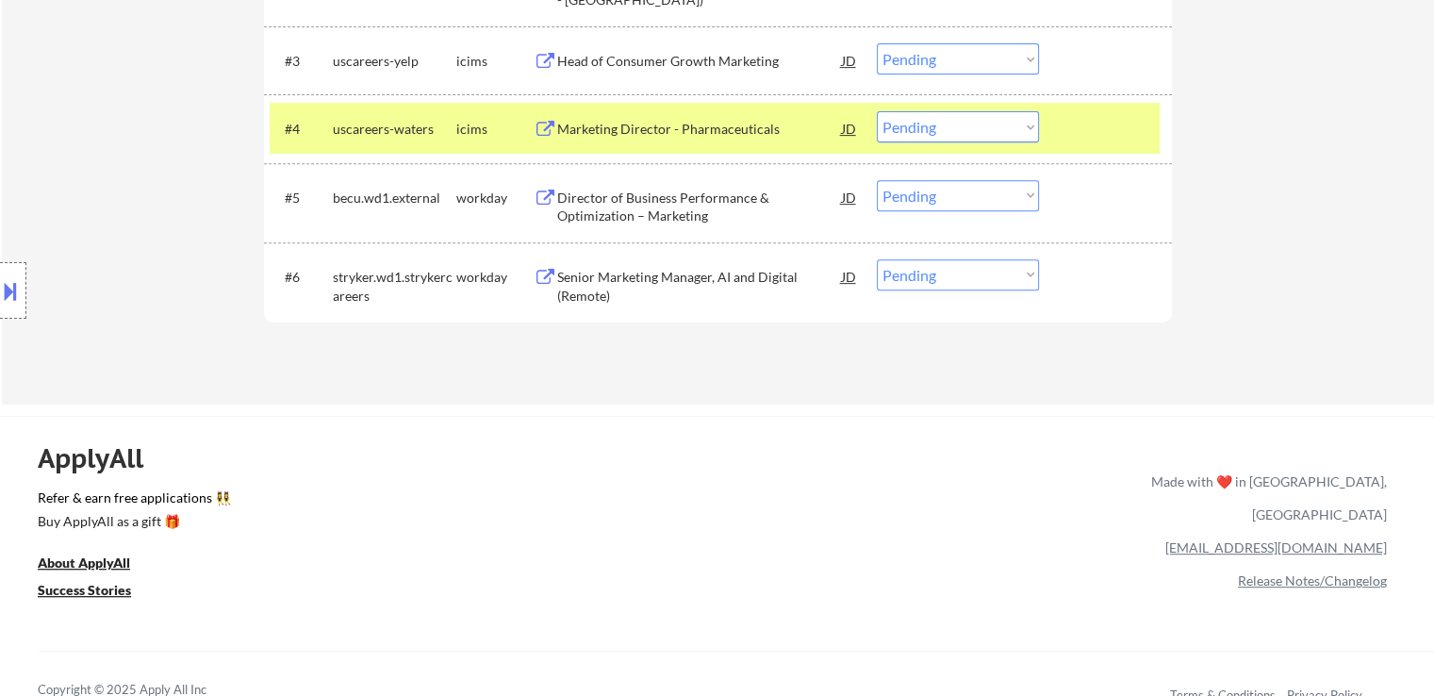
scroll to position [660, 0]
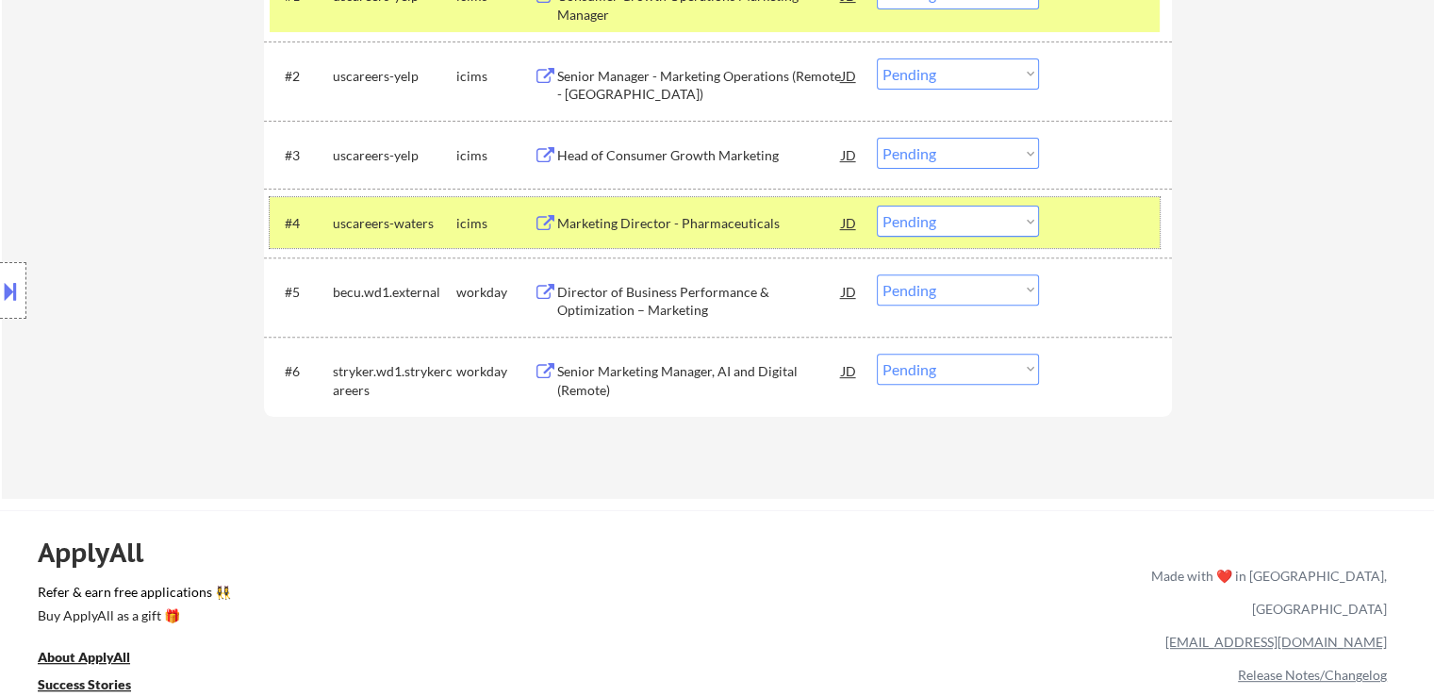
click at [1121, 219] on div at bounding box center [1108, 223] width 83 height 34
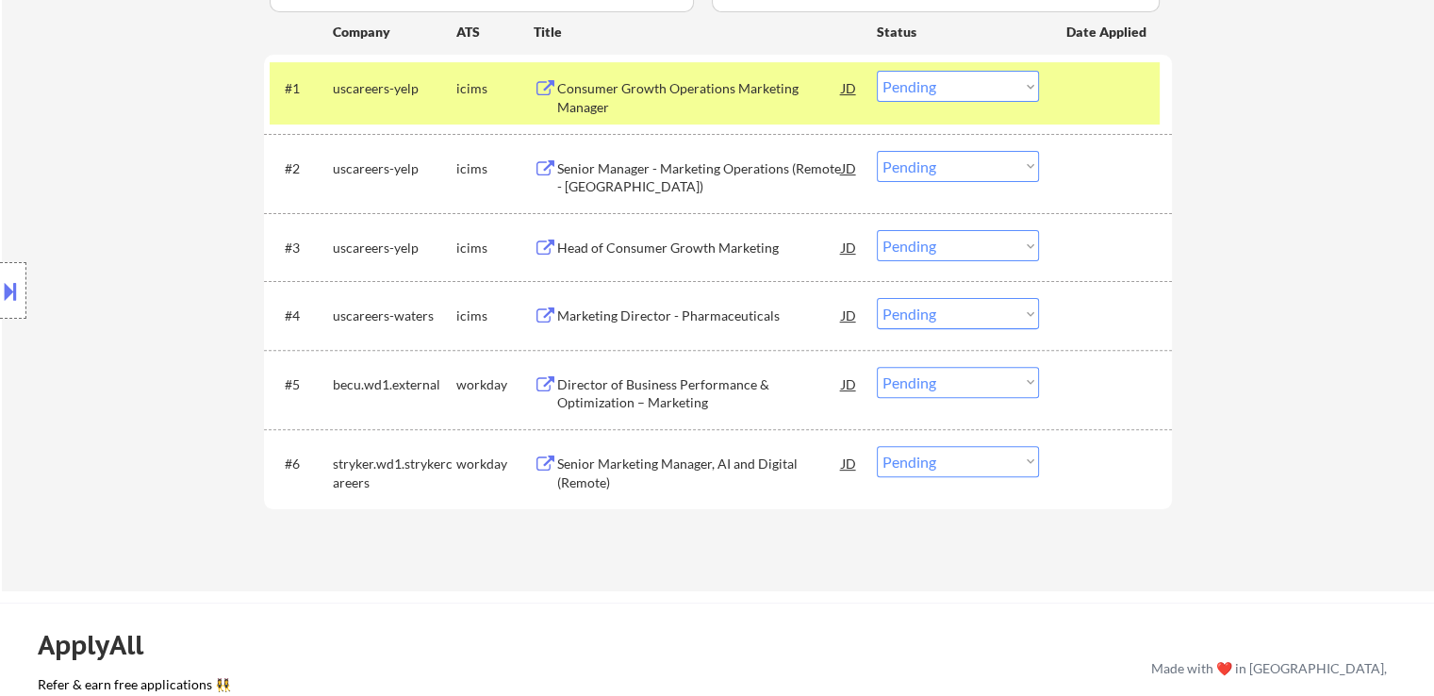
scroll to position [472, 0]
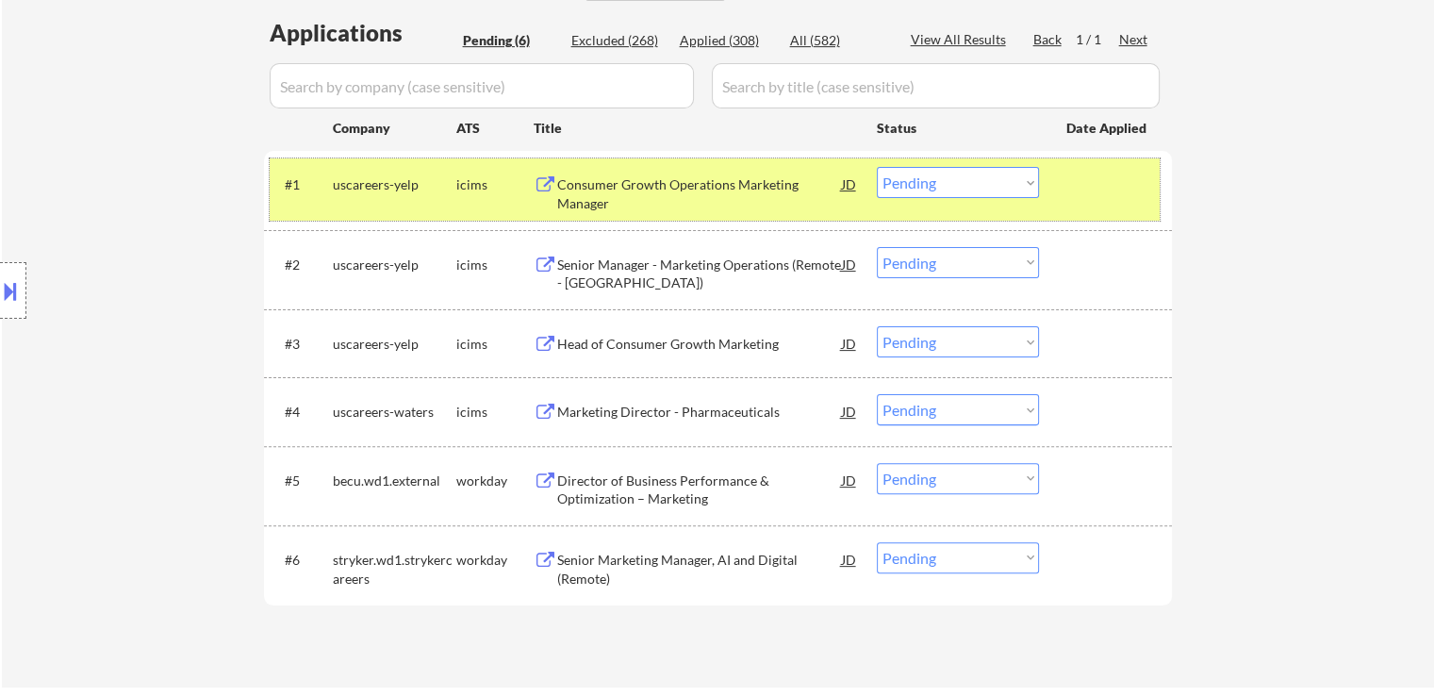
click at [1090, 187] on div at bounding box center [1108, 184] width 83 height 34
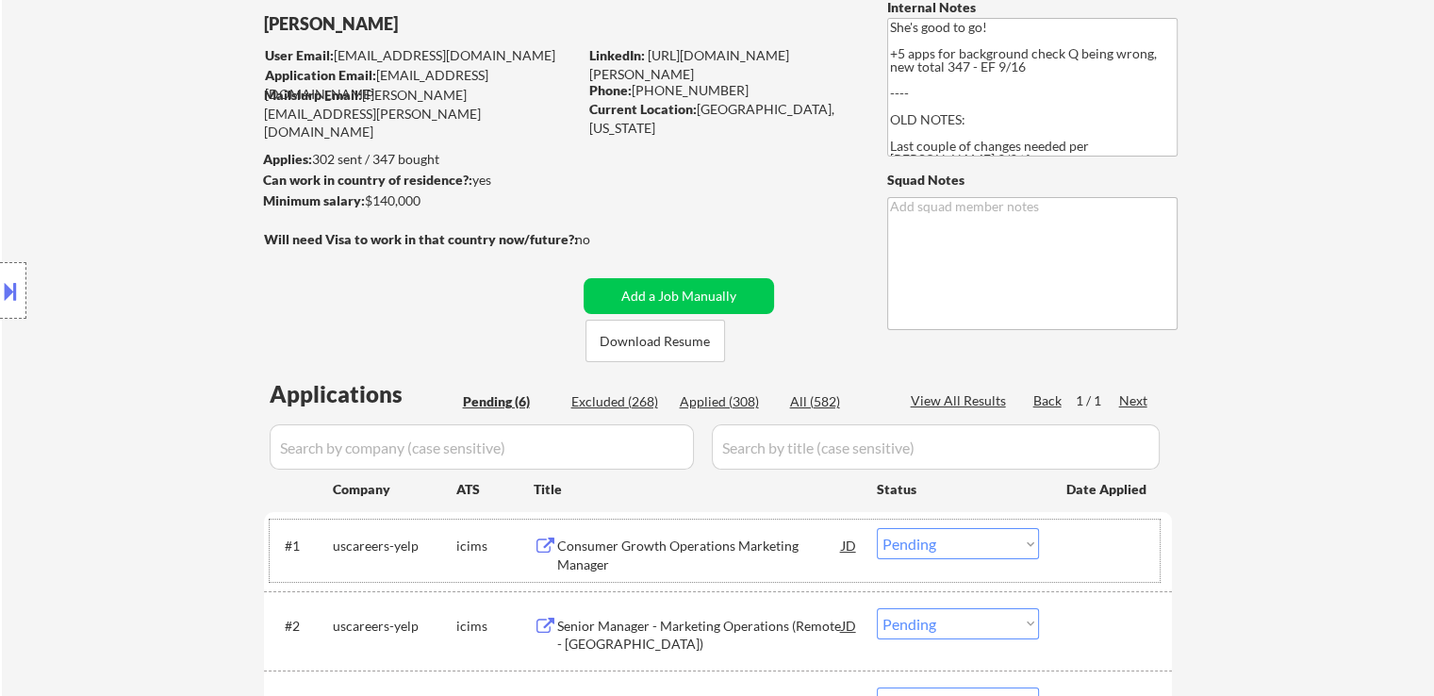
scroll to position [0, 0]
